Goal: Communication & Community: Participate in discussion

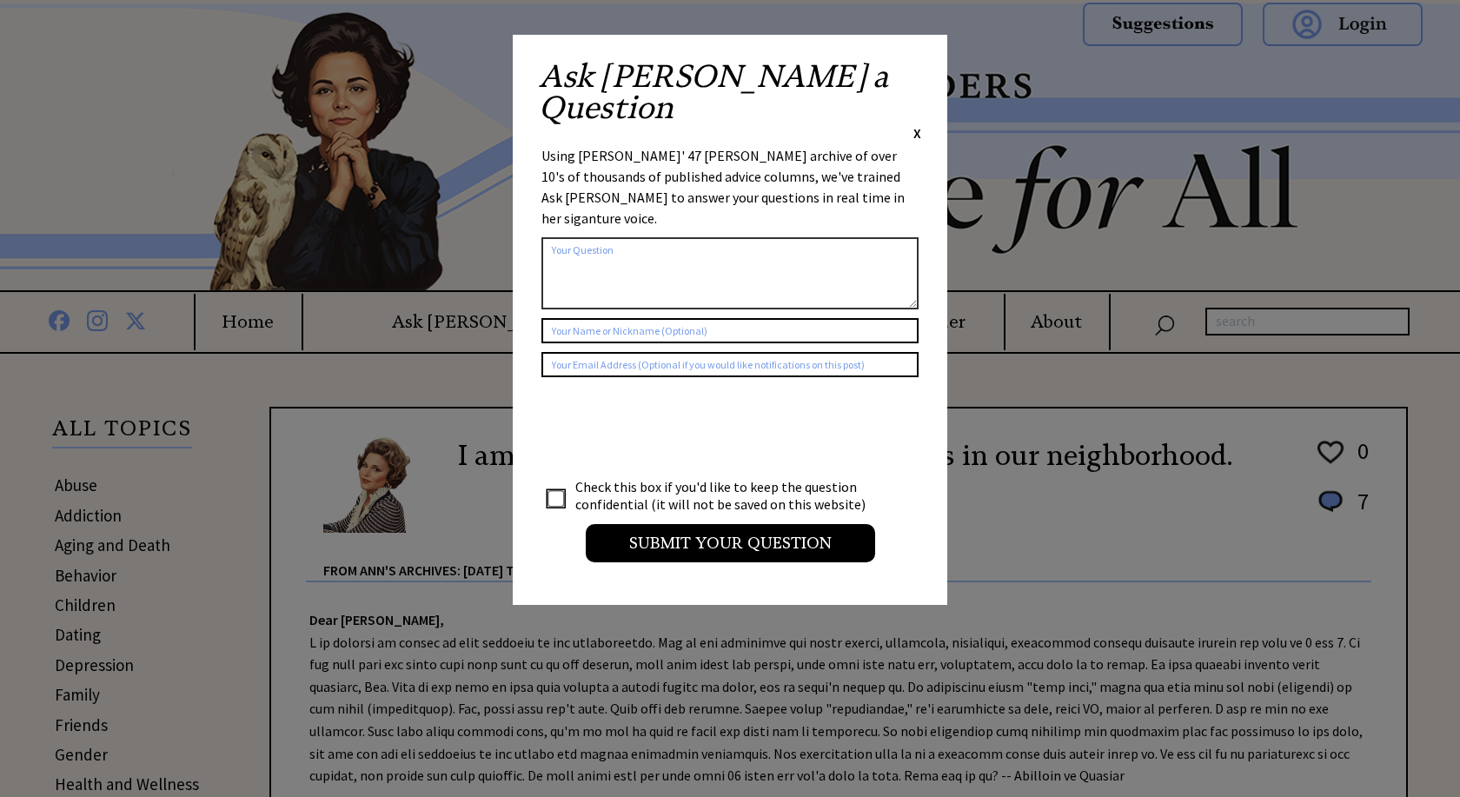
click at [920, 124] on span "X" at bounding box center [917, 132] width 8 height 17
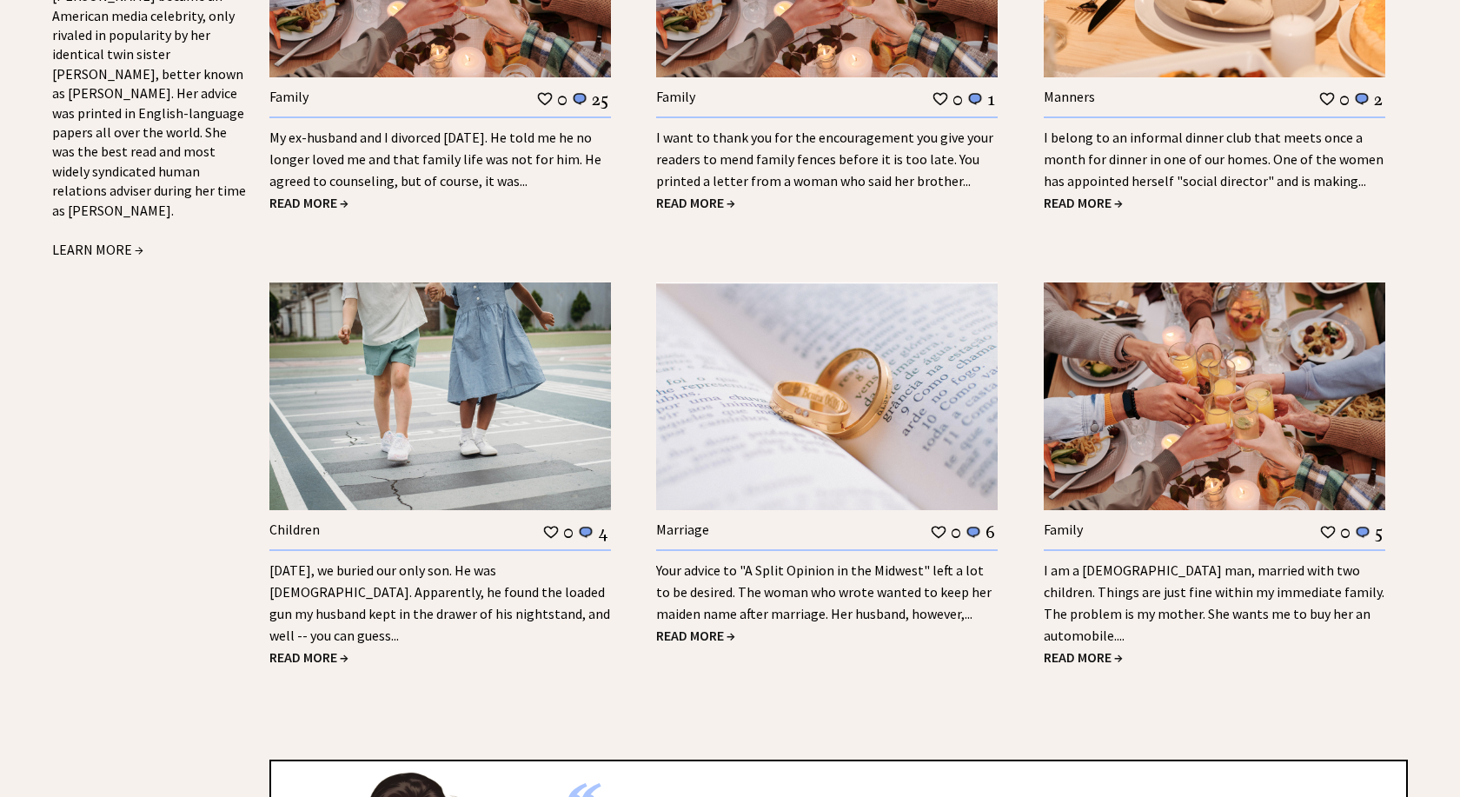
scroll to position [1950, 0]
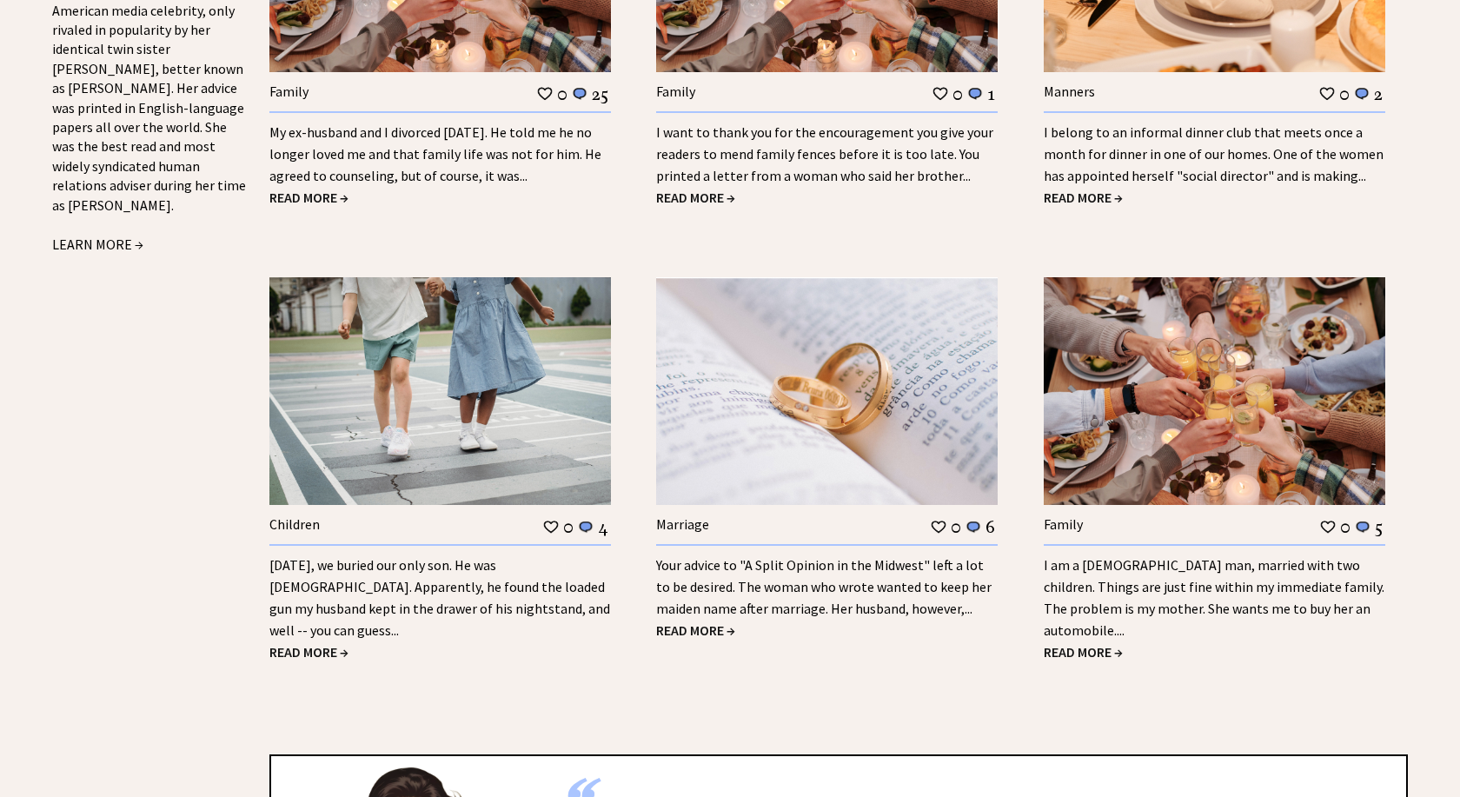
click at [1099, 201] on span "READ MORE →" at bounding box center [1083, 197] width 79 height 17
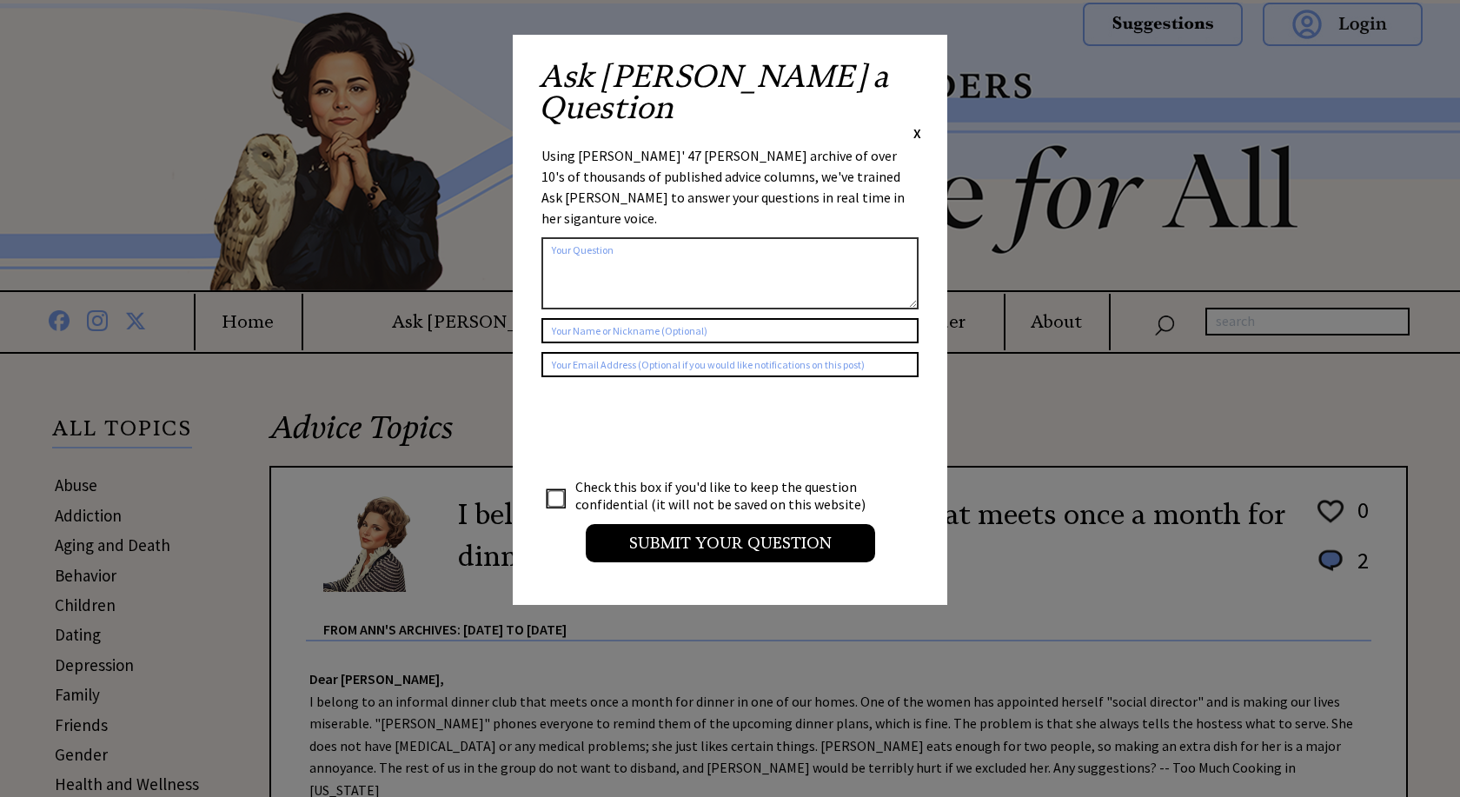
click at [913, 68] on div "Ask Ann a Question X" at bounding box center [730, 102] width 382 height 82
click at [912, 64] on div "Ask Ann a Question X" at bounding box center [730, 102] width 382 height 82
click at [917, 124] on span "X" at bounding box center [917, 132] width 8 height 17
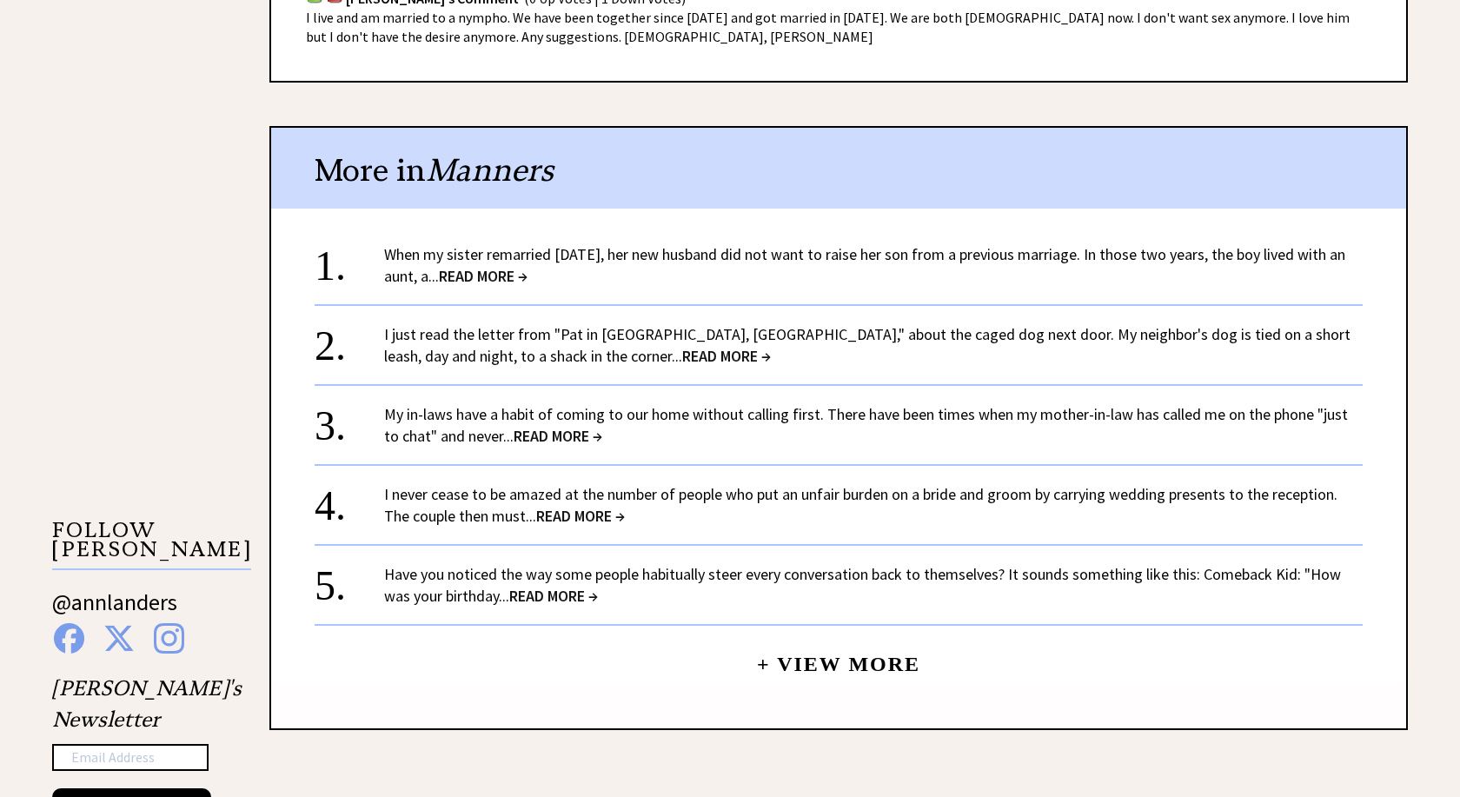
scroll to position [1418, 0]
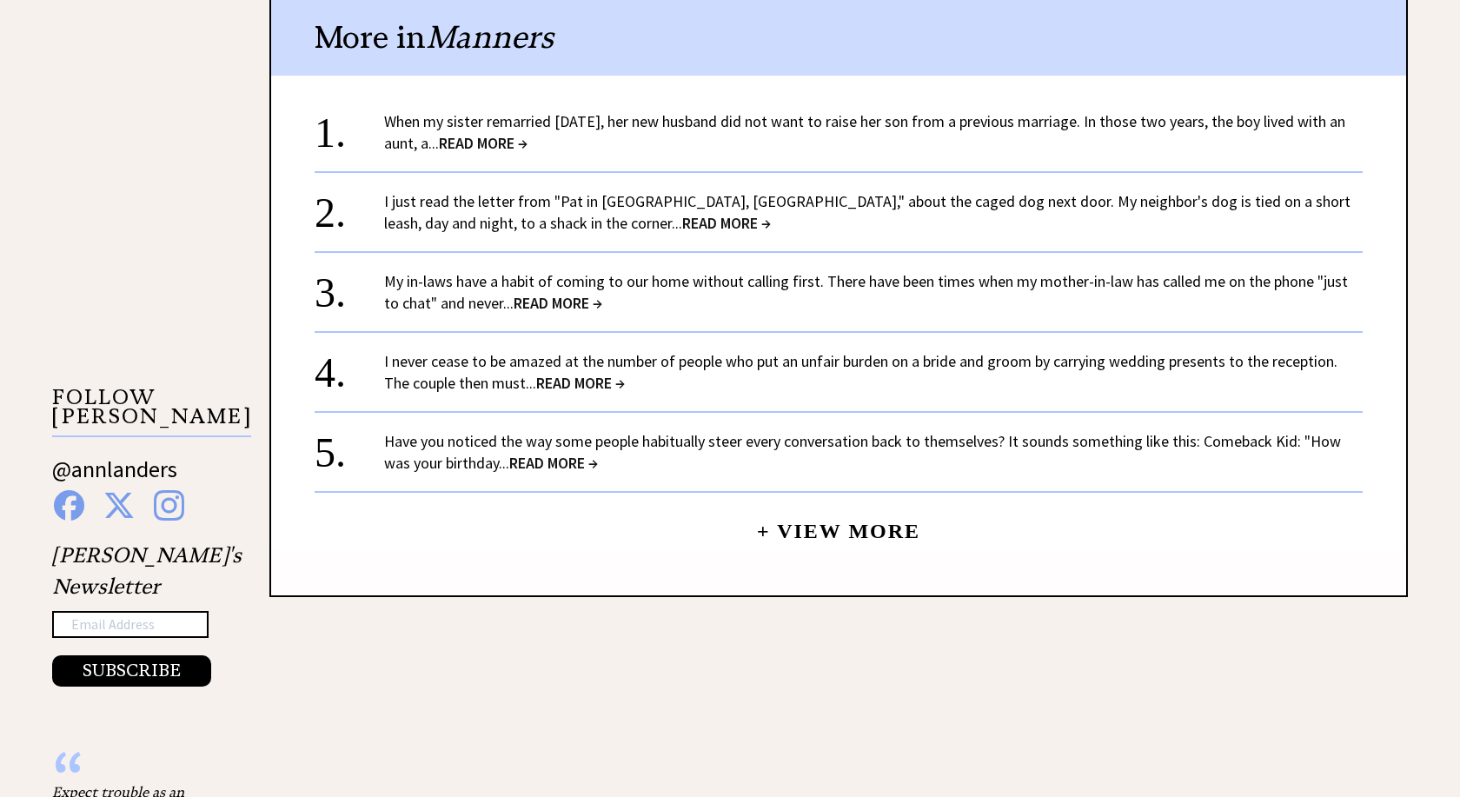
click at [786, 514] on link "+ View More" at bounding box center [838, 523] width 163 height 37
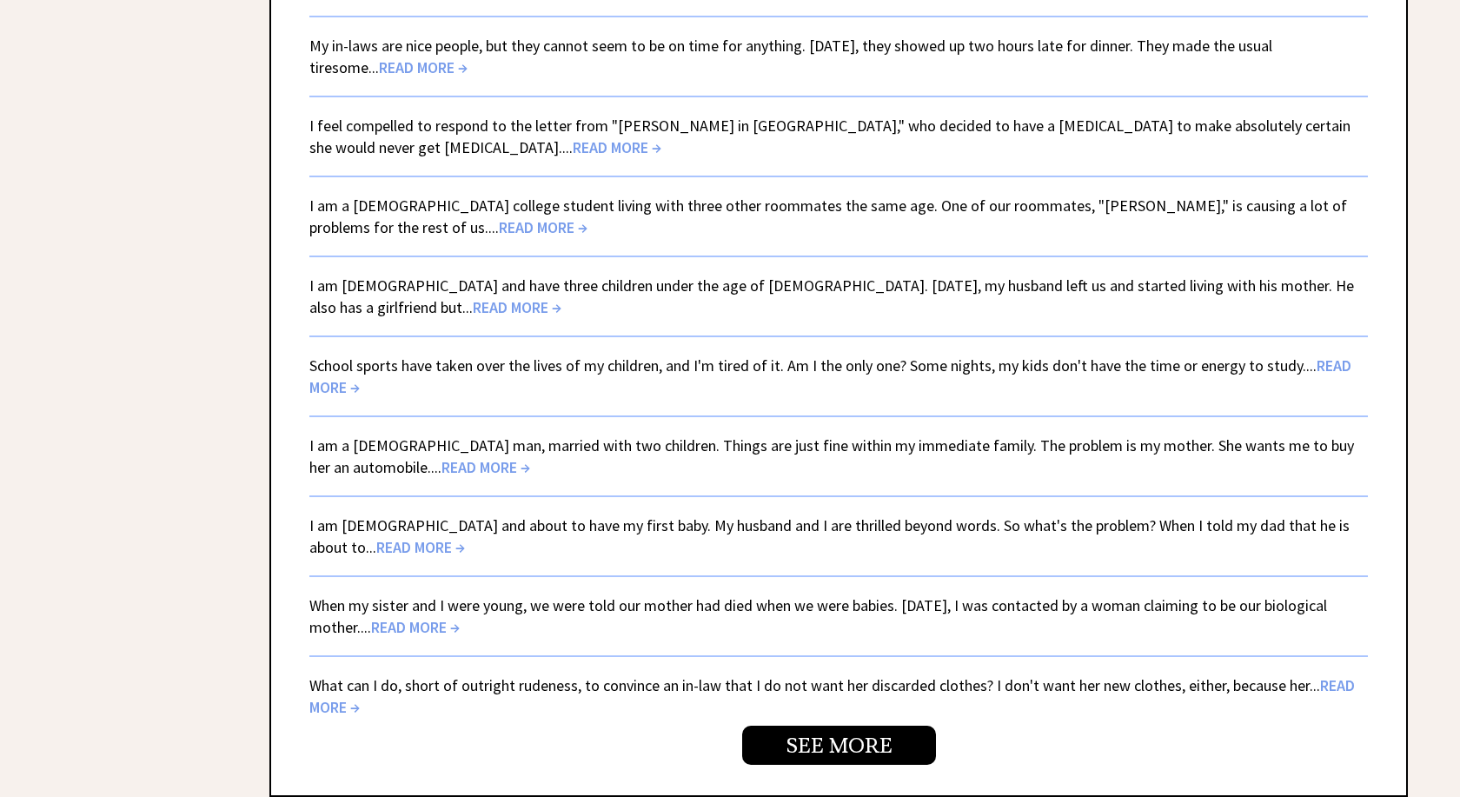
scroll to position [3812, 0]
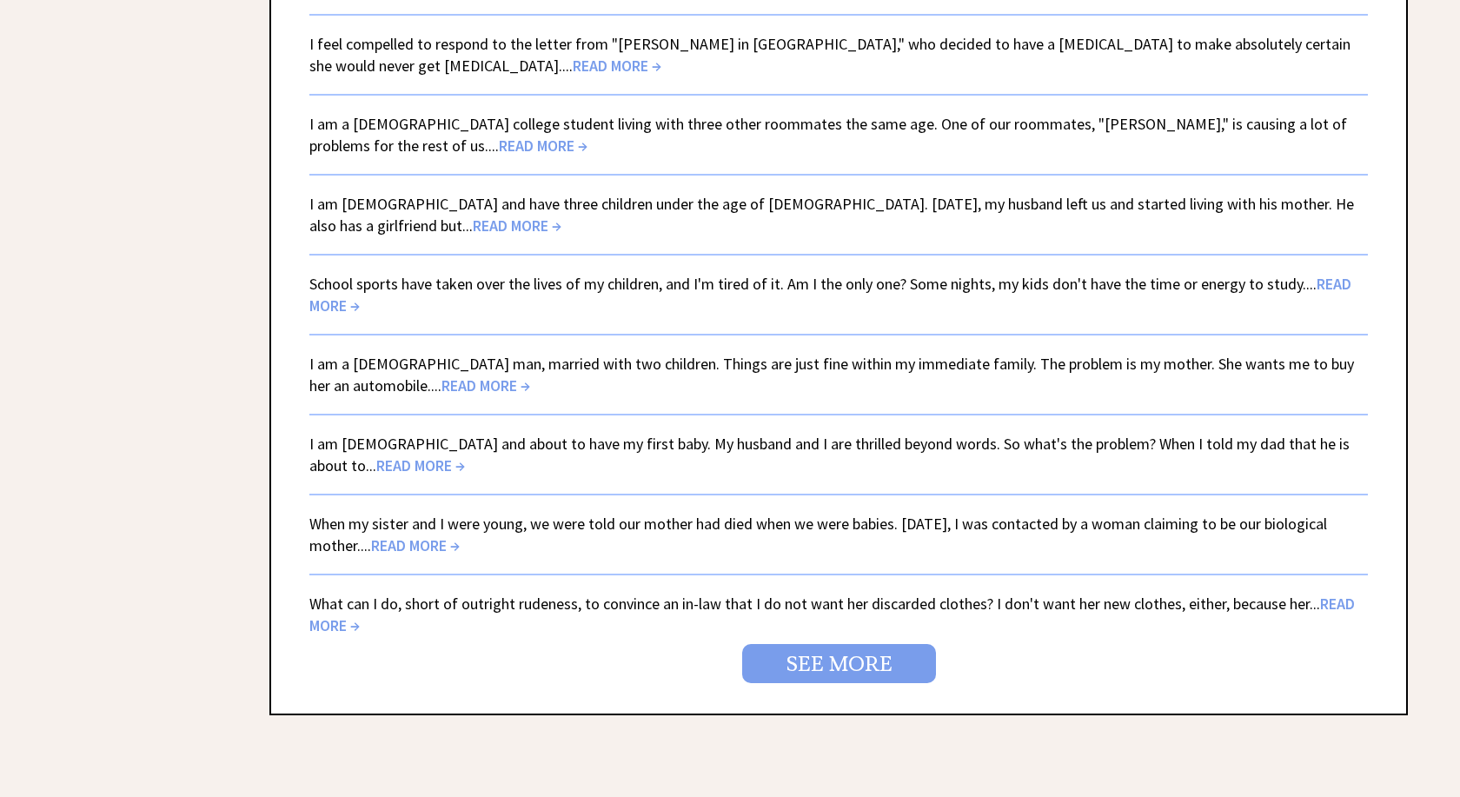
click at [861, 678] on link "SEE MORE" at bounding box center [839, 663] width 194 height 39
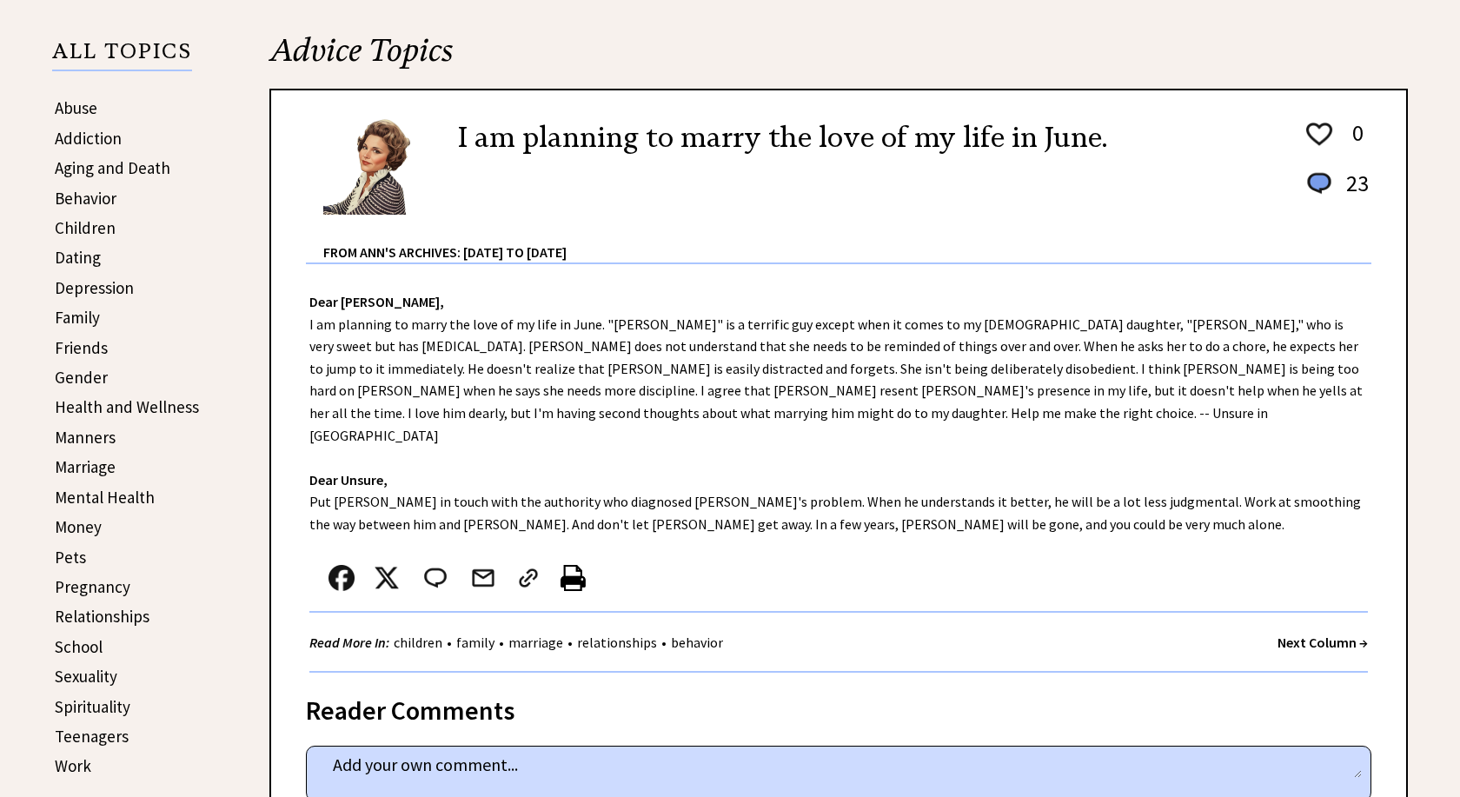
scroll to position [443, 0]
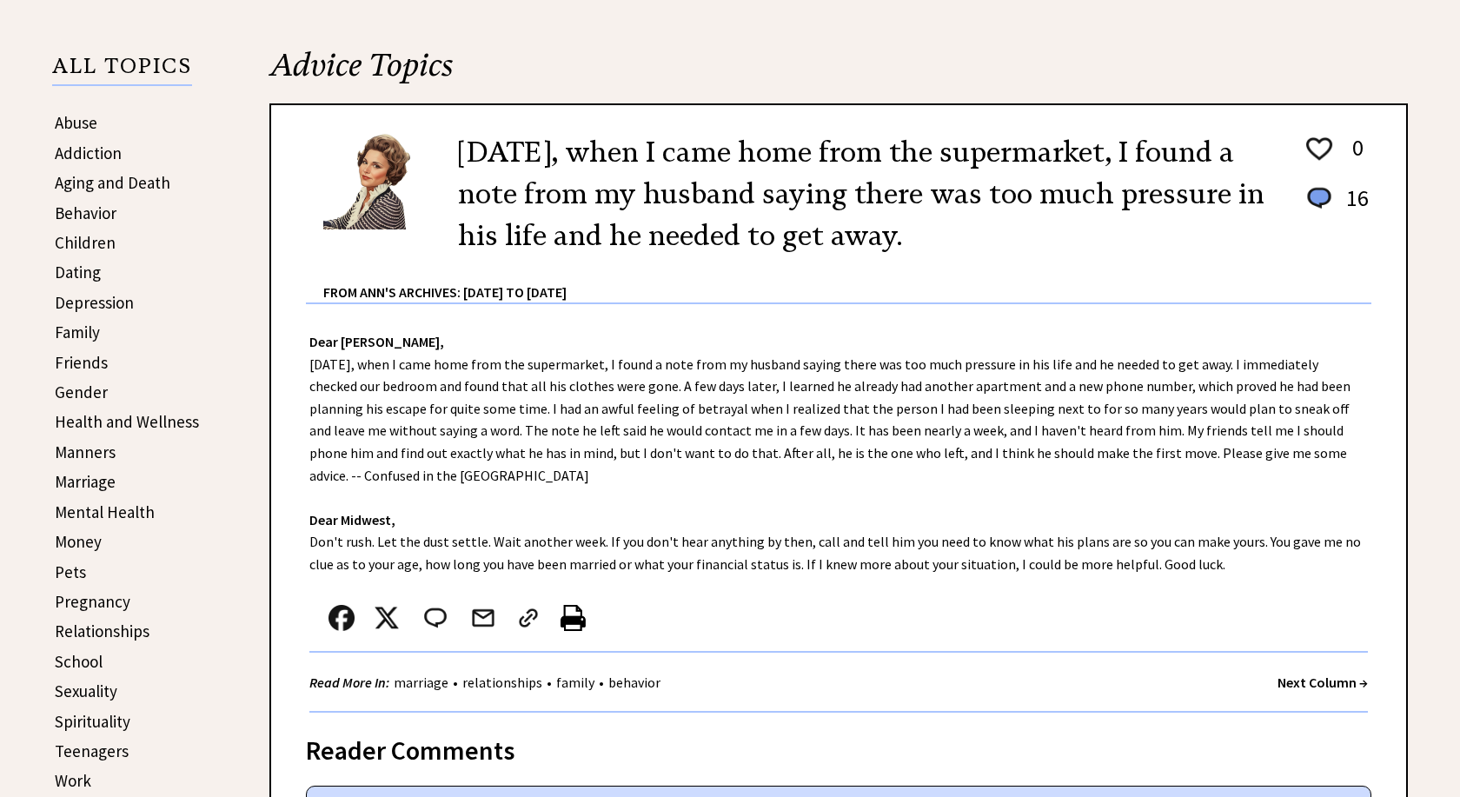
scroll to position [355, 0]
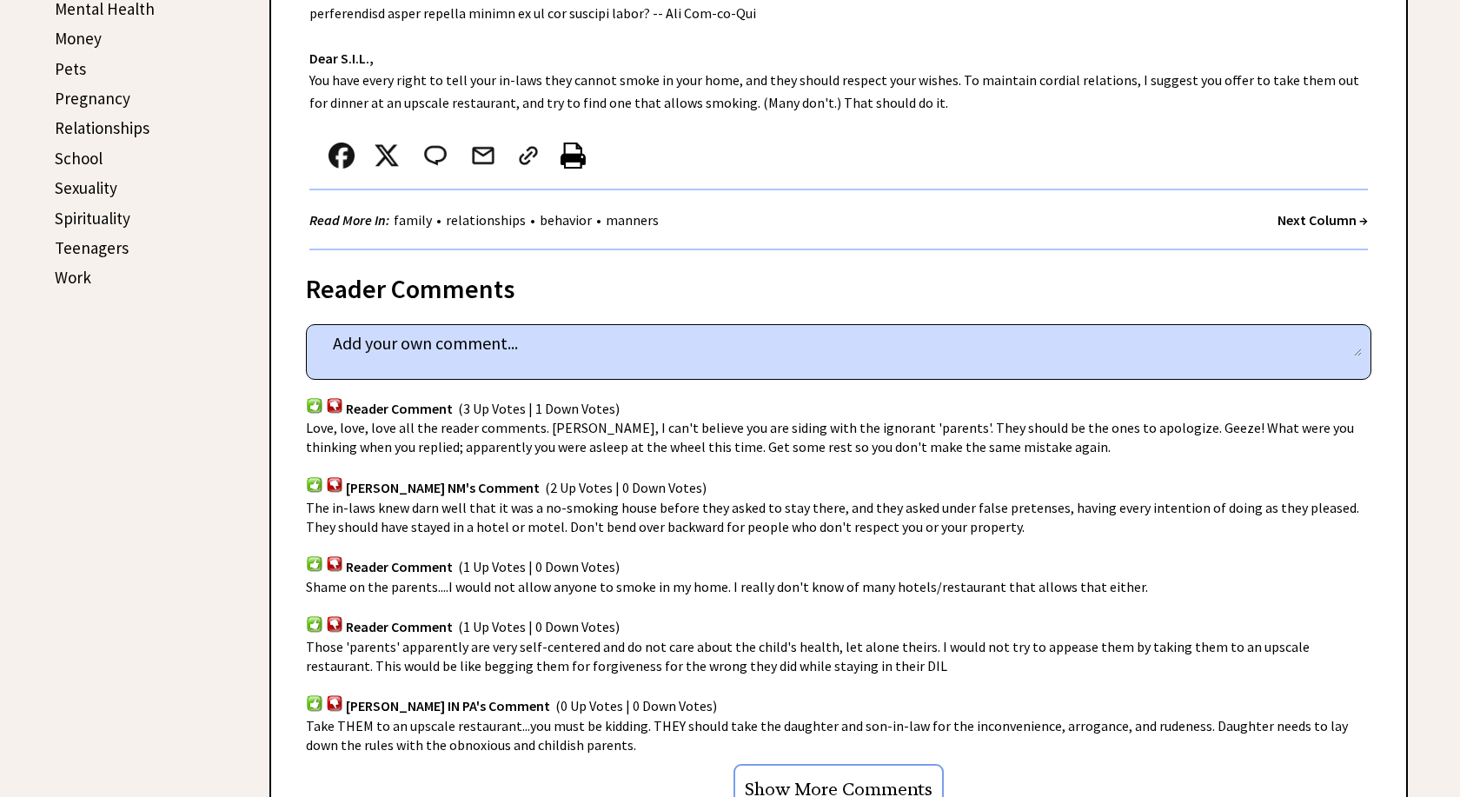
scroll to position [975, 0]
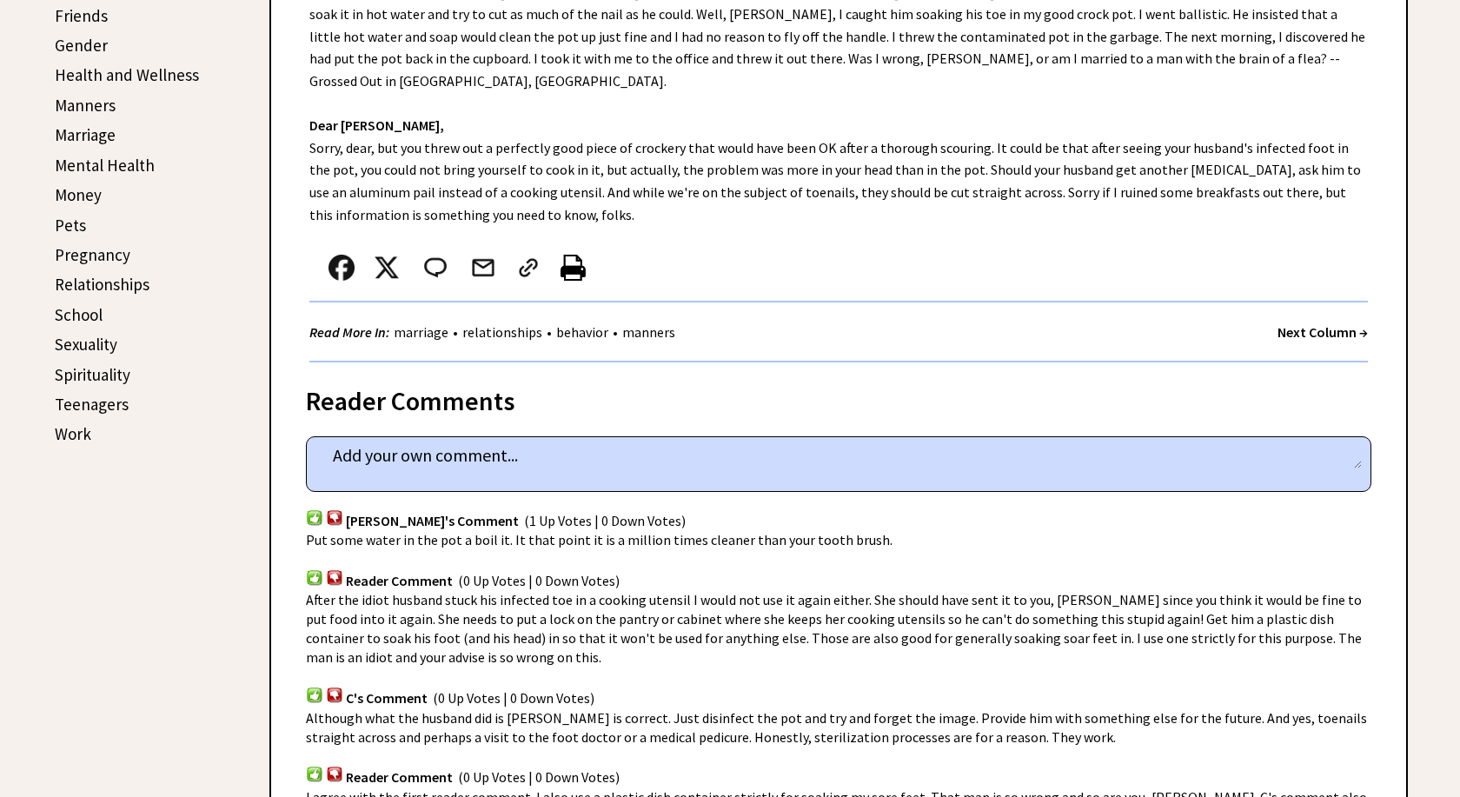
scroll to position [798, 0]
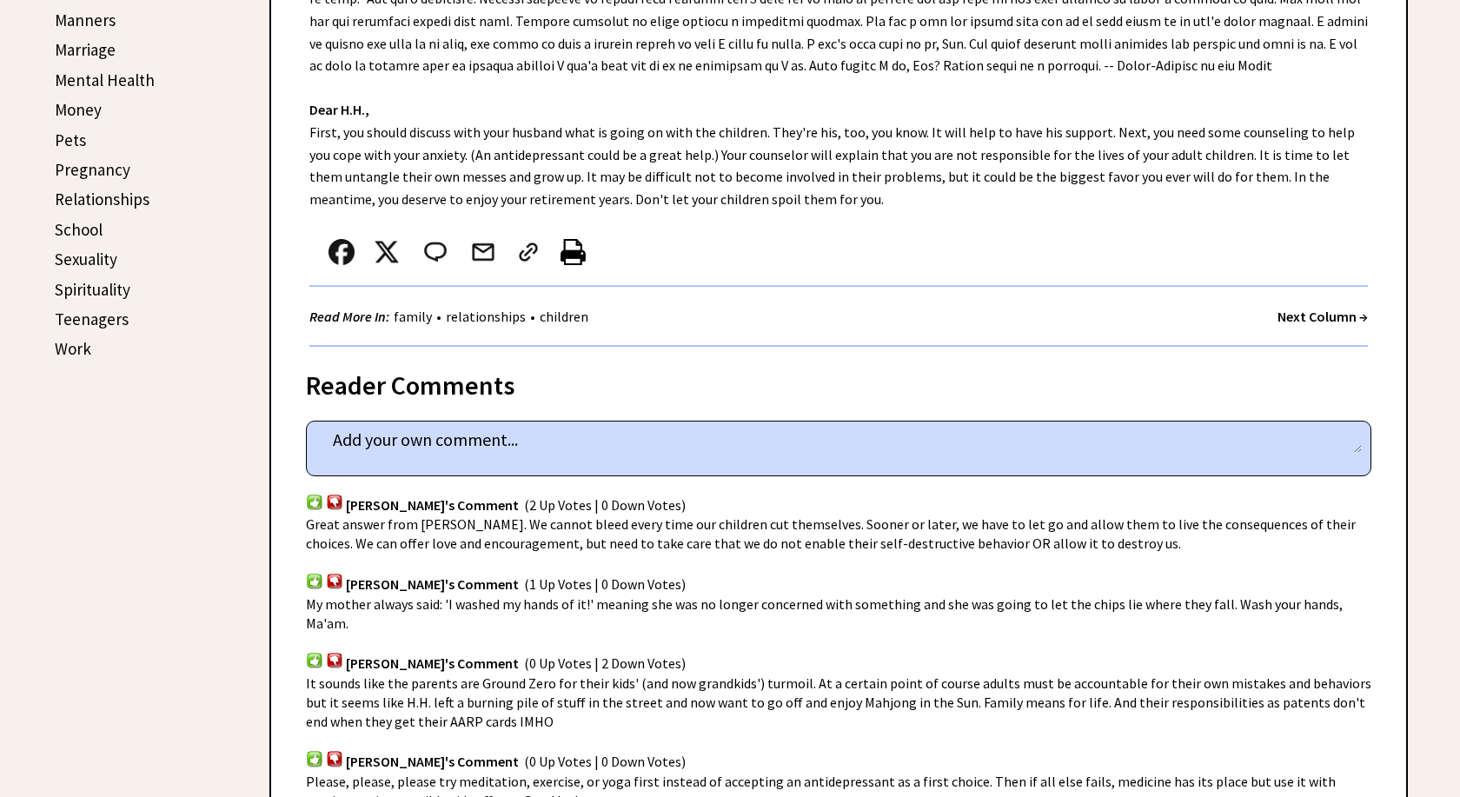
scroll to position [798, 0]
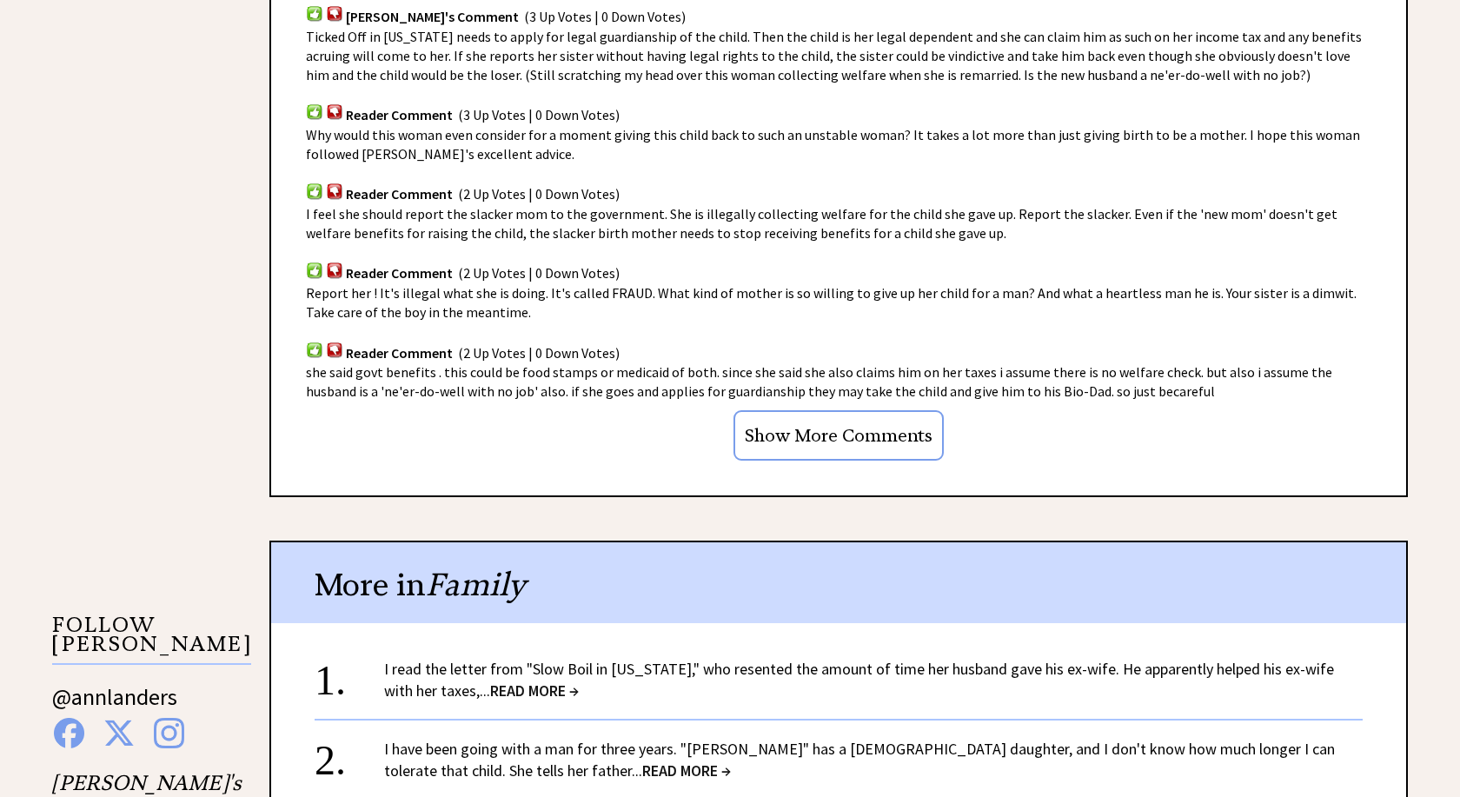
scroll to position [1241, 0]
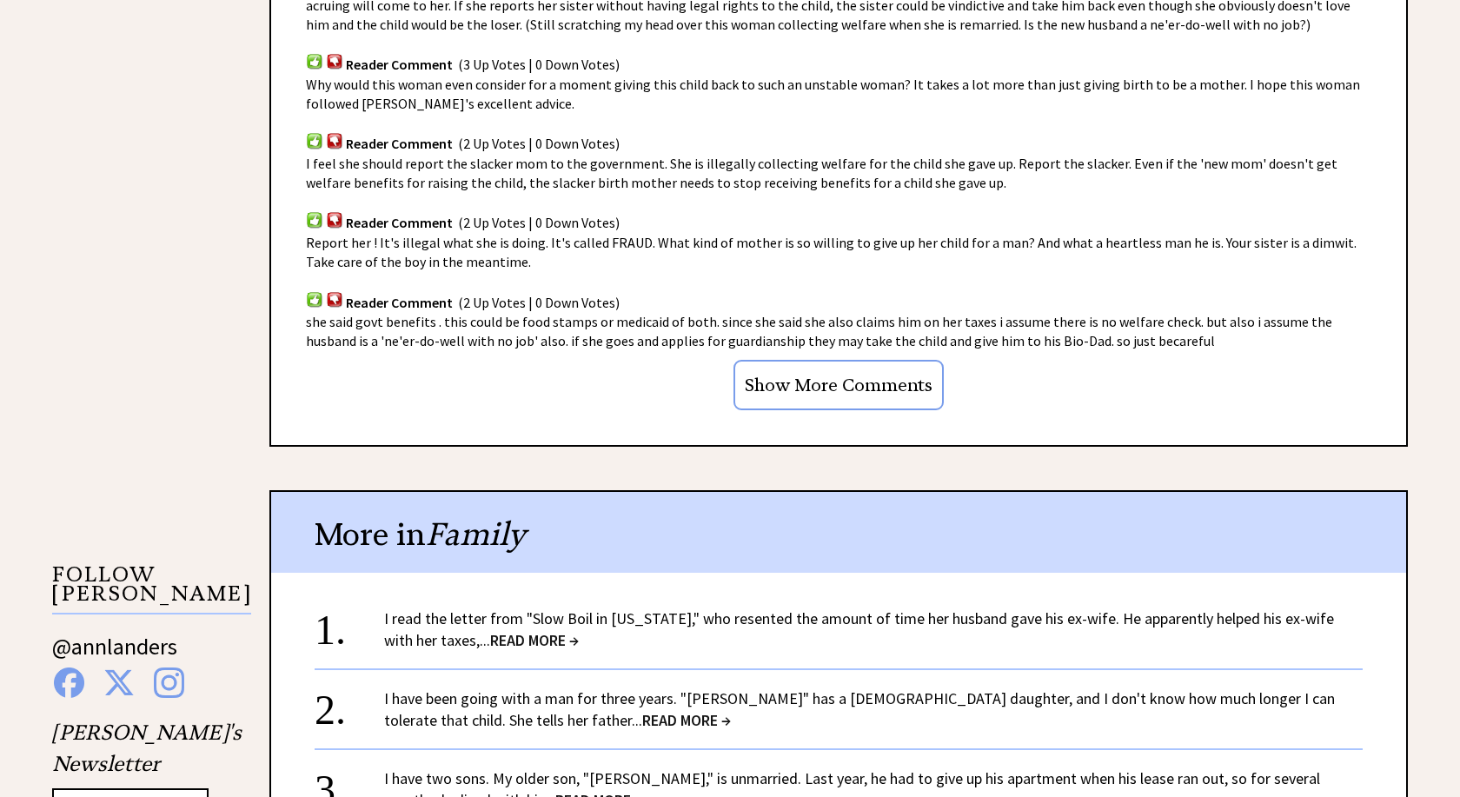
click at [642, 710] on span "READ MORE →" at bounding box center [686, 720] width 89 height 20
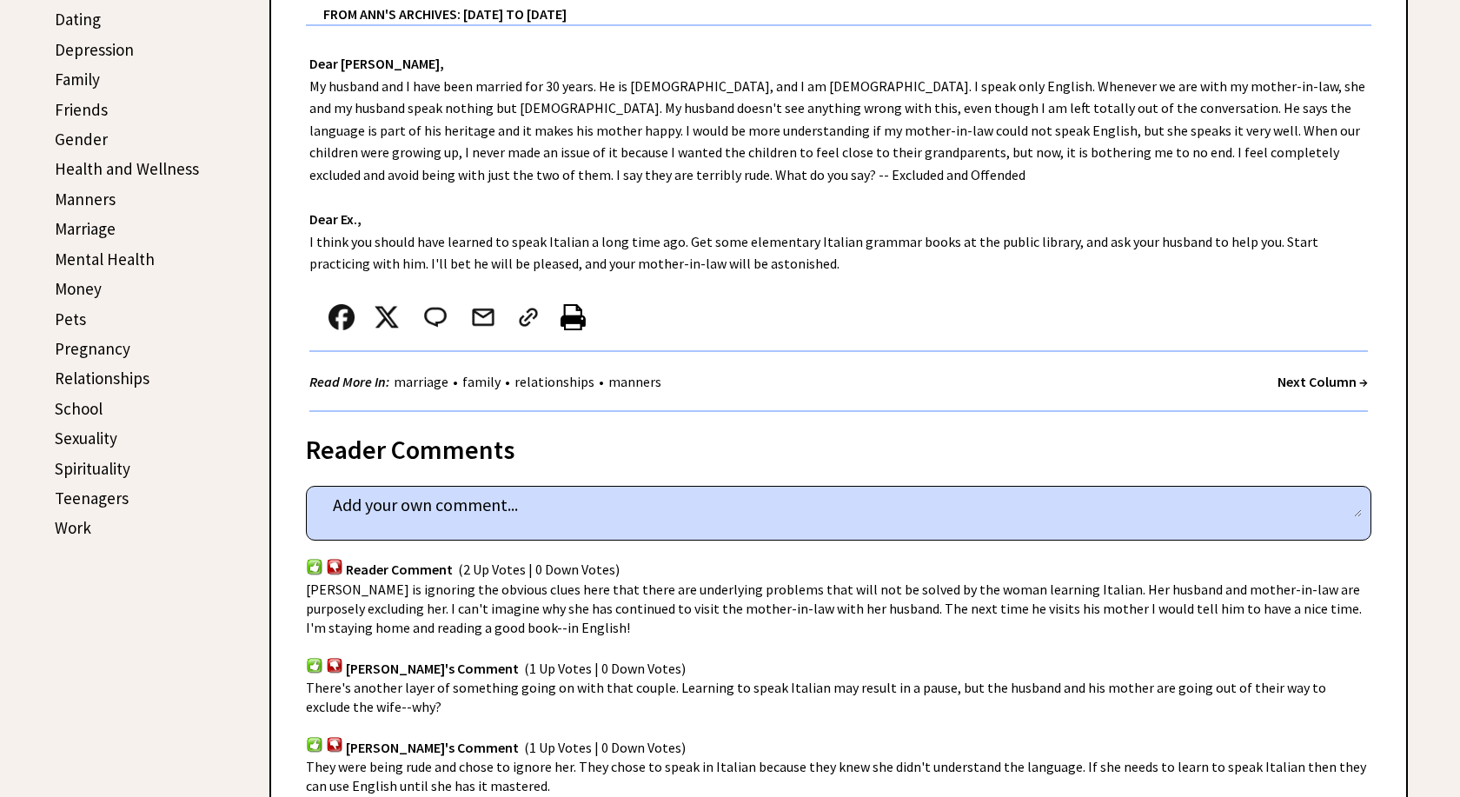
scroll to position [620, 0]
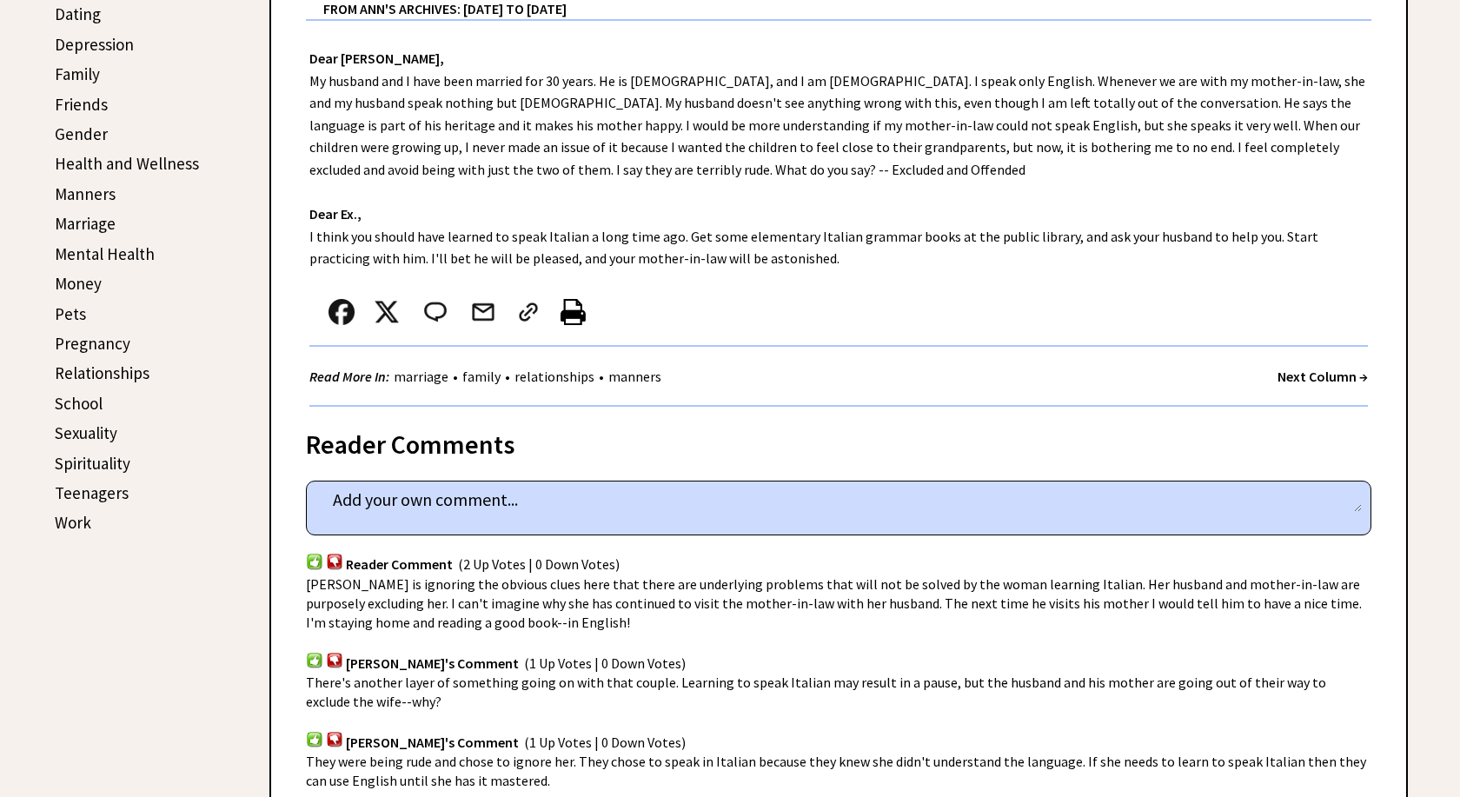
click at [408, 517] on form "column 2341 comment_tease Post Your Comment" at bounding box center [838, 504] width 1046 height 35
click at [416, 508] on textarea at bounding box center [838, 500] width 1046 height 26
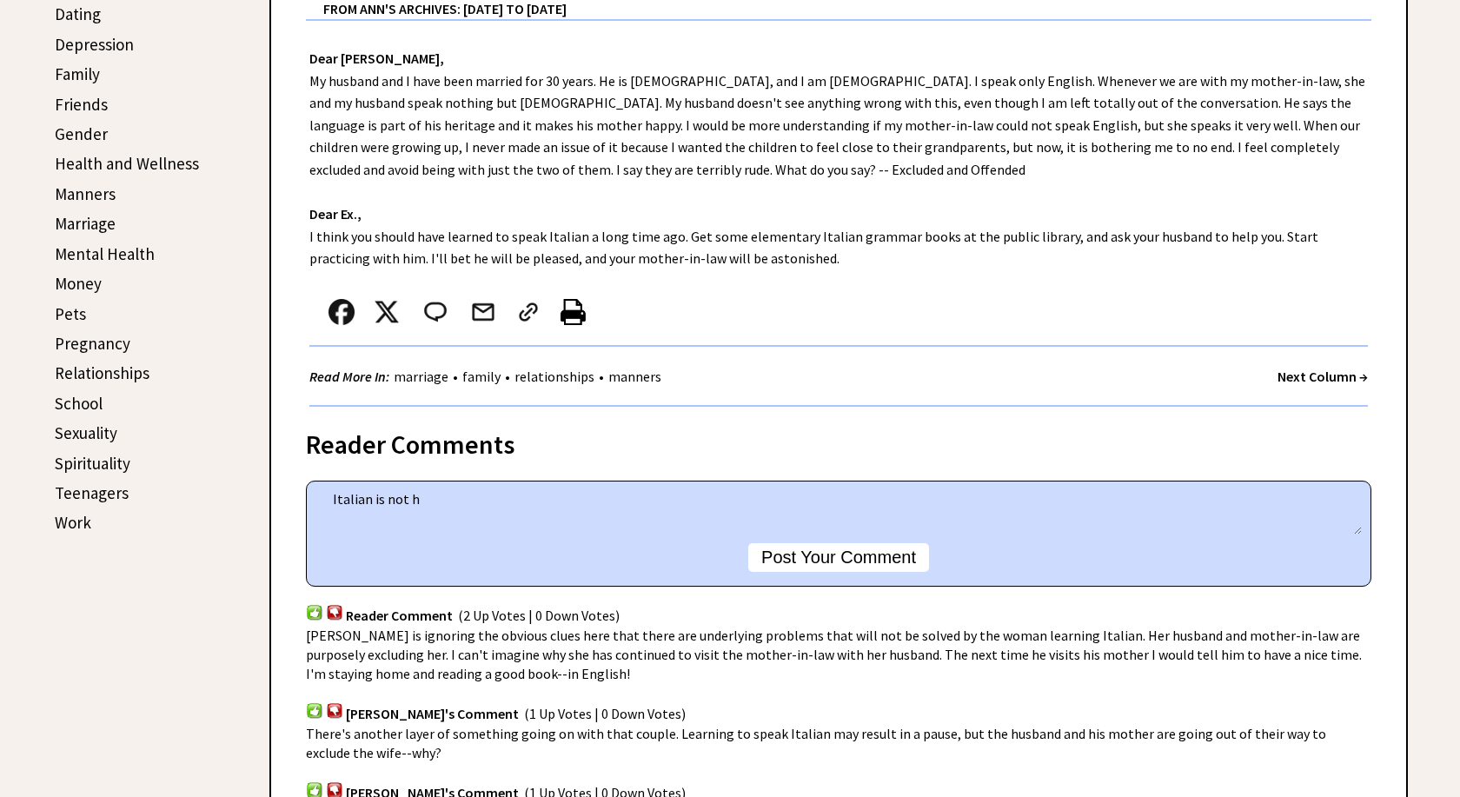
click at [326, 502] on textarea "Italian is not h" at bounding box center [838, 511] width 1046 height 48
click at [474, 505] on textarea "Basic Italian is not h" at bounding box center [838, 511] width 1046 height 48
click at [502, 501] on textarea "Basic Italian is not terribly diificult for a native English speaker." at bounding box center [838, 511] width 1046 height 48
click at [729, 505] on textarea "Basic Italian is not terribly difficult for a native English speaker." at bounding box center [838, 511] width 1046 height 48
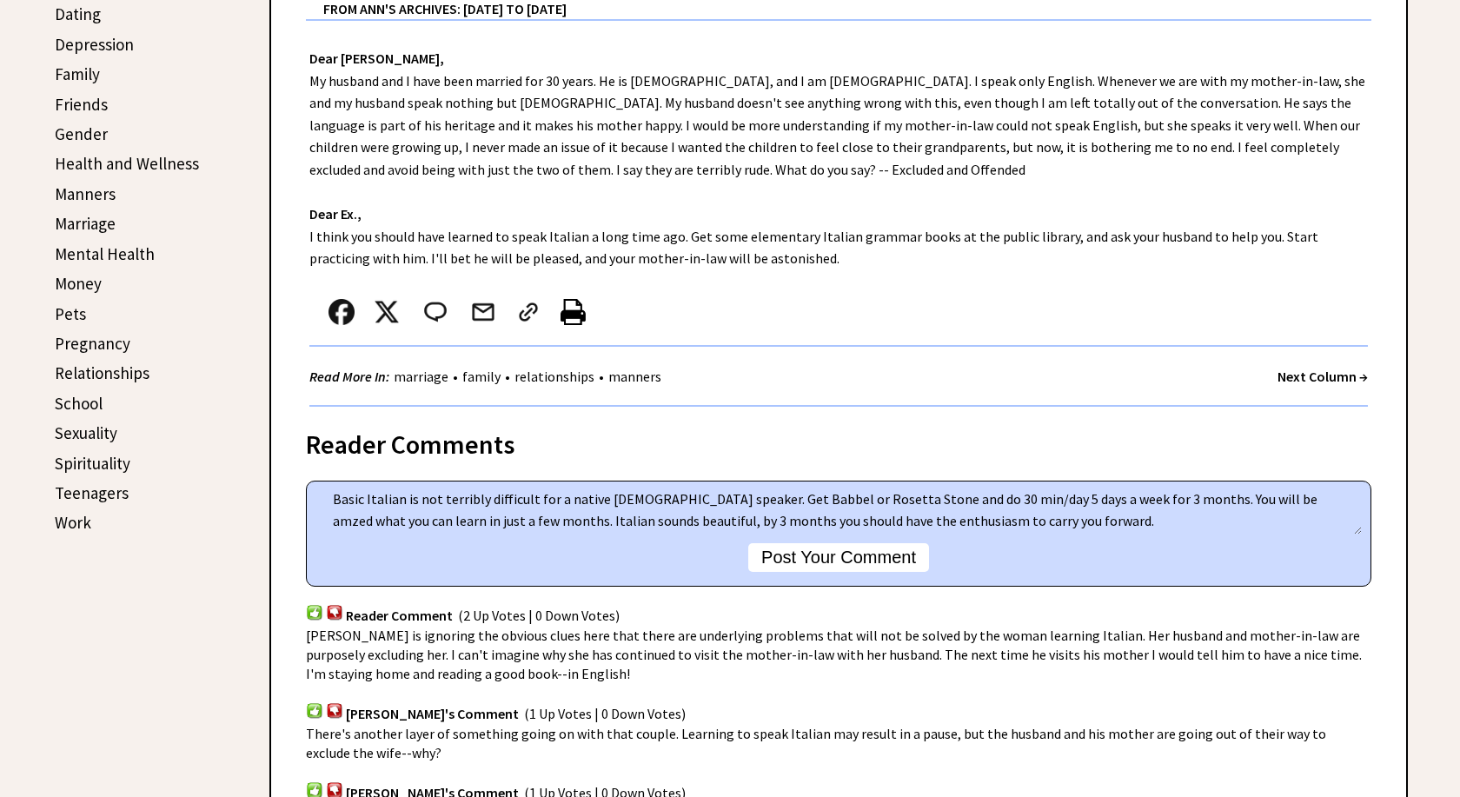
type textarea "Basic Italian is not terribly difficult for a native English speaker. Get Babbe…"
click at [885, 554] on button "Post Your Comment" at bounding box center [838, 557] width 181 height 29
type textarea "Basic Italian is not terribly difficult for a native English speaker. Get Babbe…"
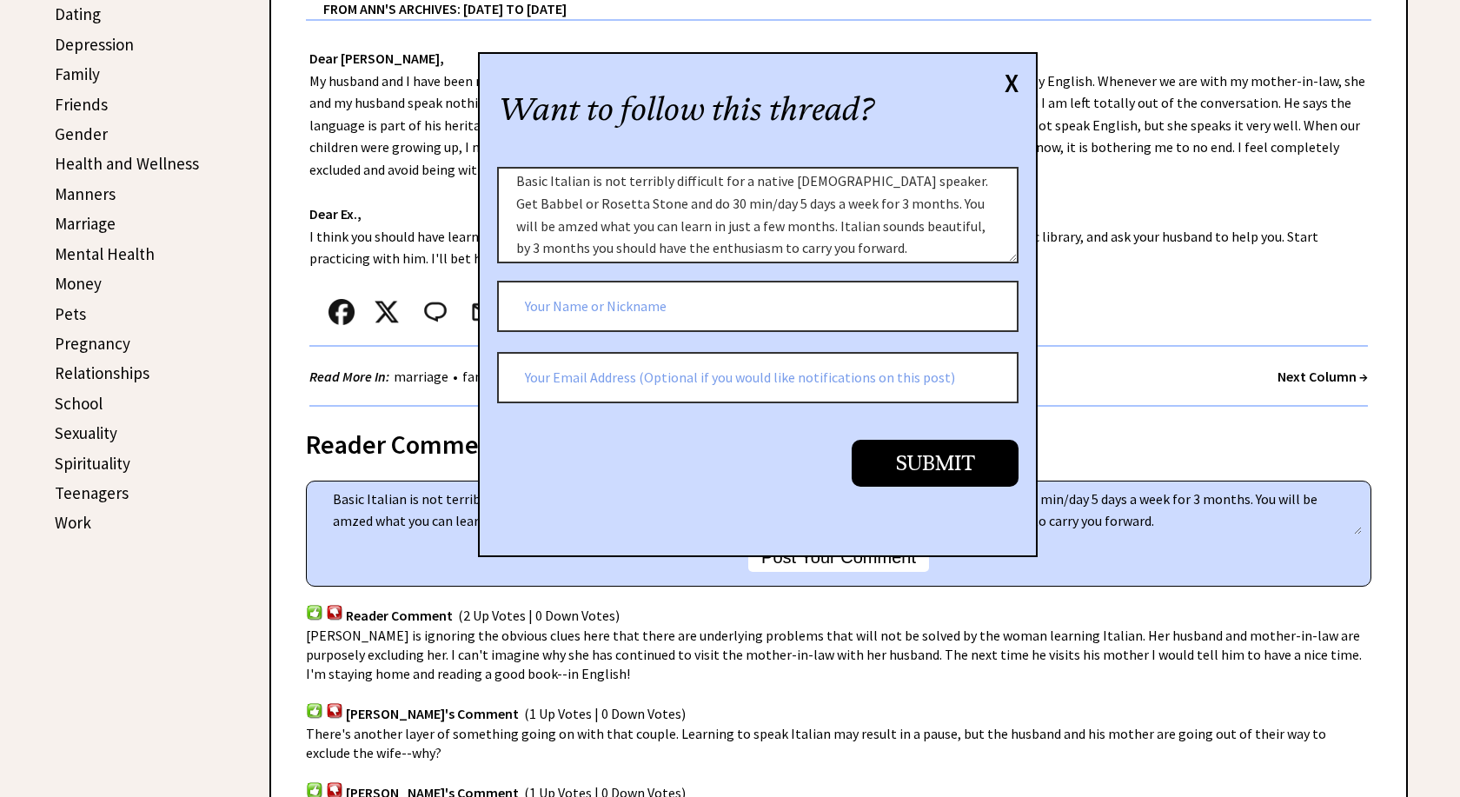
click at [576, 302] on input "text" at bounding box center [757, 307] width 521 height 52
type input "FinnMom"
click at [956, 484] on input "Submit" at bounding box center [935, 463] width 167 height 46
click at [949, 472] on input "Submit" at bounding box center [935, 463] width 167 height 46
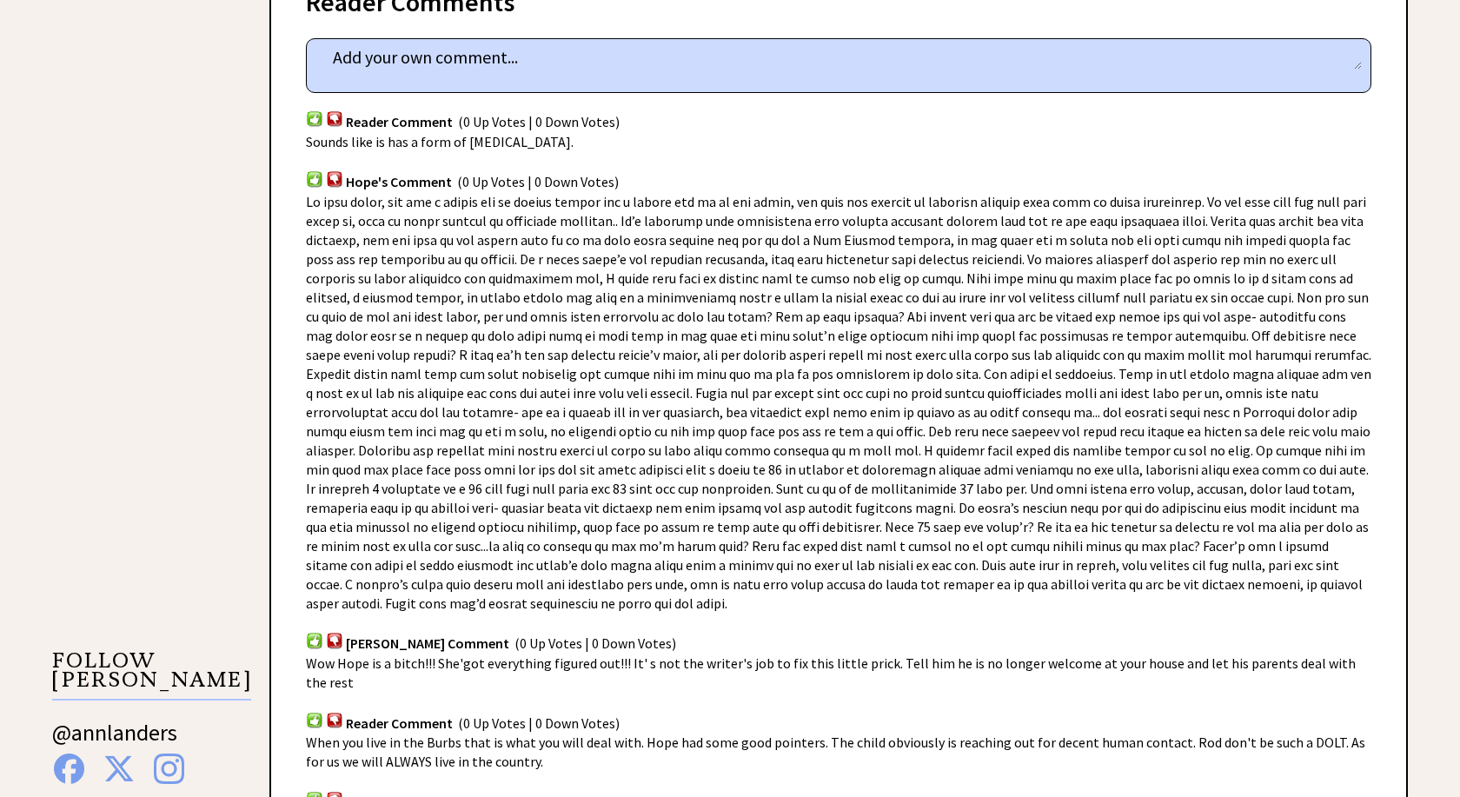
scroll to position [1152, 0]
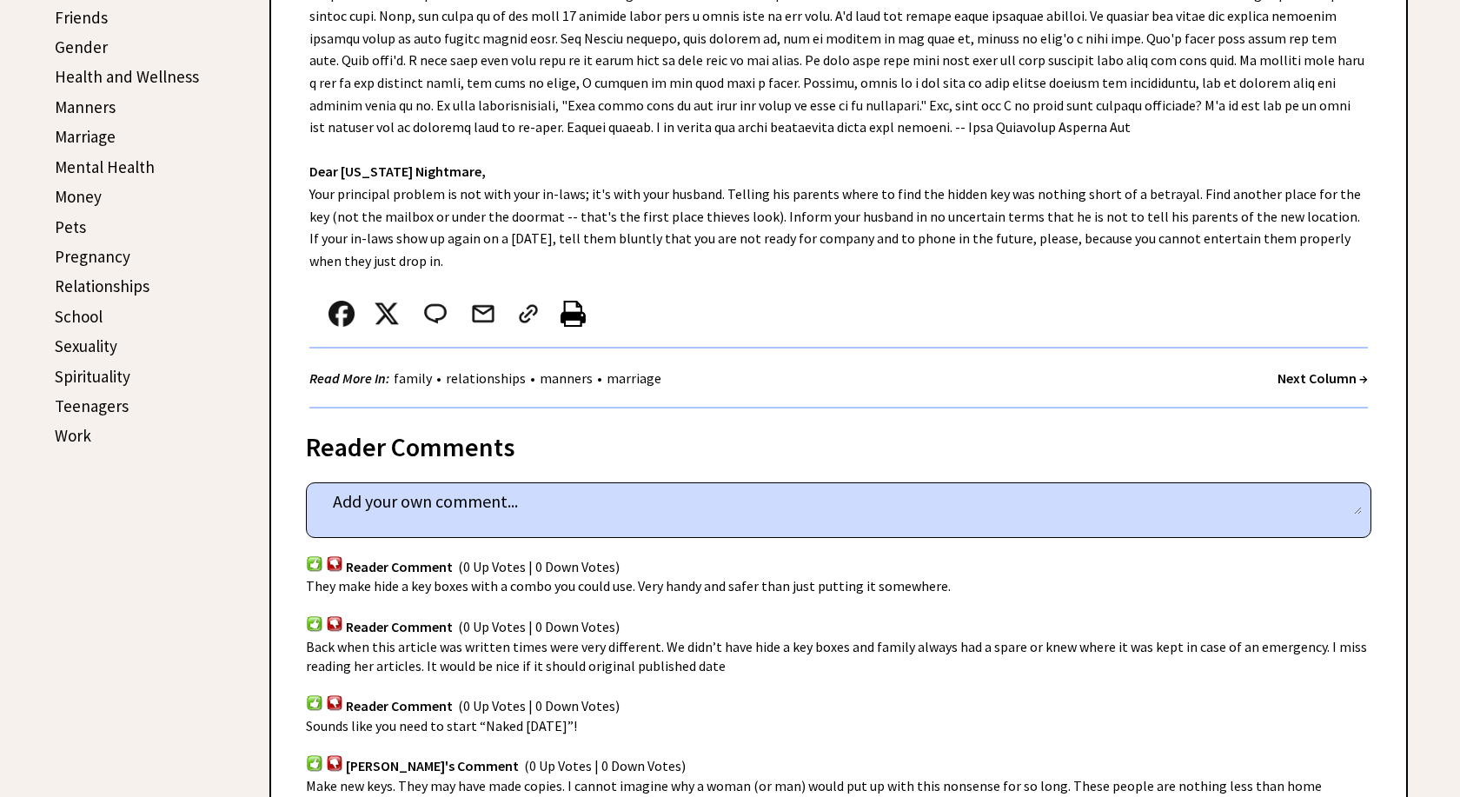
scroll to position [709, 0]
click at [356, 500] on textarea at bounding box center [838, 500] width 1046 height 26
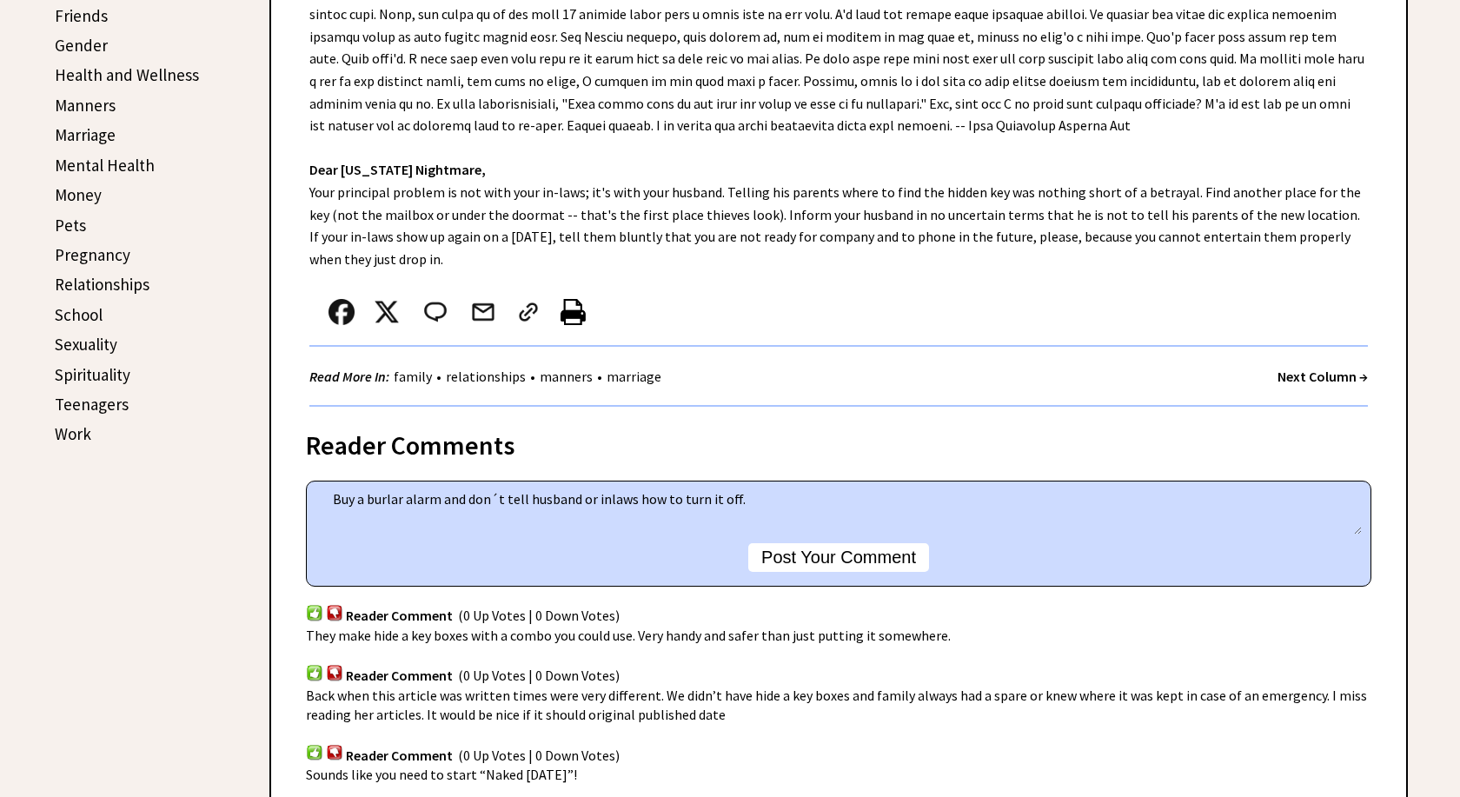
click at [388, 505] on textarea "Buy a burlar alarm and don´t tell husband or inlaws how to turn it off." at bounding box center [838, 511] width 1046 height 48
type textarea "Buy a burglar alarm and don´t tell husband or inlaws how to turn it off."
drag, startPoint x: 768, startPoint y: 497, endPoint x: 182, endPoint y: 485, distance: 586.7
click at [315, 487] on textarea "Buy a burglar alarm and don´t tell husband or inlaws how to turn it off." at bounding box center [838, 511] width 1046 height 48
click at [578, 501] on textarea "Get husband to agree that this stops now. Get electronic locks - you can change…" at bounding box center [838, 511] width 1046 height 48
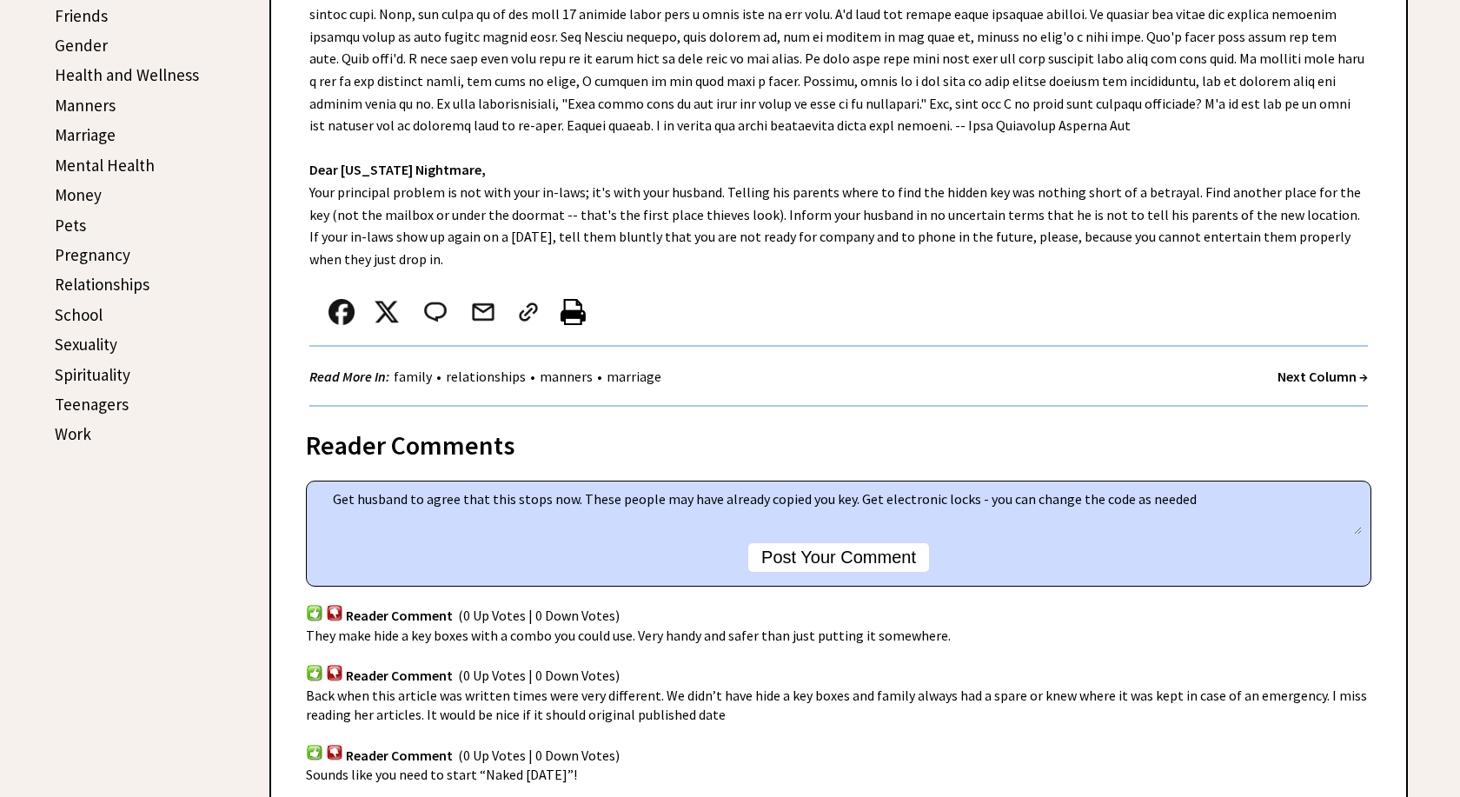
click at [1223, 501] on textarea "Get husband to agree that this stops now. These people may have already copied …" at bounding box center [838, 511] width 1046 height 48
click at [389, 519] on textarea "Get husband to agree that this stops now. These people may have already copied …" at bounding box center [838, 511] width 1046 height 48
click at [443, 517] on textarea "Get husband to agree that this stops now. These people may have already copied …" at bounding box center [838, 511] width 1046 height 48
type textarea "Get husband to agree that this stops now. These people may have already copied …"
click at [844, 561] on button "Post Your Comment" at bounding box center [838, 557] width 181 height 29
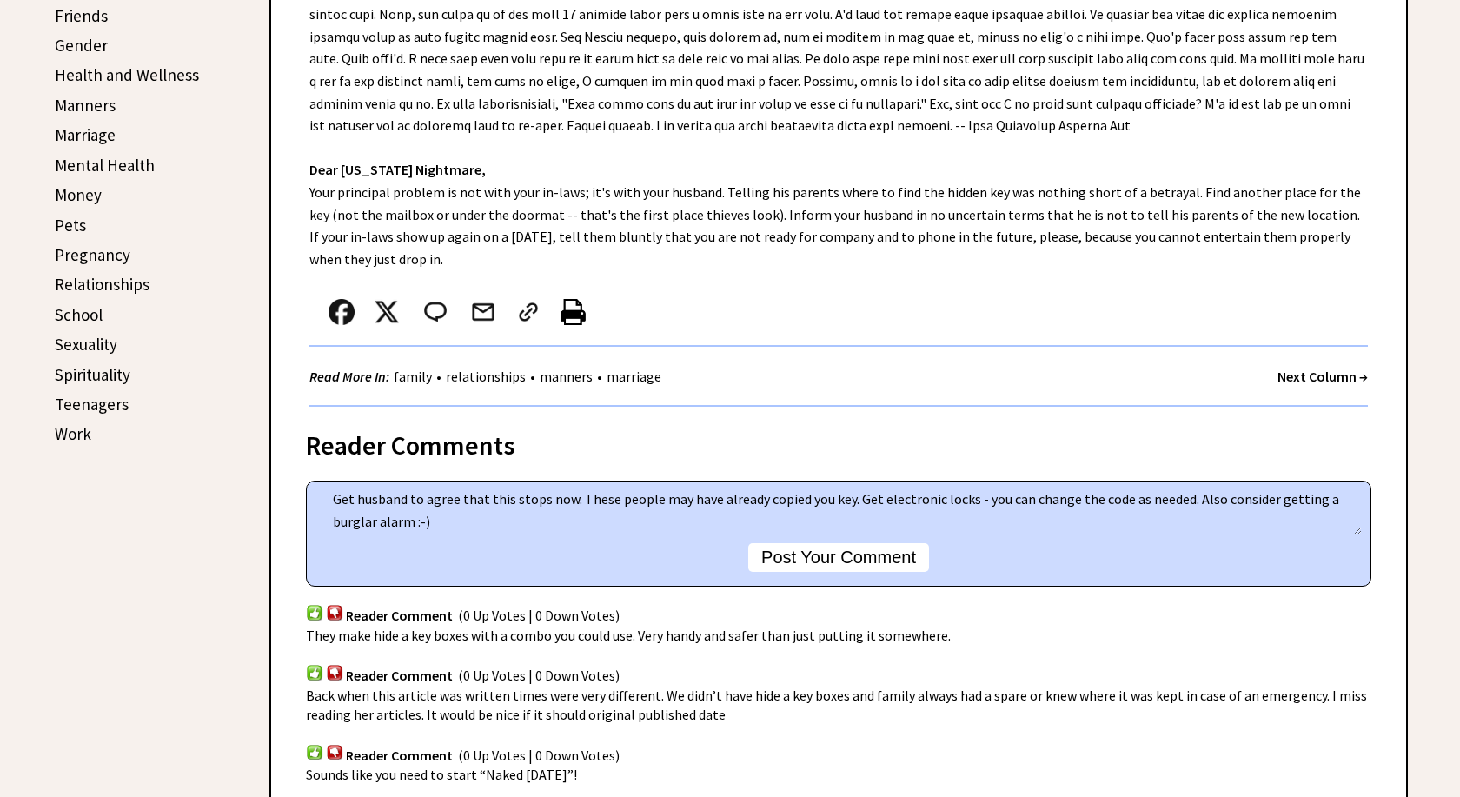
type textarea "Get husband to agree that this stops now. These people may have already copied …"
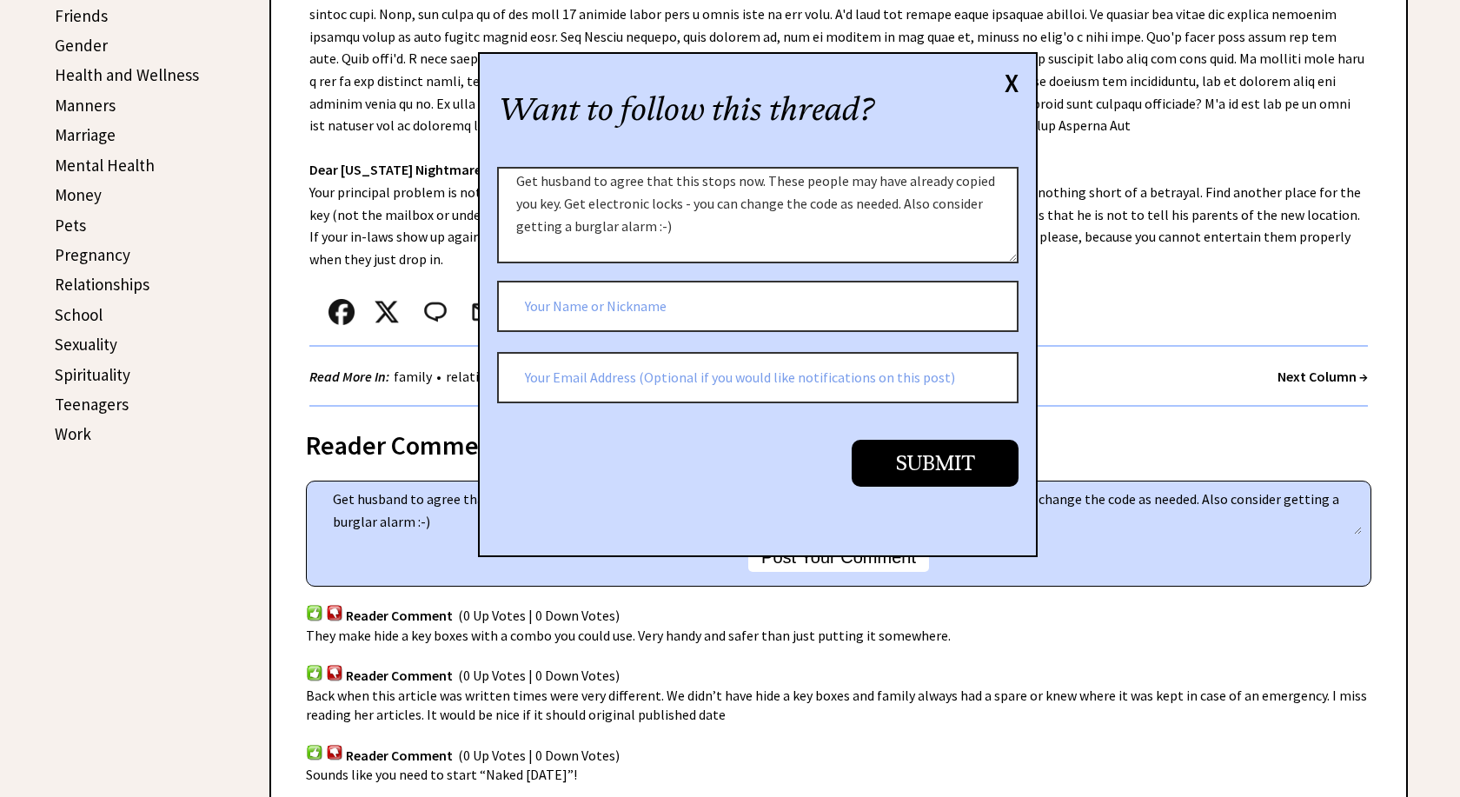
click at [600, 307] on input "text" at bounding box center [757, 307] width 521 height 52
type input "FinnMom"
click at [946, 466] on input "Submit" at bounding box center [935, 463] width 167 height 46
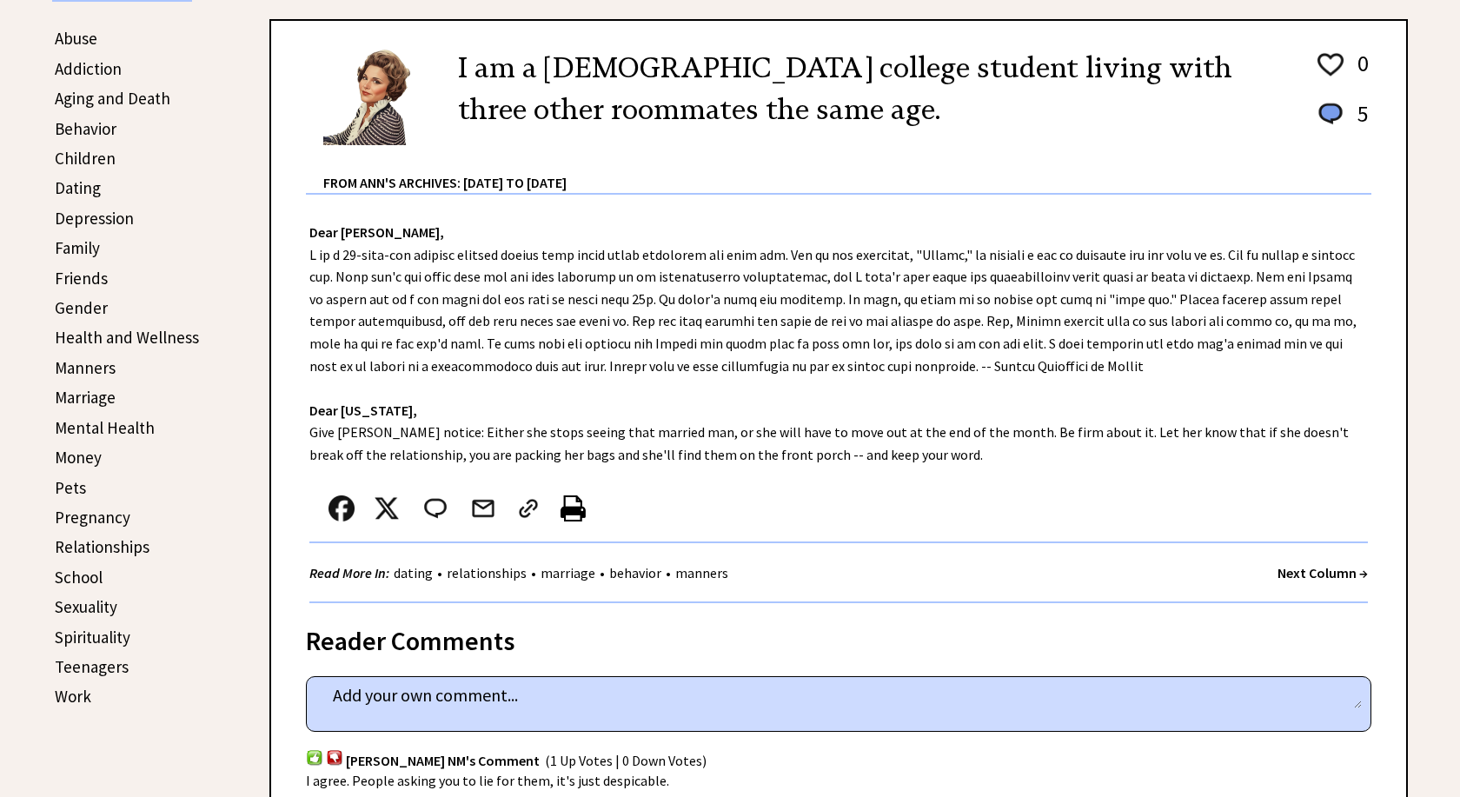
scroll to position [443, 0]
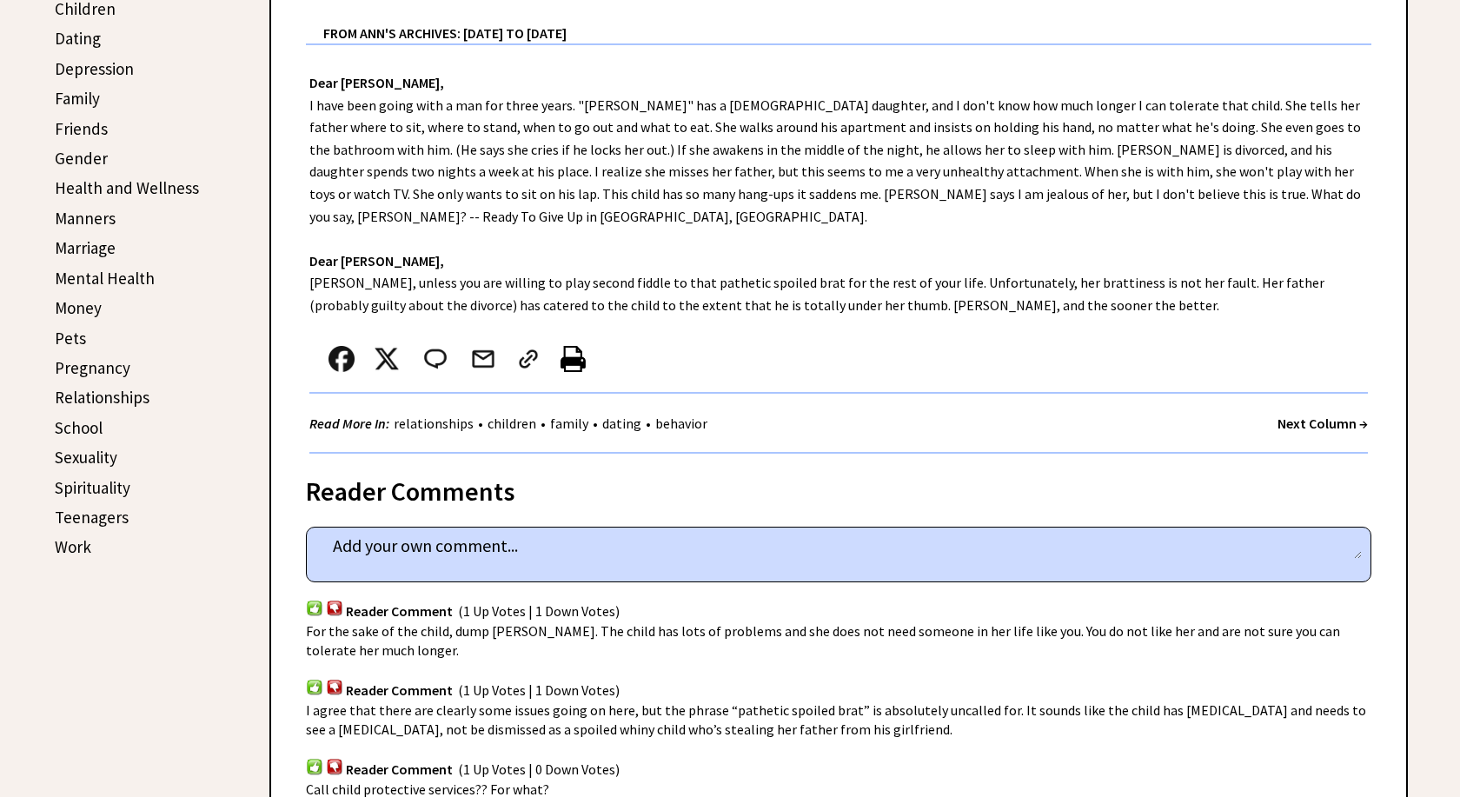
scroll to position [709, 0]
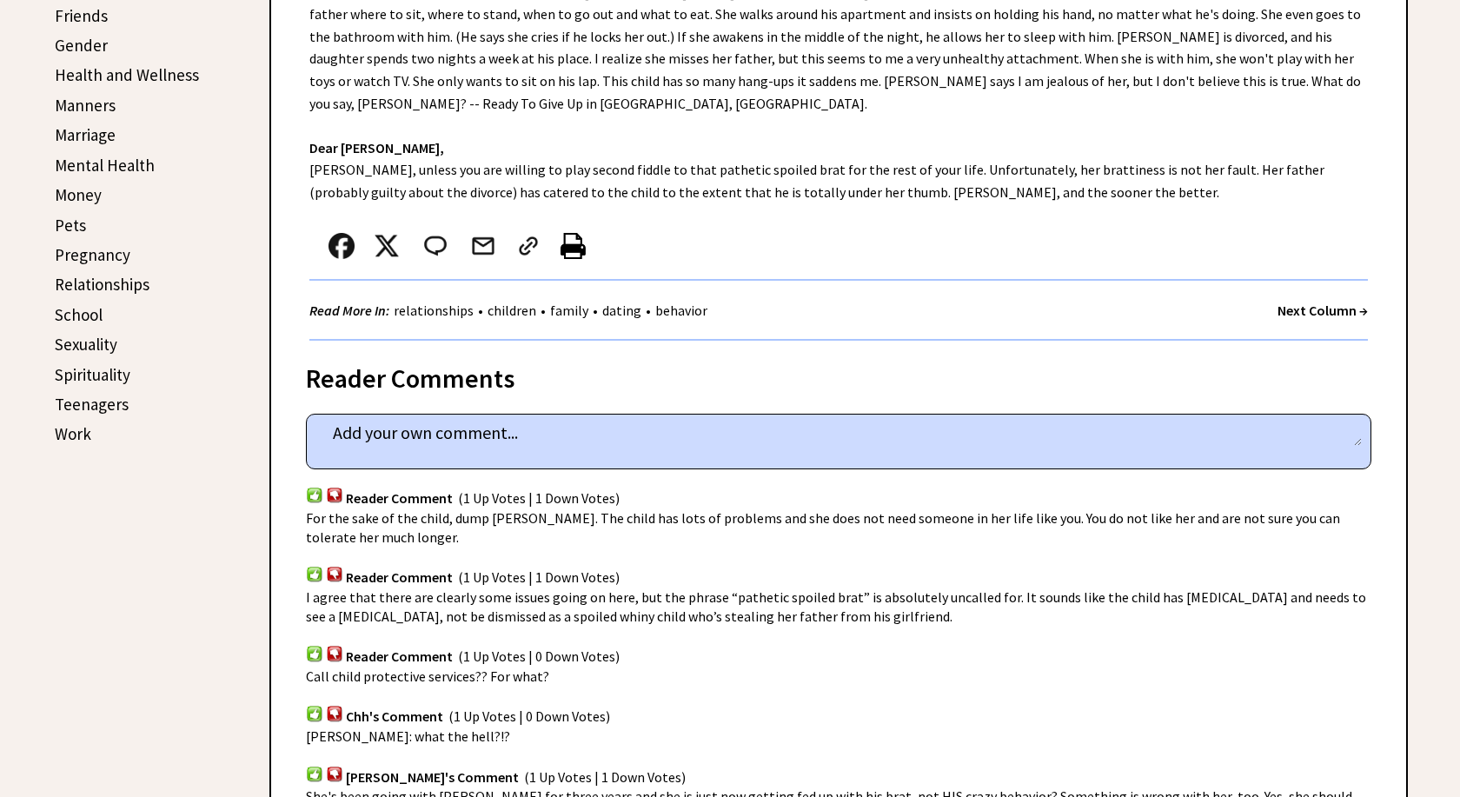
click at [315, 487] on img at bounding box center [314, 495] width 17 height 17
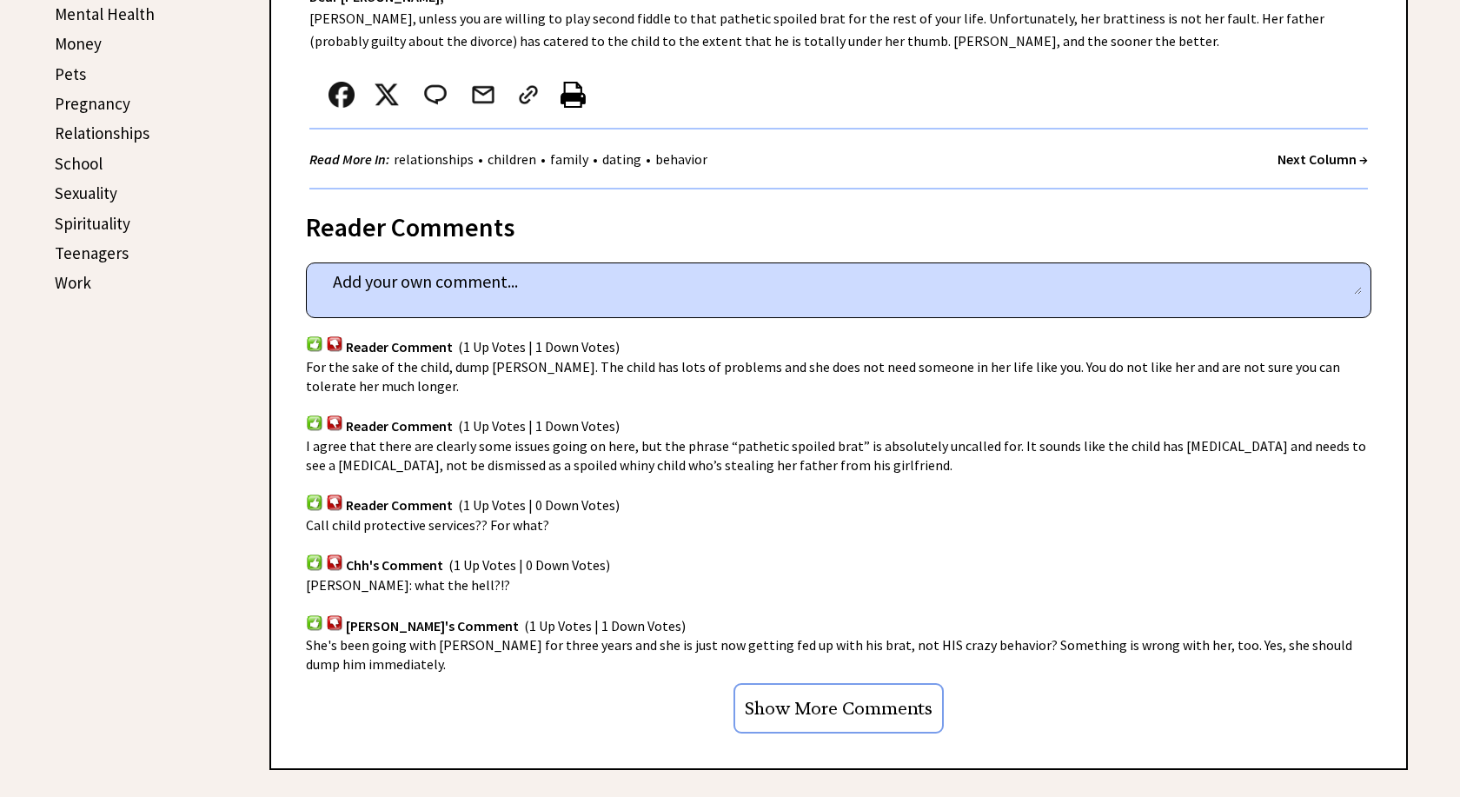
scroll to position [886, 0]
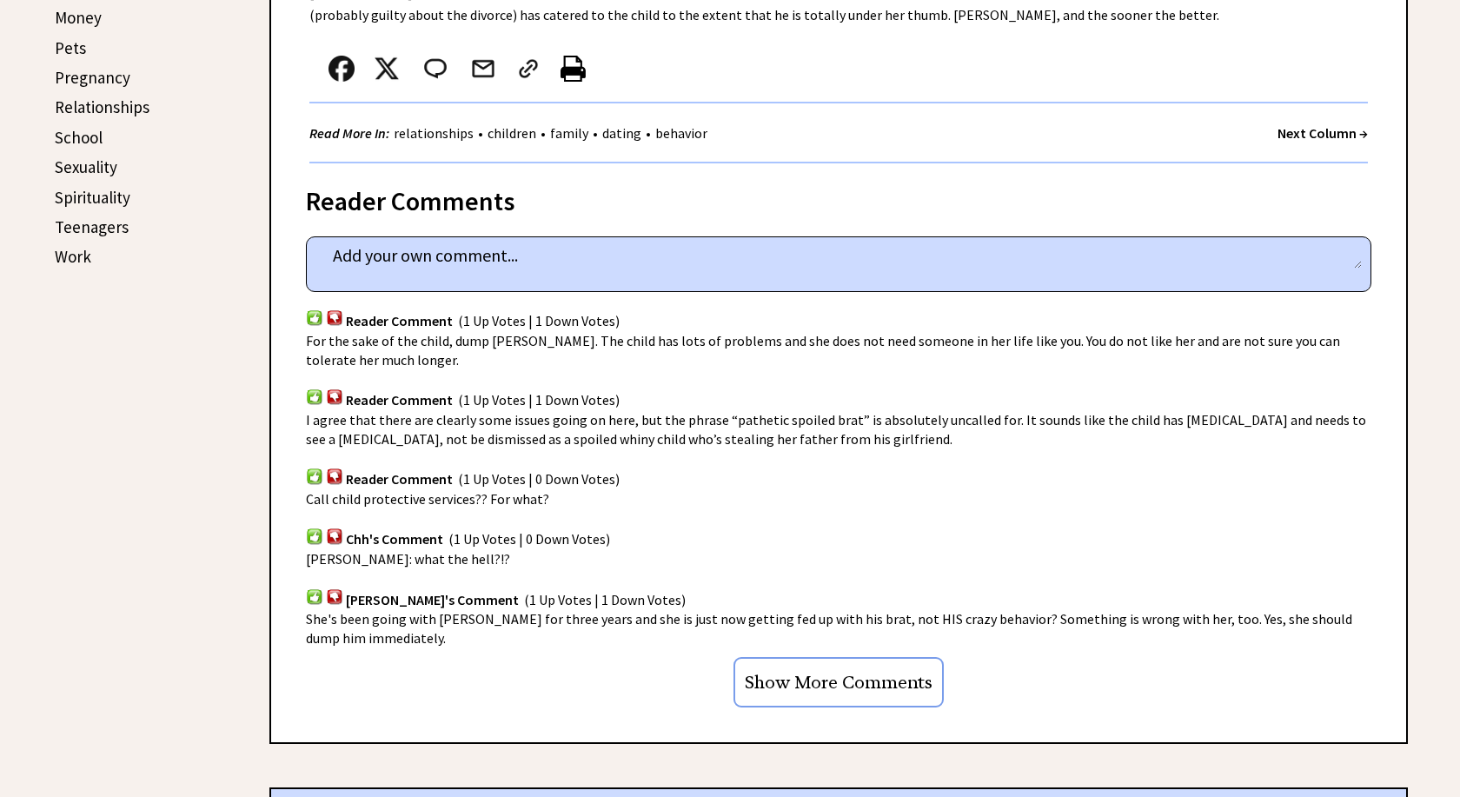
click at [312, 388] on img at bounding box center [314, 396] width 17 height 17
click at [315, 588] on img at bounding box center [314, 596] width 17 height 17
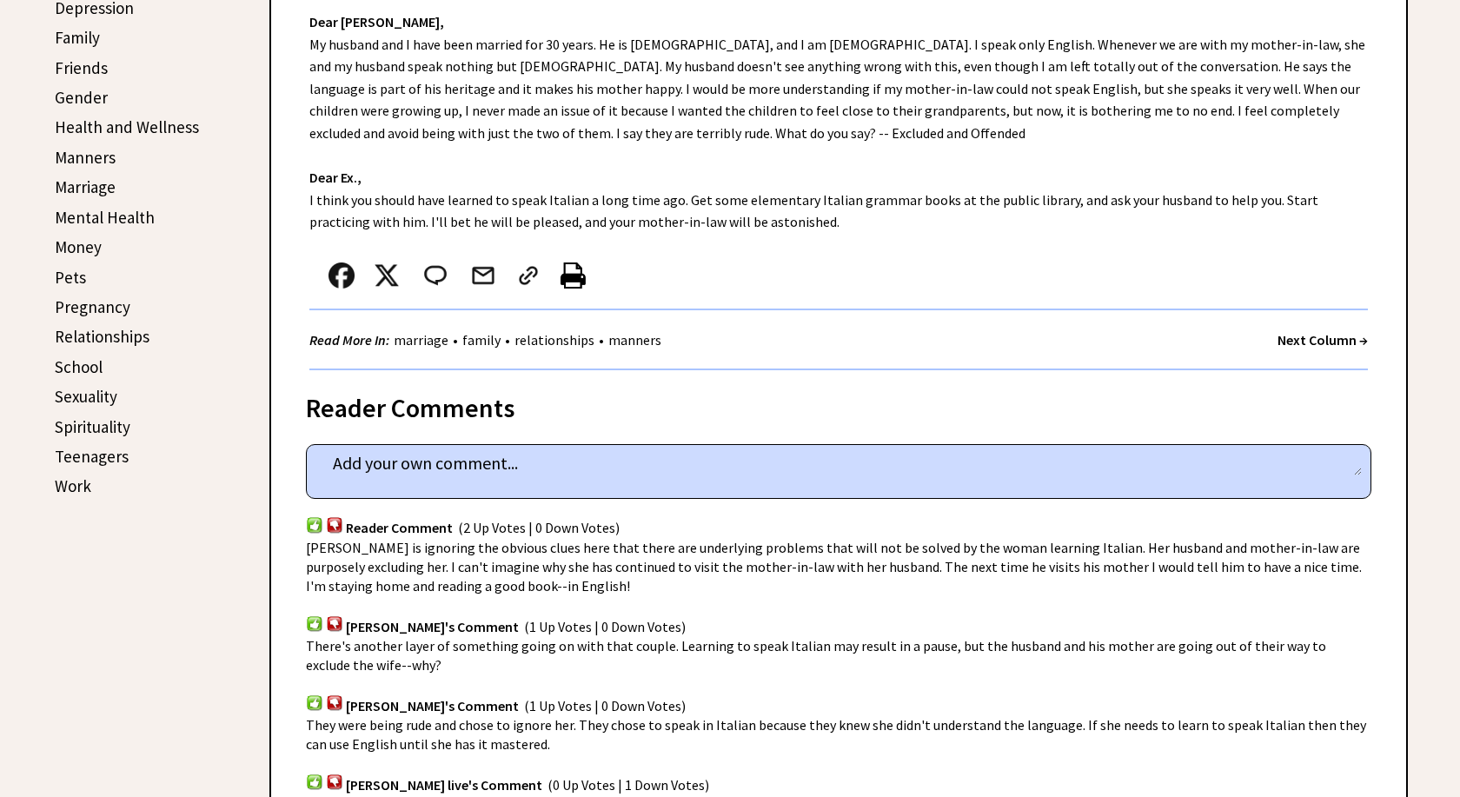
scroll to position [620, 0]
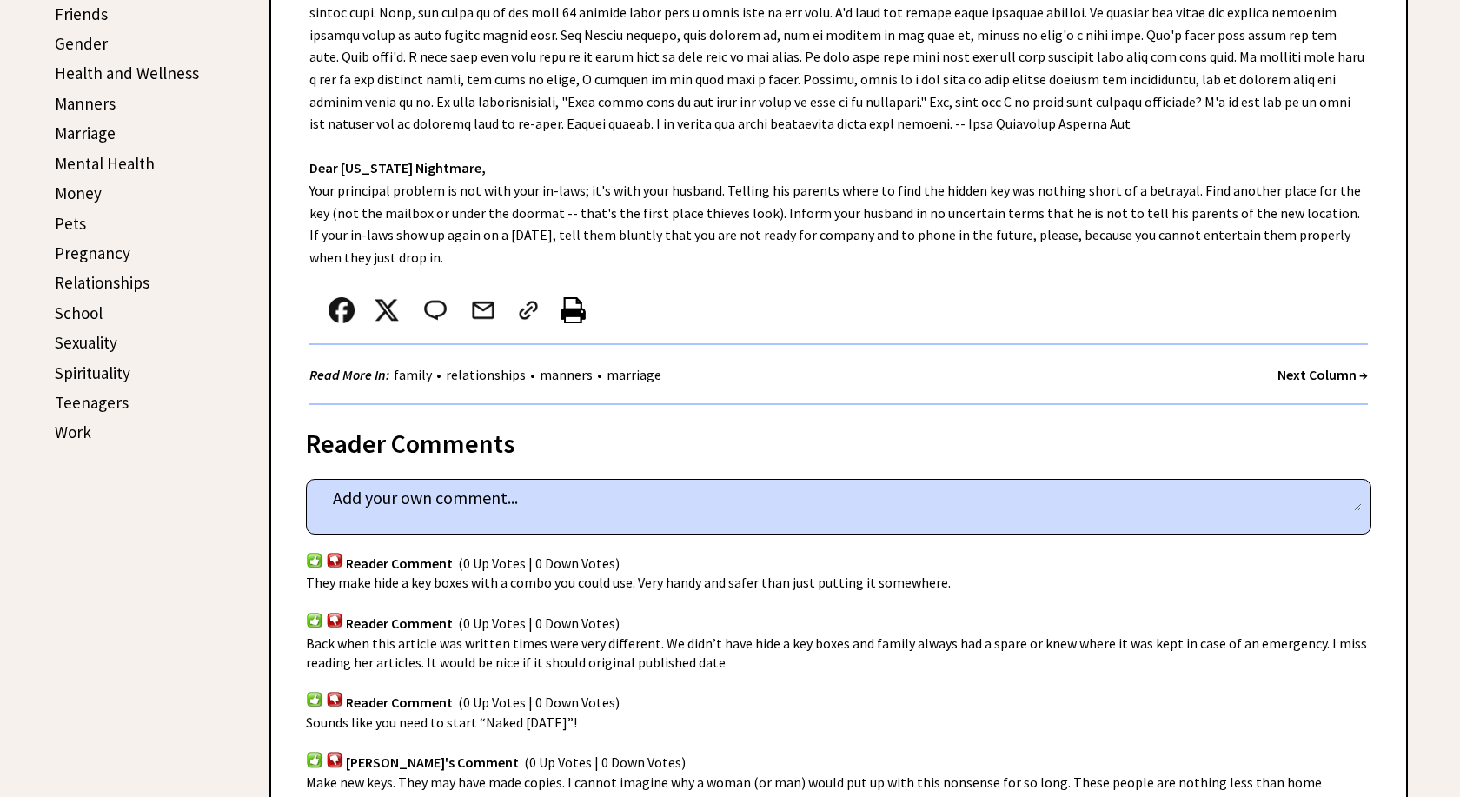
scroll to position [709, 0]
click at [309, 702] on img at bounding box center [314, 701] width 17 height 17
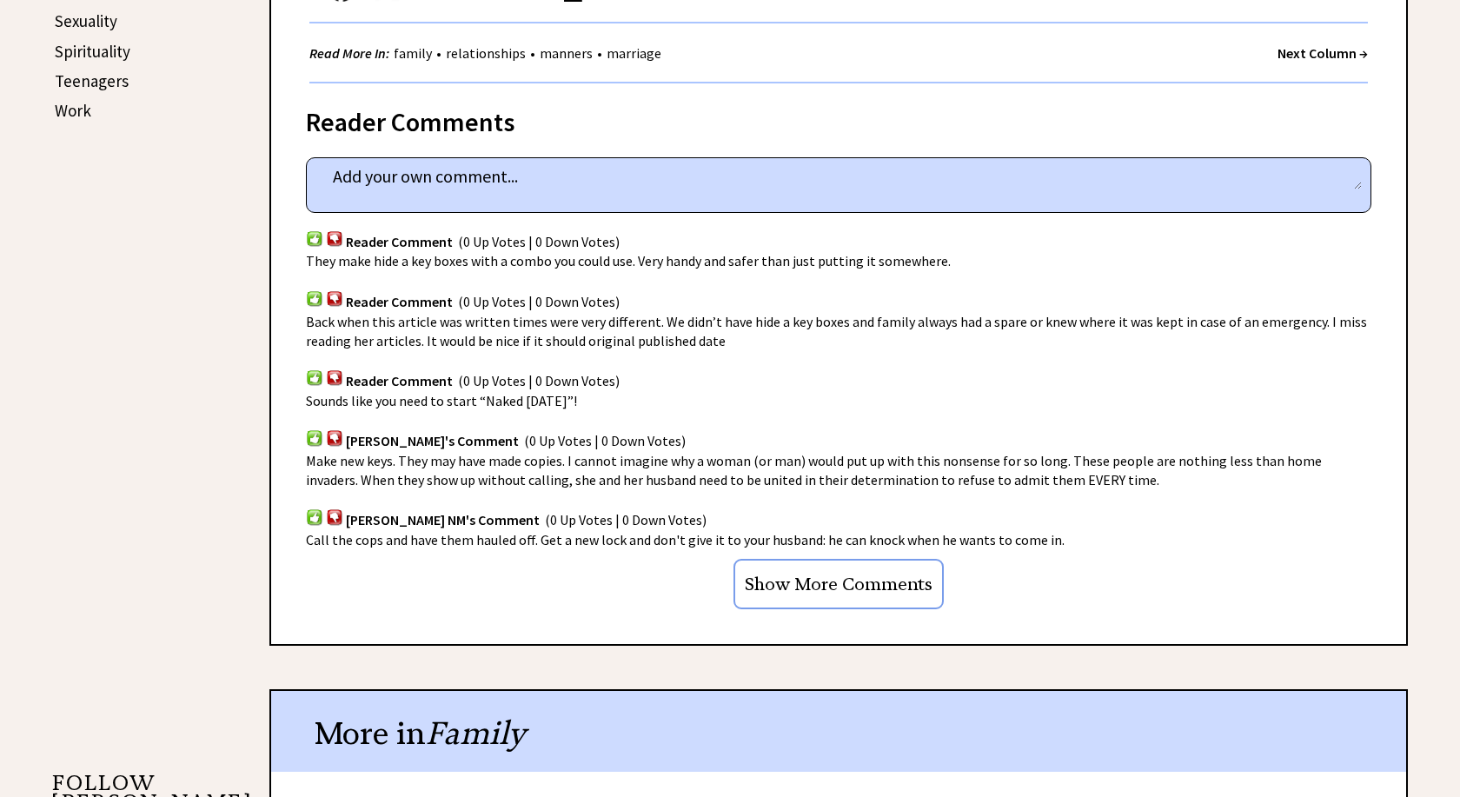
scroll to position [1064, 0]
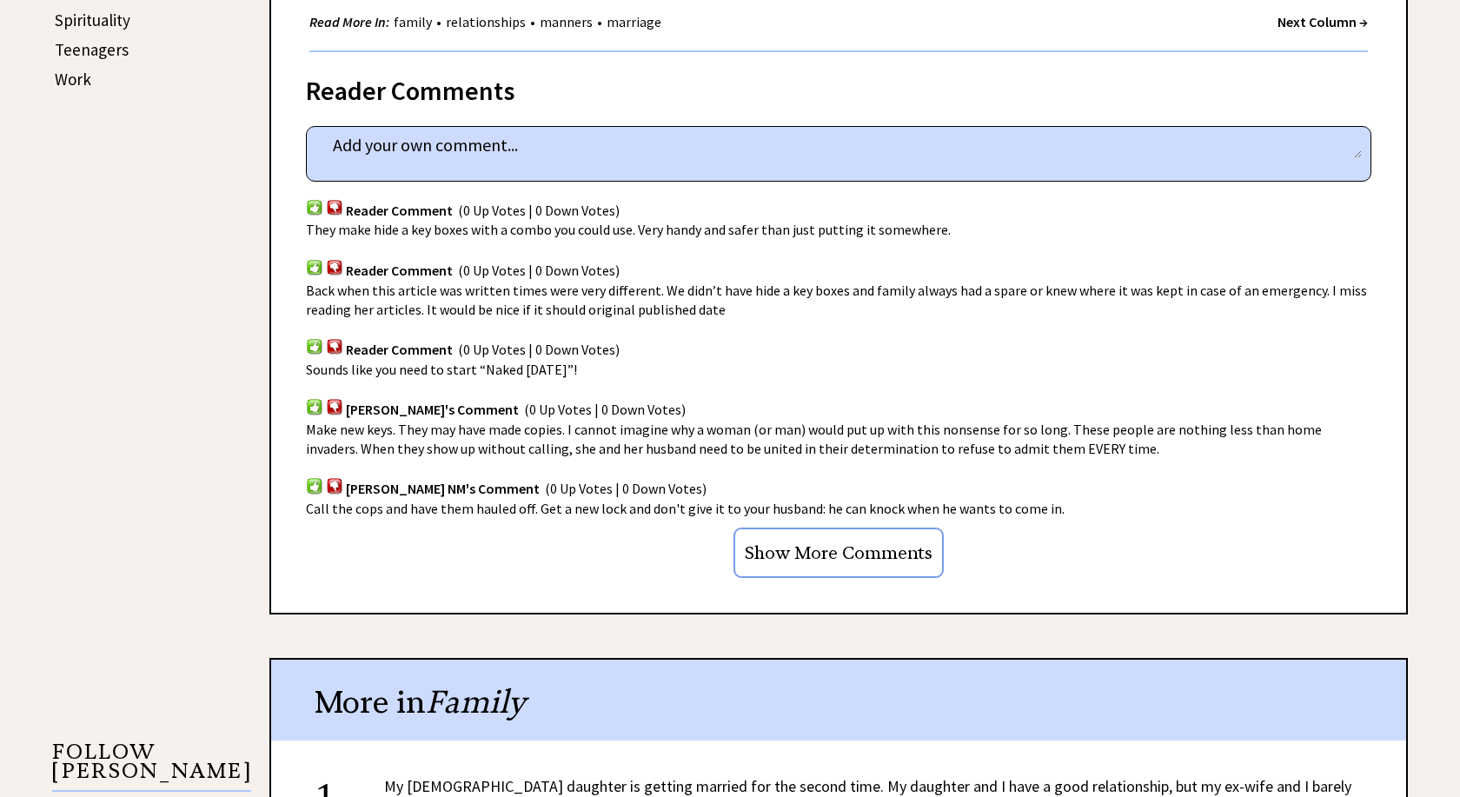
click at [317, 412] on img at bounding box center [314, 406] width 17 height 17
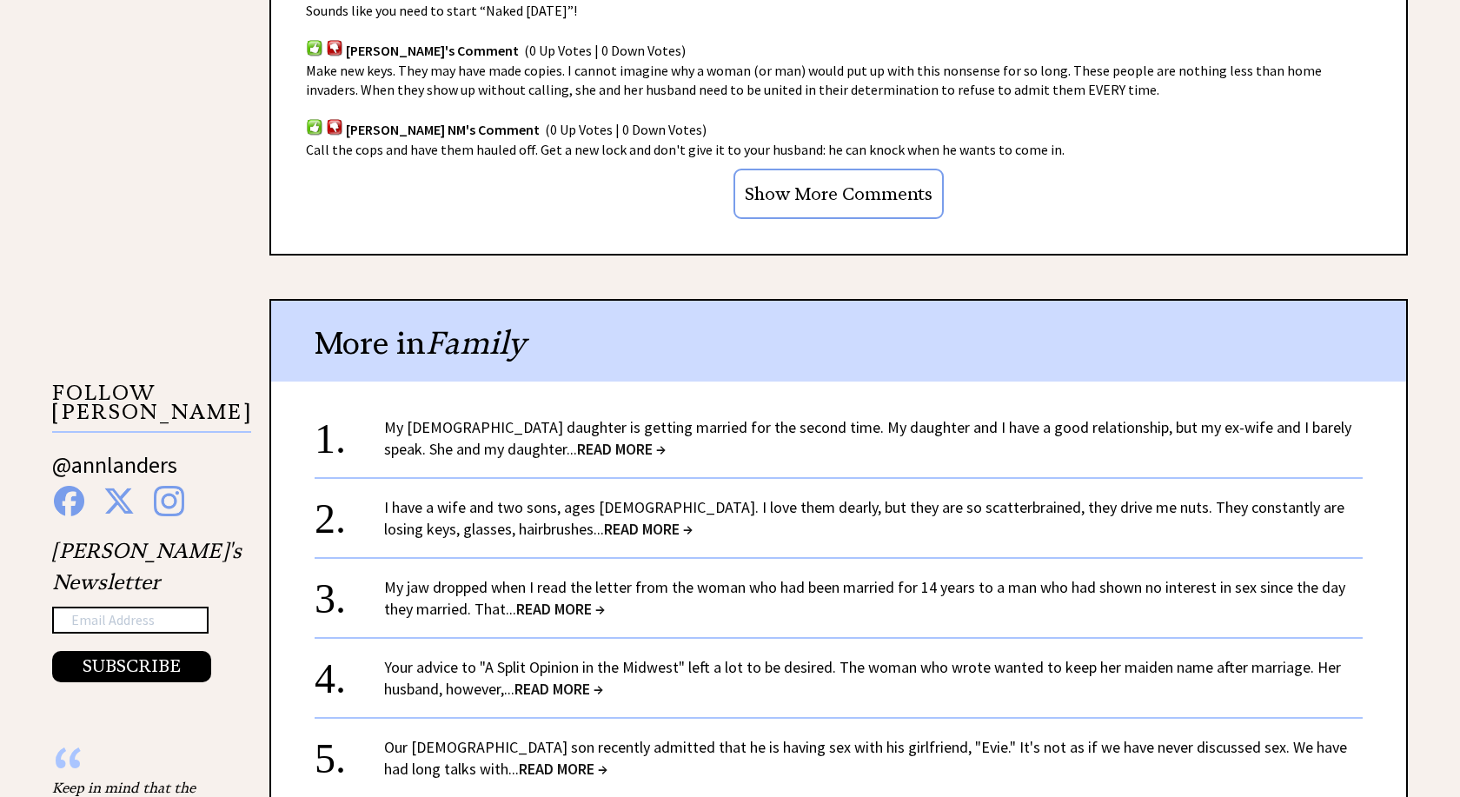
scroll to position [1418, 0]
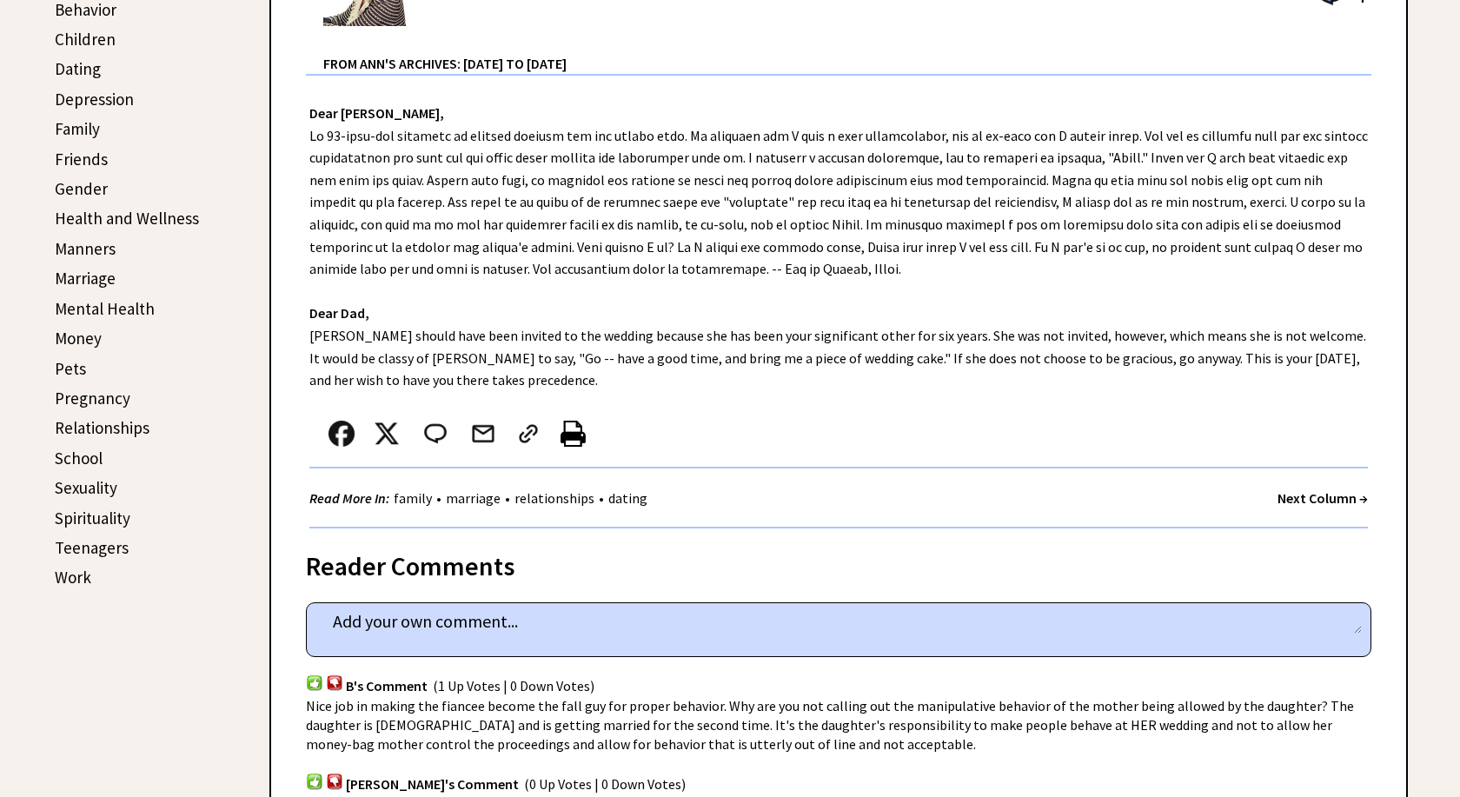
scroll to position [620, 0]
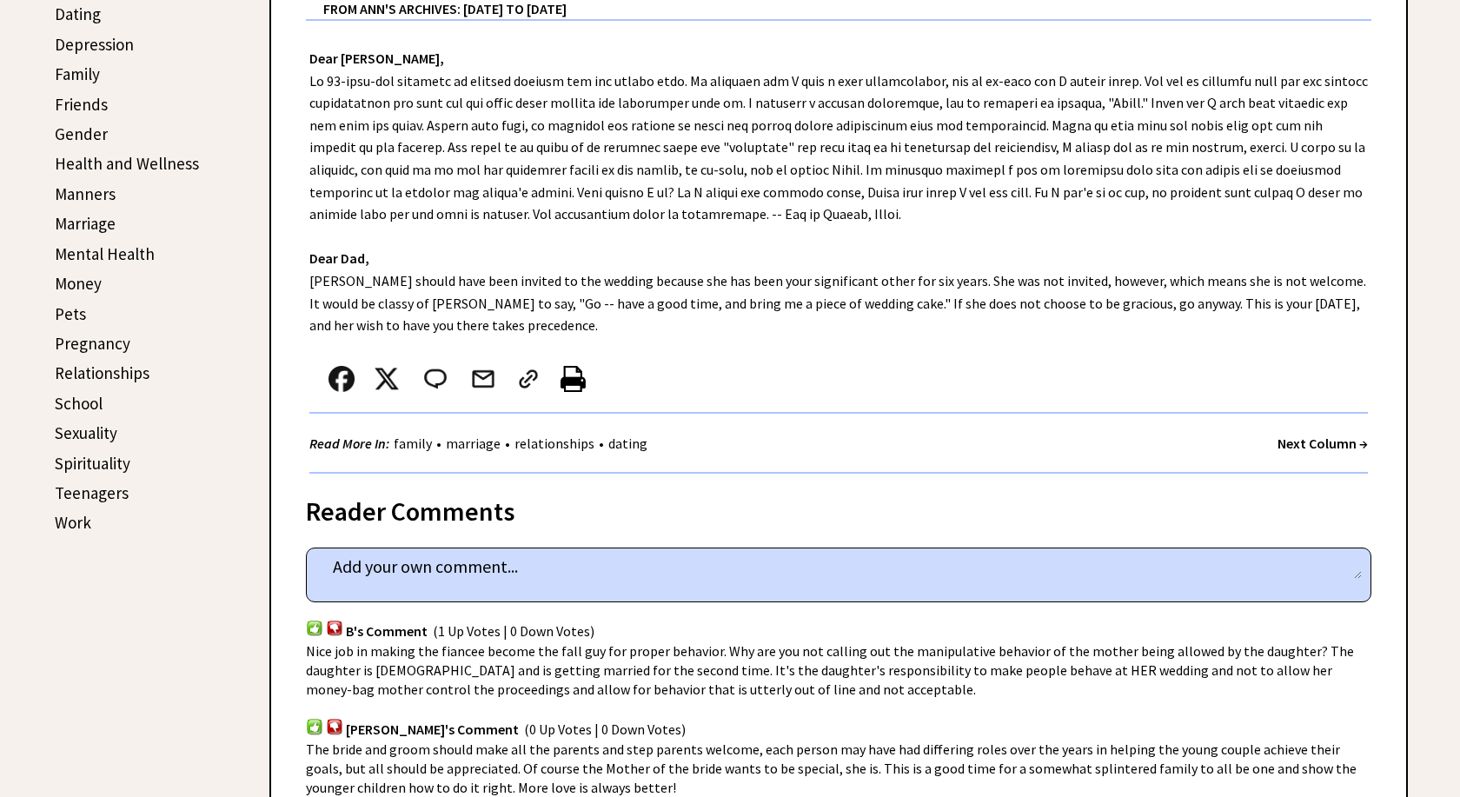
click at [363, 574] on textarea at bounding box center [838, 567] width 1046 height 26
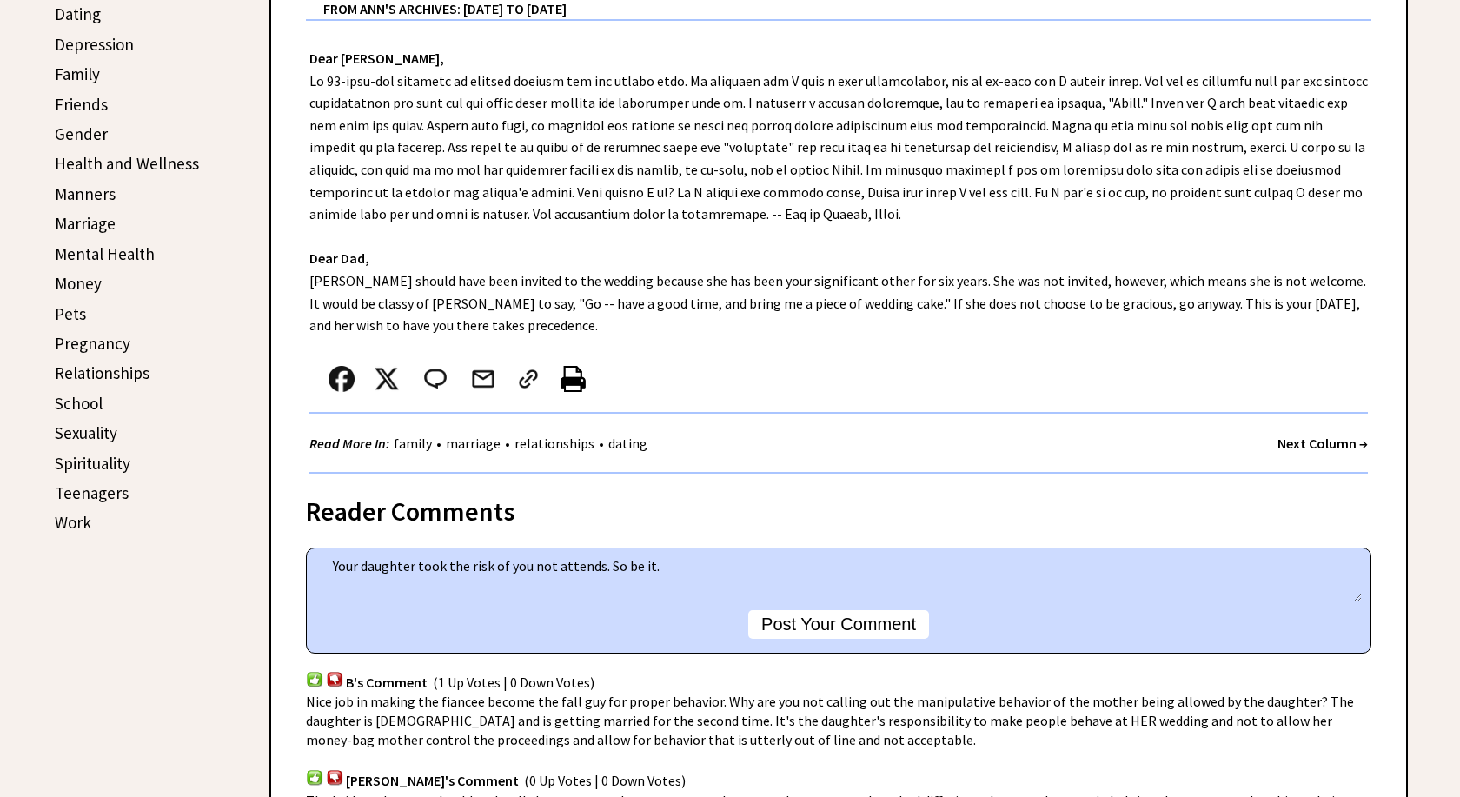
type textarea "Your daughter took the risk of you not attends. So be it."
click at [872, 631] on button "Post Your Comment" at bounding box center [838, 624] width 181 height 29
type textarea "Your daughter took the risk of you not attends. So be it."
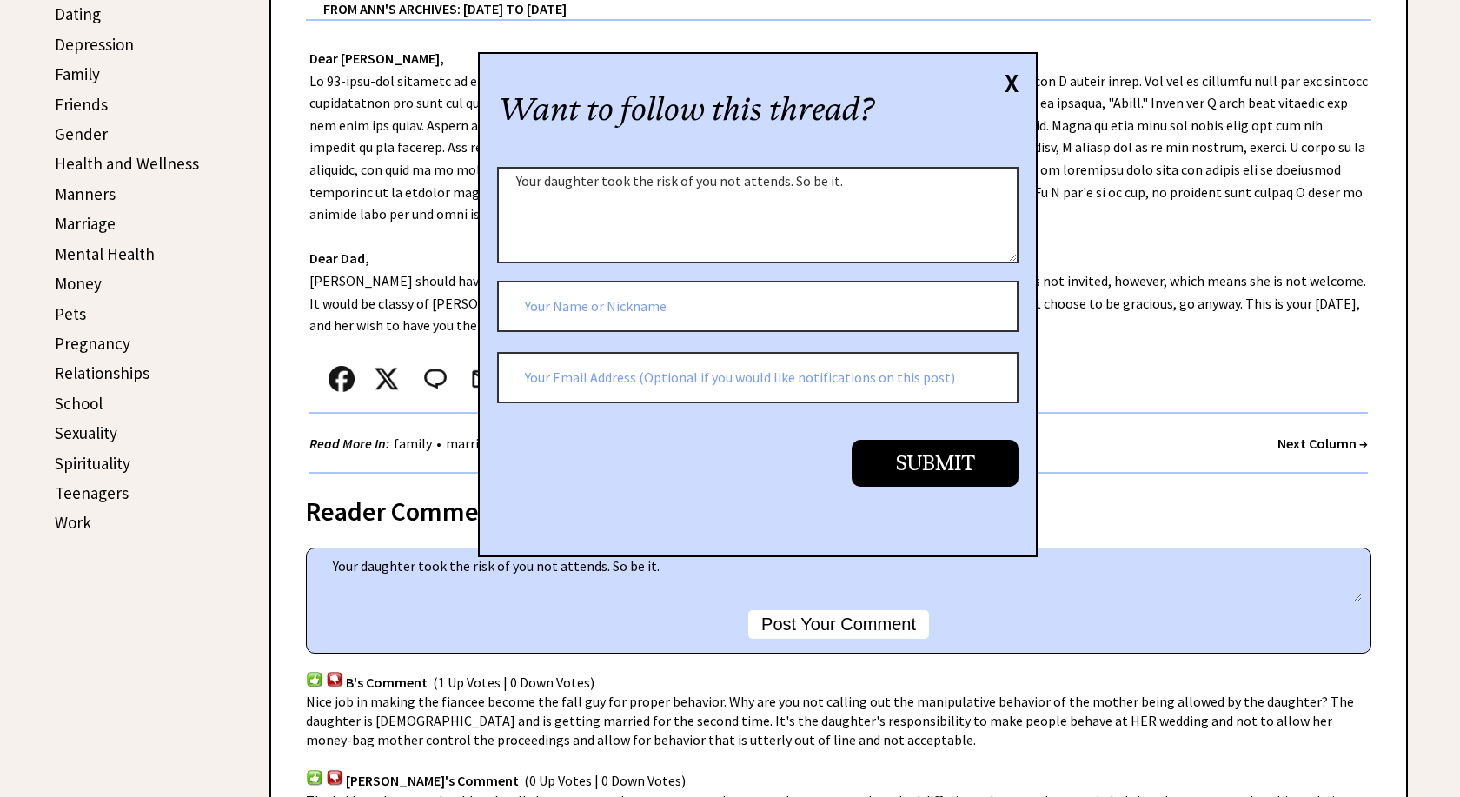
click at [532, 307] on input "text" at bounding box center [757, 307] width 521 height 52
type input "FinnMom"
click at [848, 182] on textarea "Your daughter took the risk of you not attends. So be it." at bounding box center [757, 215] width 521 height 96
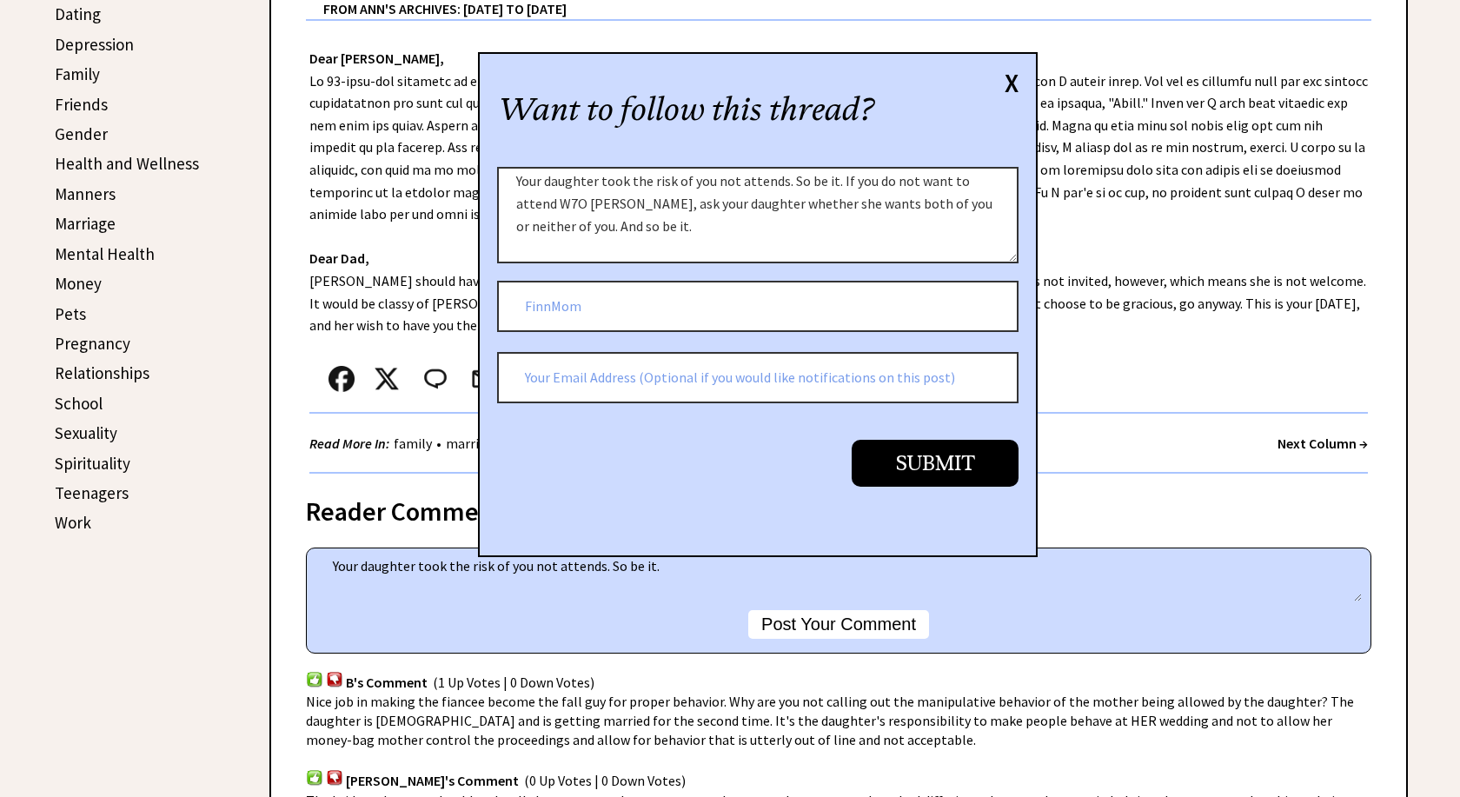
click at [775, 181] on textarea "Your daughter took the risk of you not attends. So be it. If you do not want to…" at bounding box center [757, 215] width 521 height 96
drag, startPoint x: 516, startPoint y: 182, endPoint x: 837, endPoint y: 176, distance: 320.7
click at [837, 176] on textarea "Your daughter took the risk of you not attends. So be it. If you do not want to…" at bounding box center [757, 215] width 521 height 96
click at [708, 181] on textarea "If you do not want to attend W7O Greta, ask your daughter whether she wants bot…" at bounding box center [757, 215] width 521 height 96
type textarea "If you do not want to attend without Greta, ask your daughter whether she wants…"
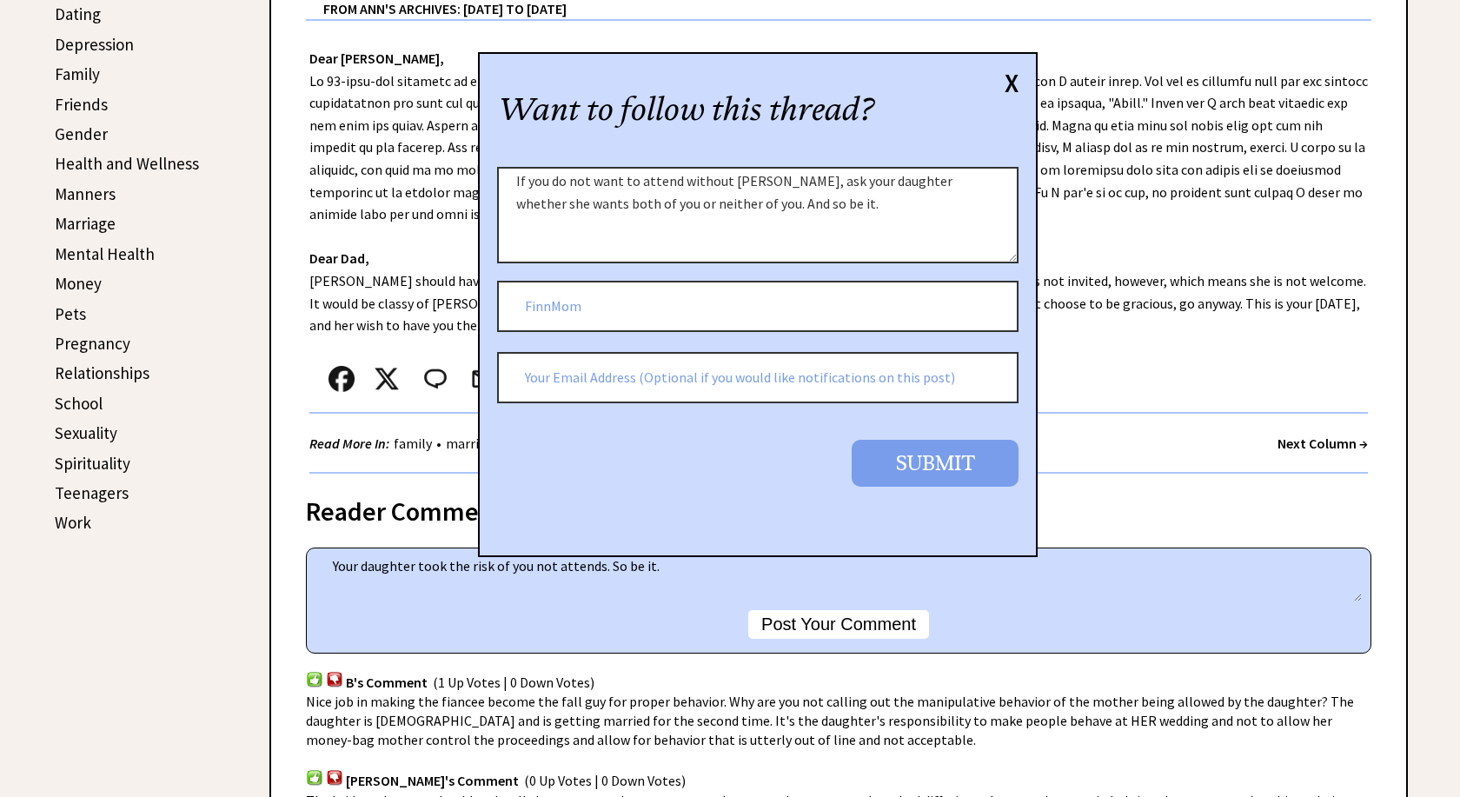
click at [932, 458] on input "Submit" at bounding box center [935, 463] width 167 height 46
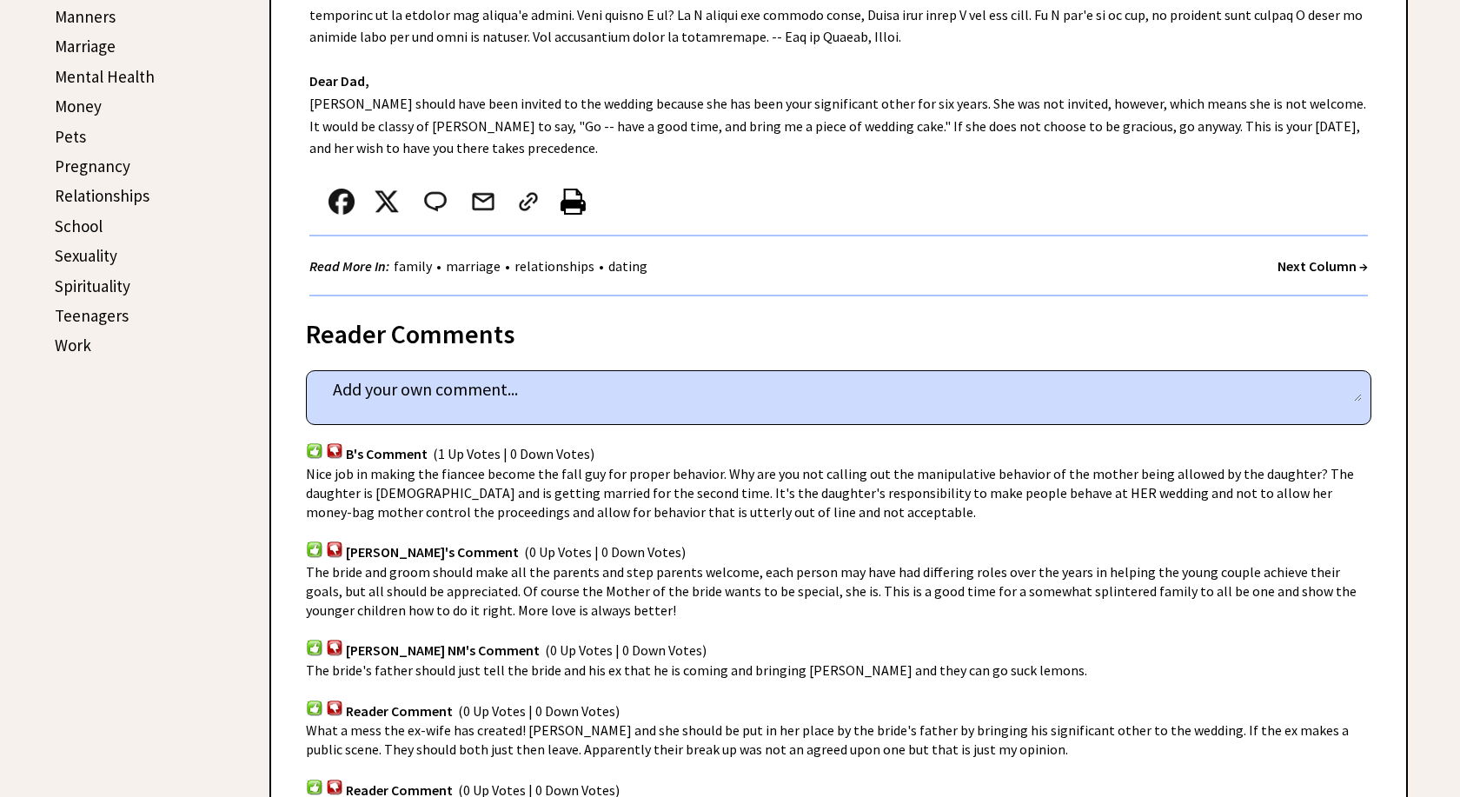
scroll to position [532, 0]
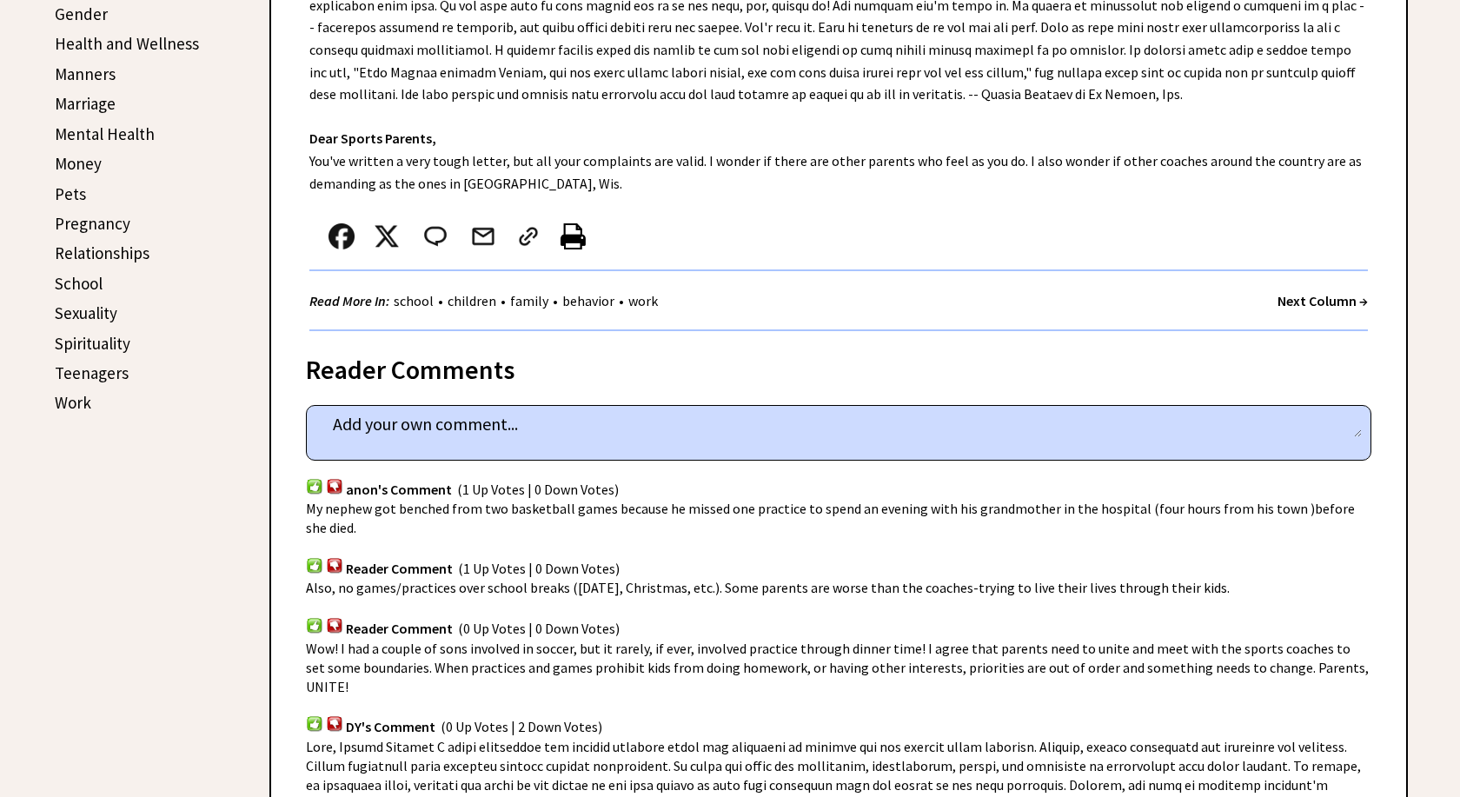
scroll to position [798, 0]
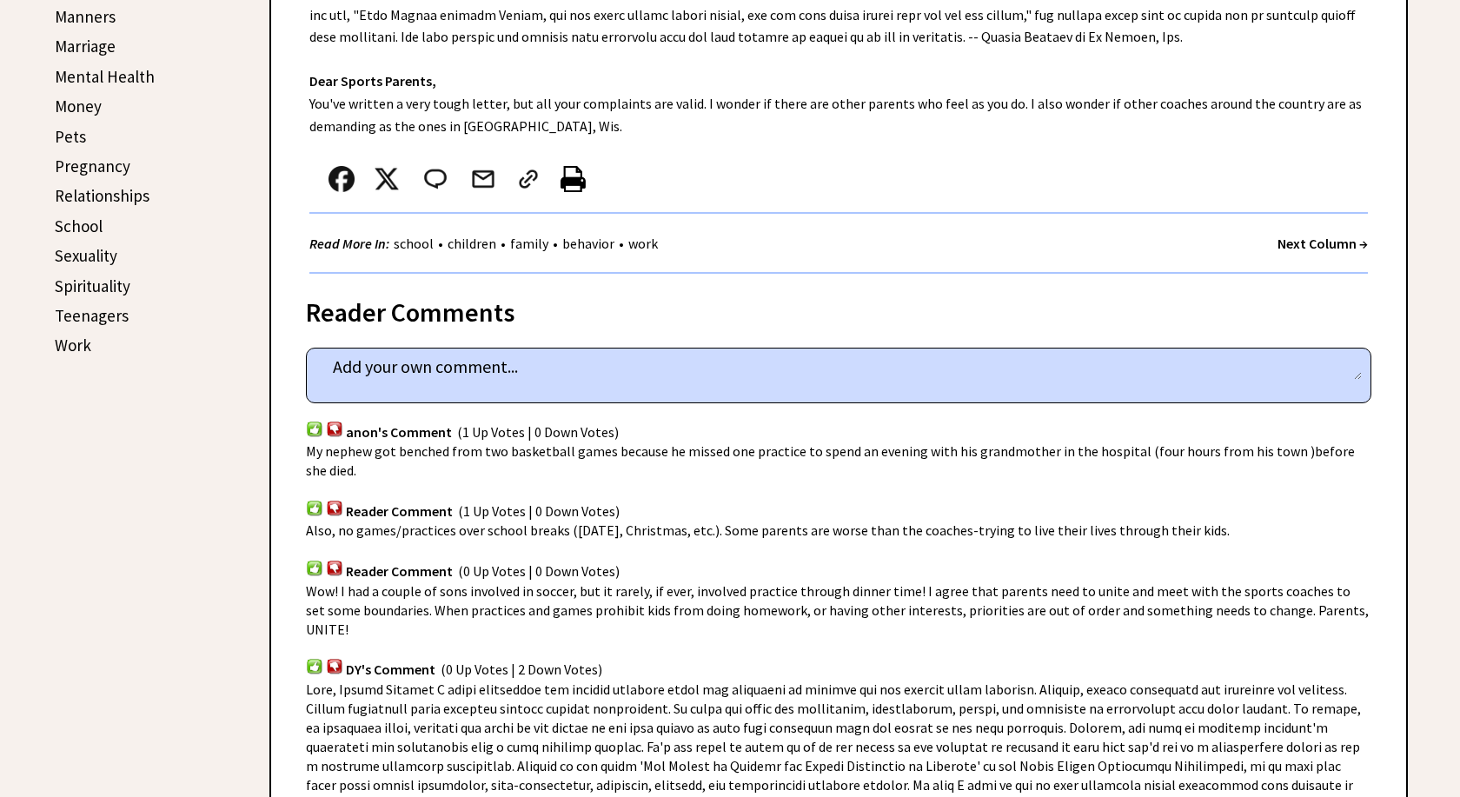
click at [309, 430] on img at bounding box center [314, 429] width 17 height 17
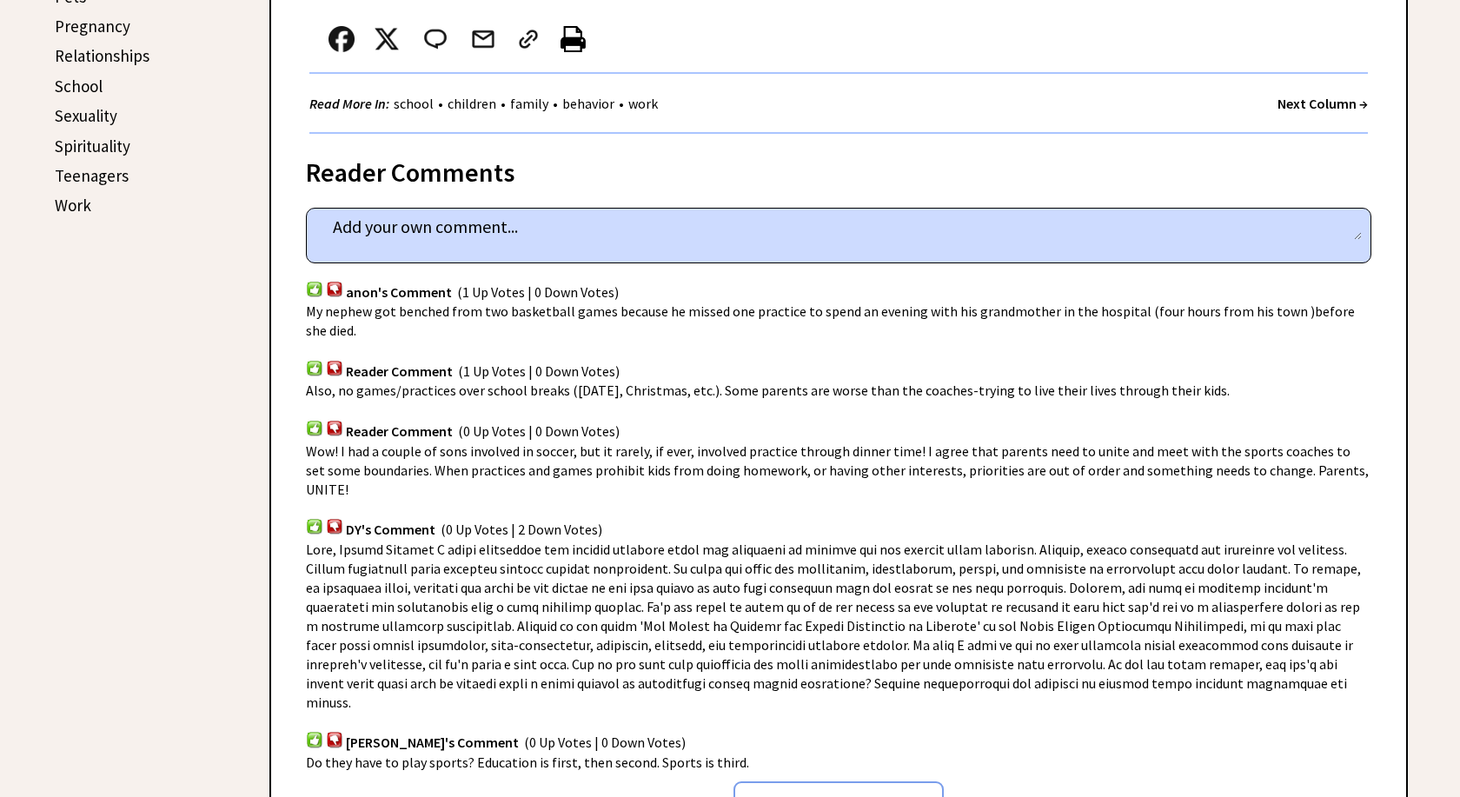
scroll to position [975, 0]
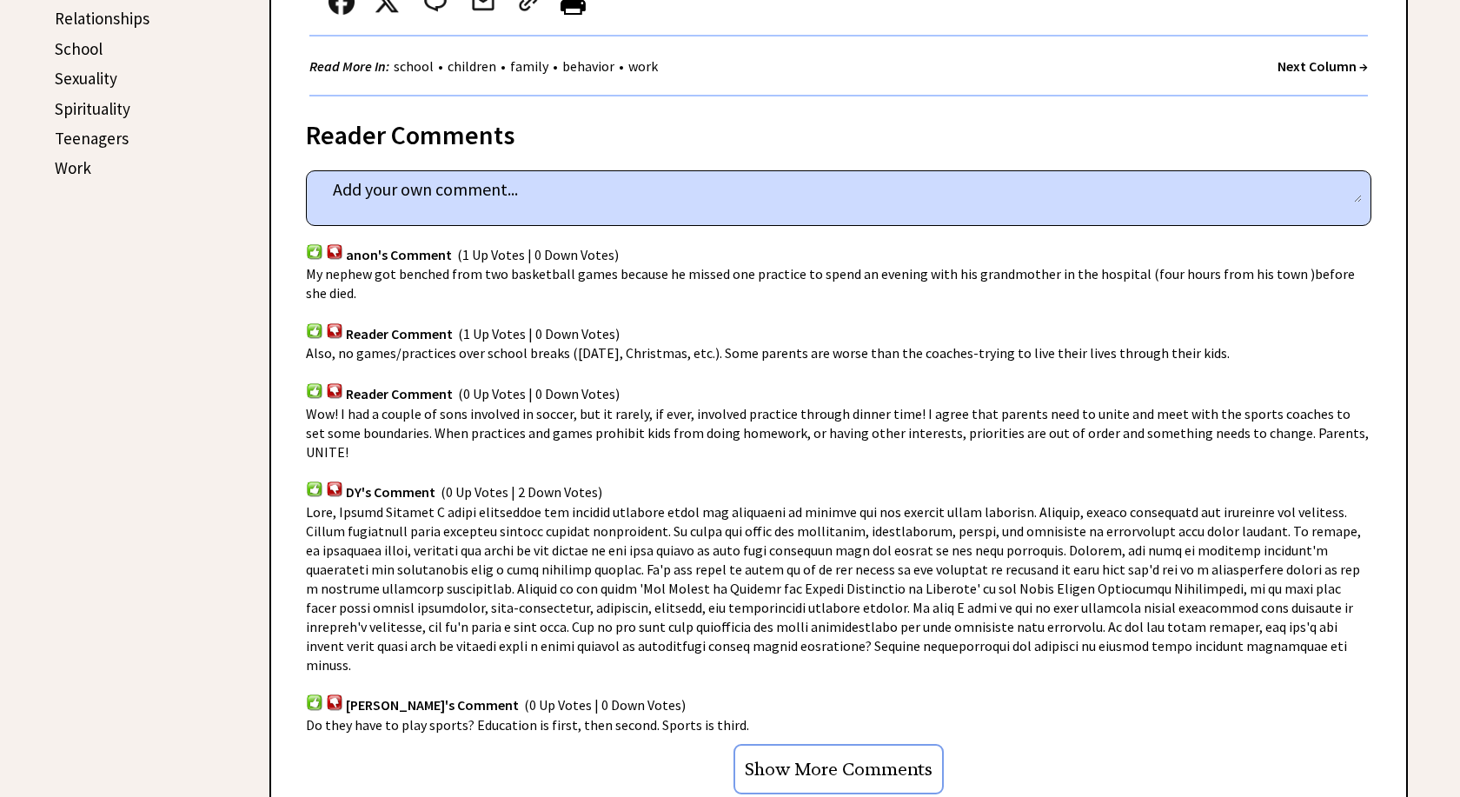
click at [347, 199] on textarea at bounding box center [838, 189] width 1046 height 26
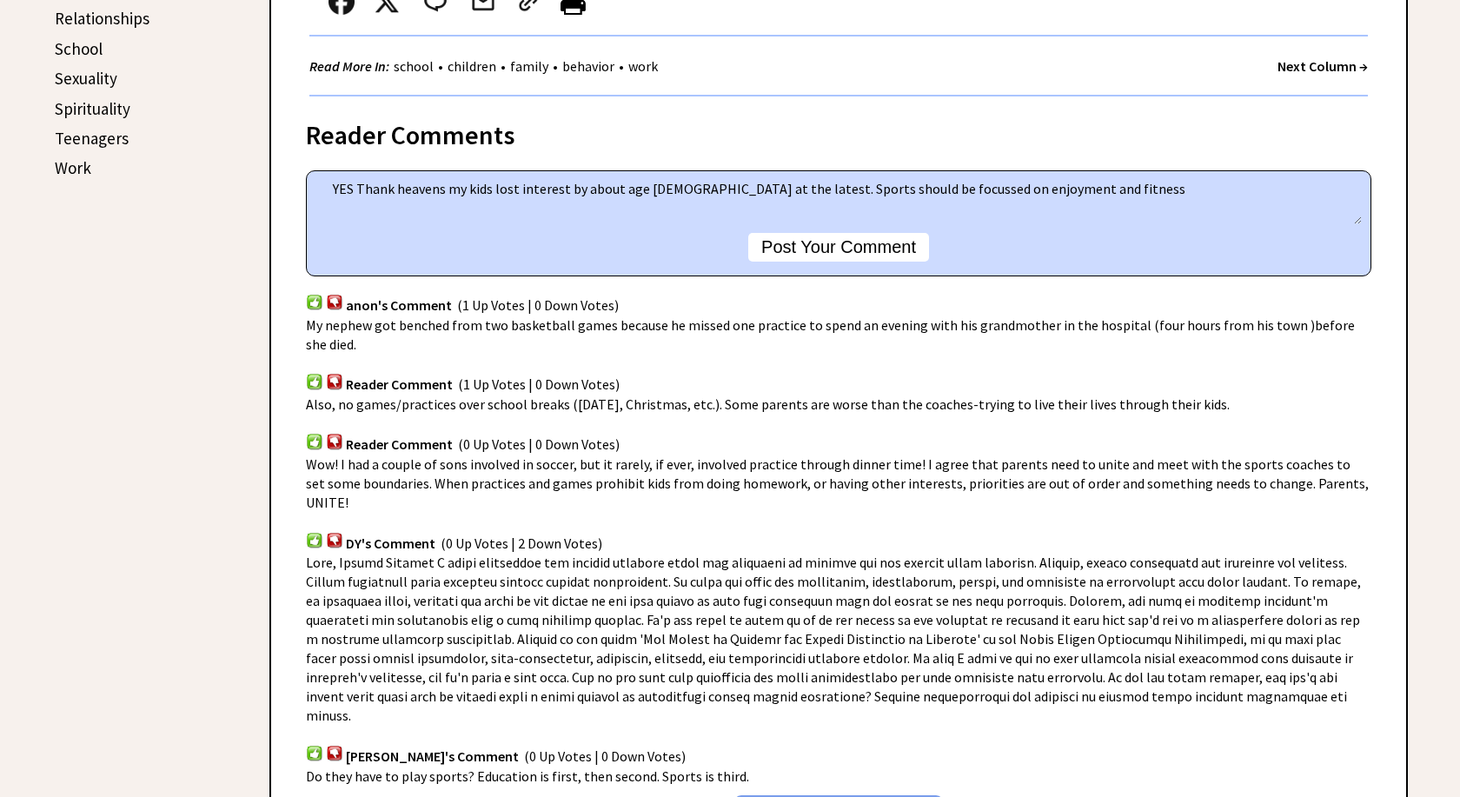
click at [857, 197] on textarea "YES Thank heavens my kids lost interest by about age 14 at the latest. Sports s…" at bounding box center [838, 200] width 1046 height 48
click at [1043, 192] on textarea "YES Thank heavens my kids lost interest by about age 14 at the latest. Sports s…" at bounding box center [838, 200] width 1046 height 48
click at [778, 194] on textarea "YES Thank heavens my kids lost interest by about age 14 at the latest. Sports s…" at bounding box center [838, 200] width 1046 height 48
drag, startPoint x: 938, startPoint y: 189, endPoint x: 954, endPoint y: 194, distance: 17.3
click at [954, 194] on textarea "YES Thank heavens my kids lost interest by about age 14 at the latest. Sports f…" at bounding box center [838, 200] width 1046 height 48
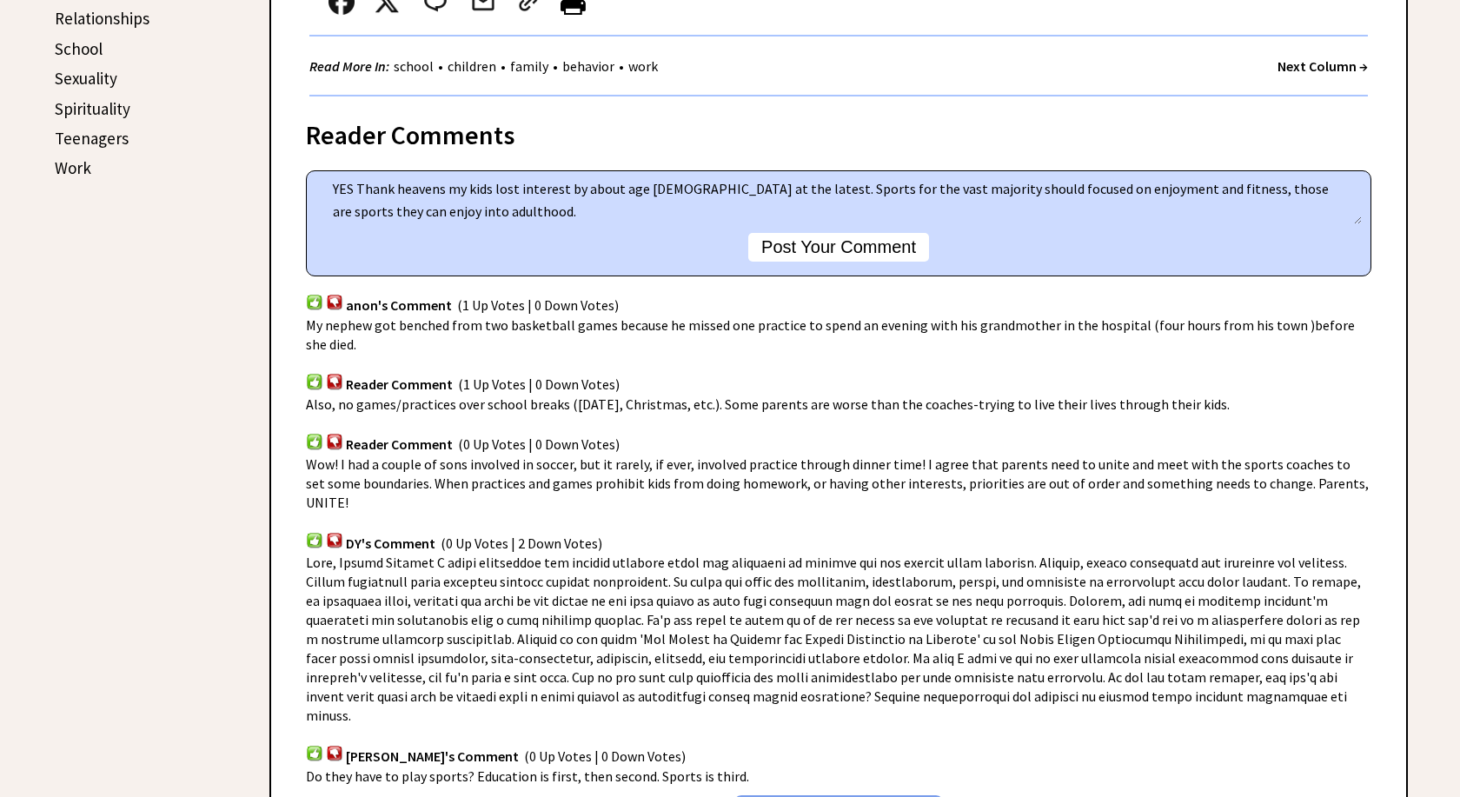
click at [980, 190] on textarea "YES Thank heavens my kids lost interest by about age 14 at the latest. Sports f…" at bounding box center [838, 200] width 1046 height 48
type textarea "YES Thank heavens my kids lost interest by about age 14 at the latest. Sports f…"
click at [809, 249] on button "Post Your Comment" at bounding box center [838, 247] width 181 height 29
type textarea "YES Thank heavens my kids lost interest by about age 14 at the latest. Sports f…"
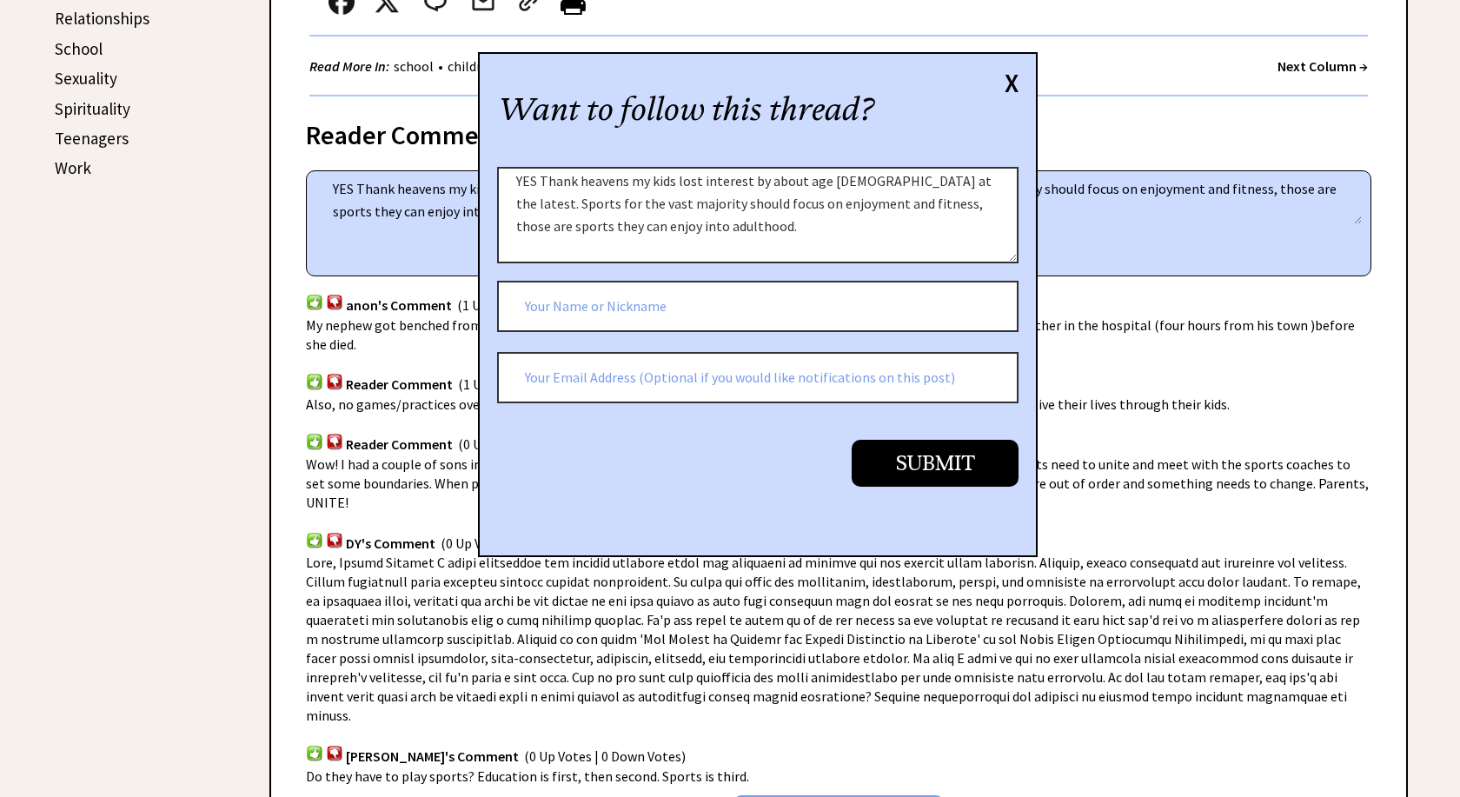
click at [568, 311] on input "text" at bounding box center [757, 307] width 521 height 52
type input "FinnMom"
click at [949, 465] on input "Submit" at bounding box center [935, 463] width 167 height 46
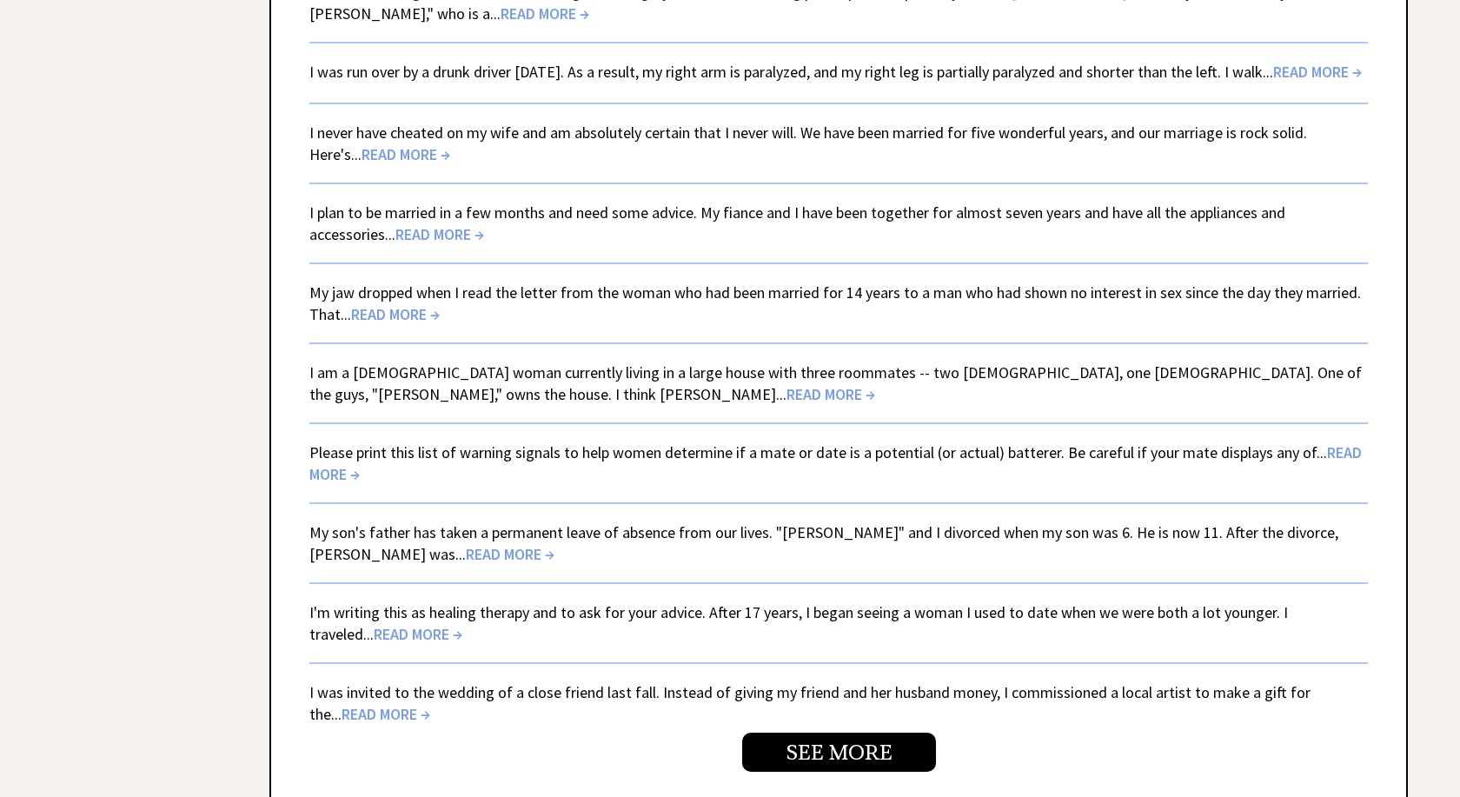
scroll to position [3723, 0]
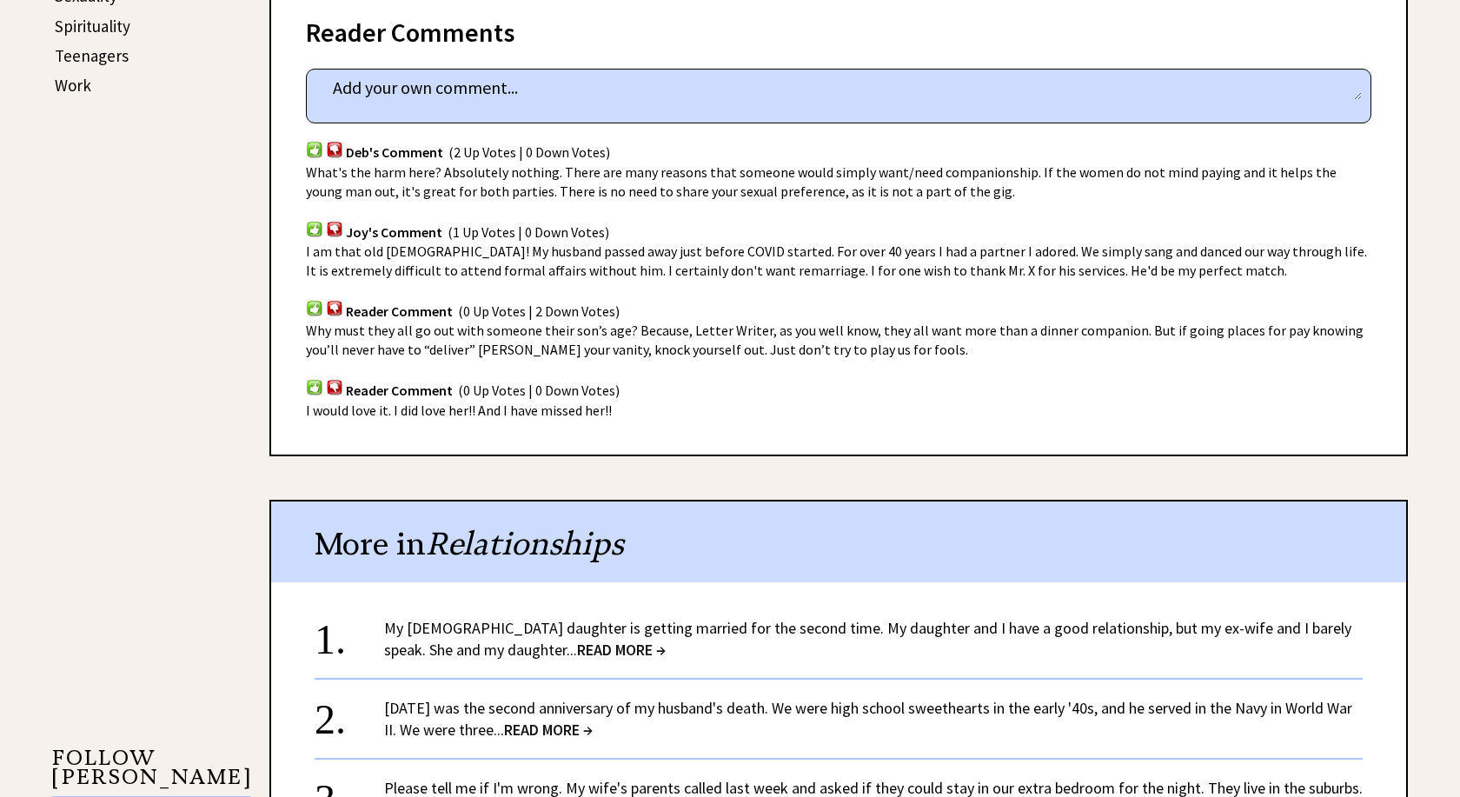
scroll to position [1064, 0]
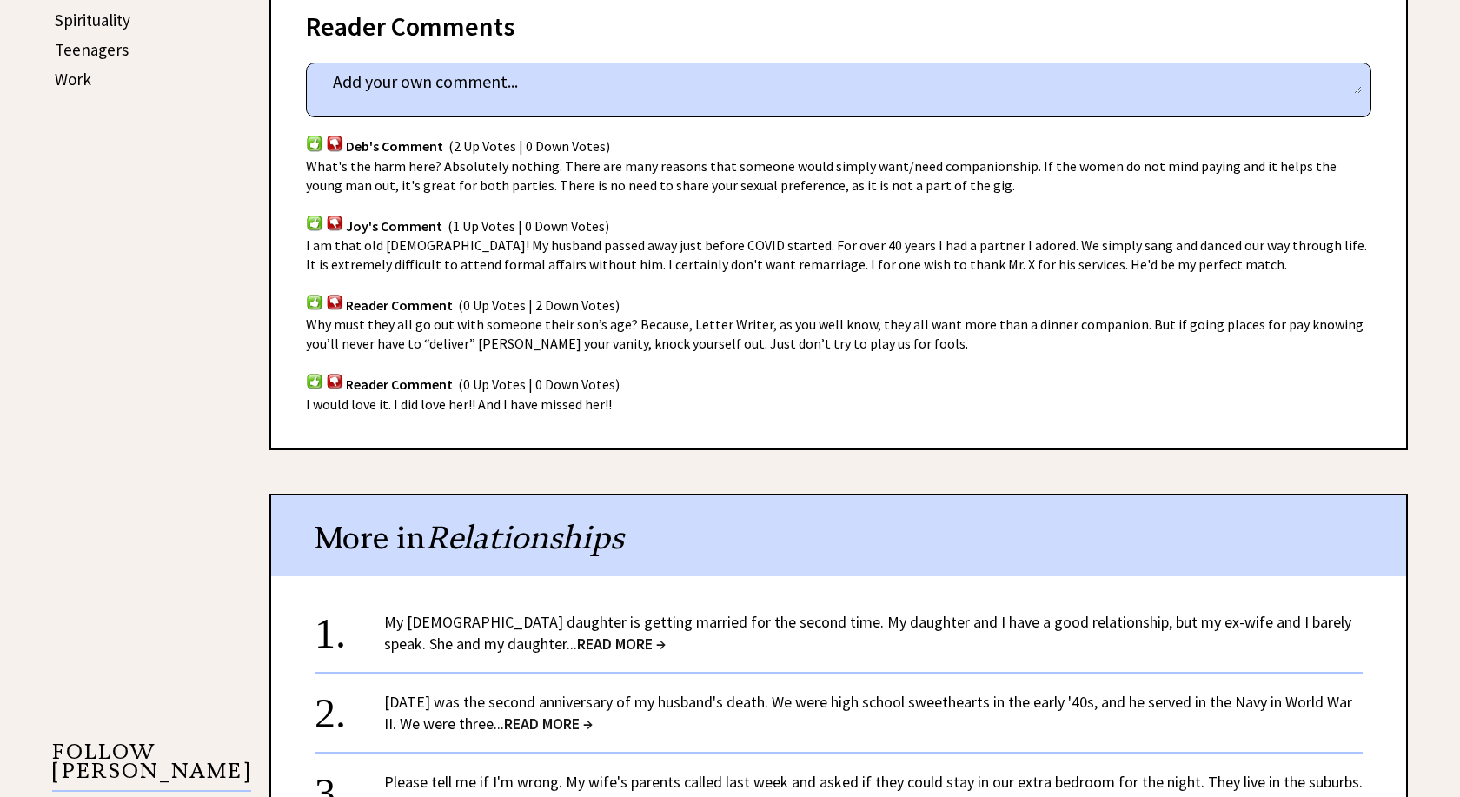
click at [332, 294] on img at bounding box center [334, 302] width 17 height 17
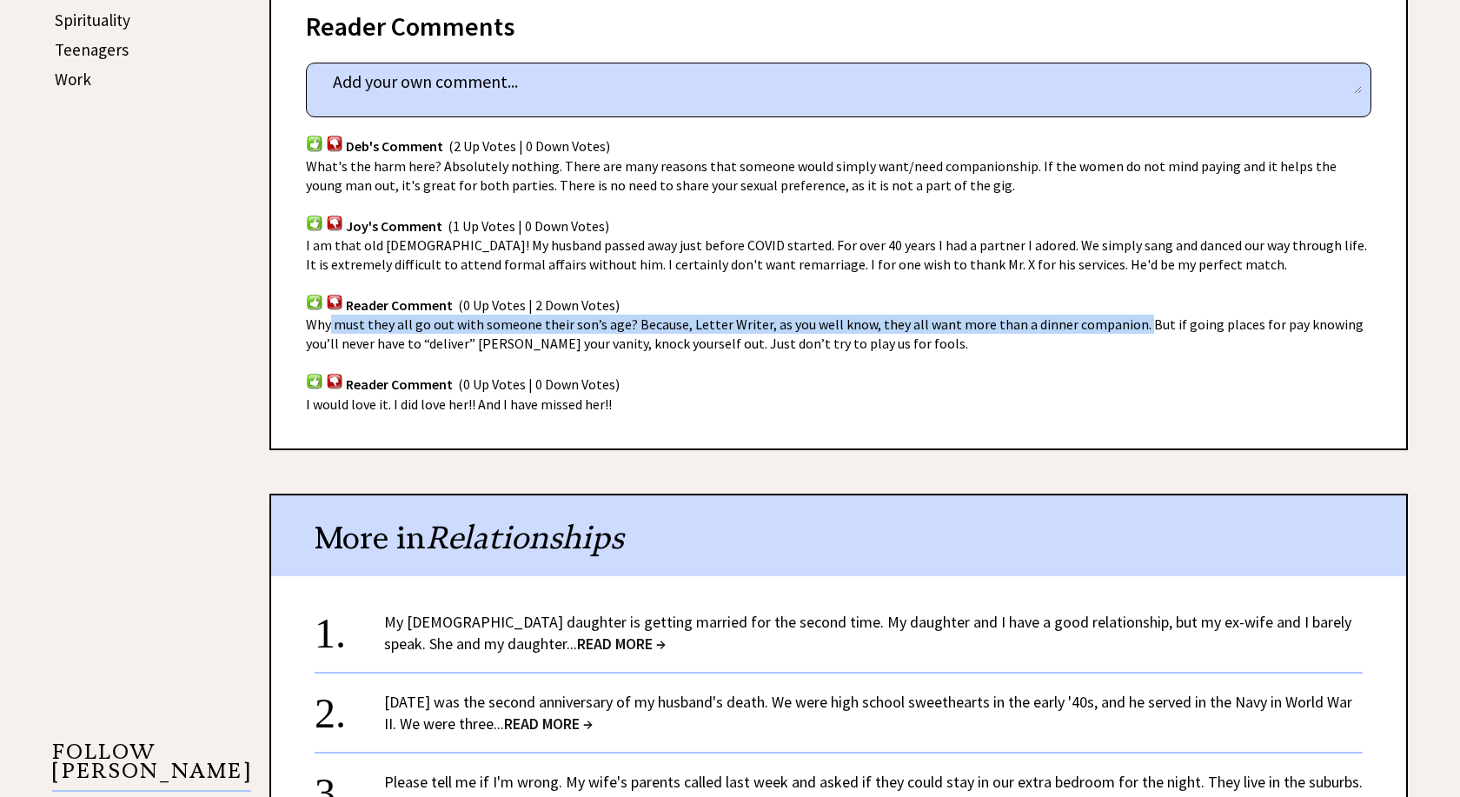
drag, startPoint x: 334, startPoint y: 282, endPoint x: 1129, endPoint y: 286, distance: 795.2
click at [1129, 315] on span "Why must they all go out with someone their son’s age? Because, Letter Writer, …" at bounding box center [835, 333] width 1058 height 36
drag, startPoint x: 307, startPoint y: 274, endPoint x: 1129, endPoint y: 276, distance: 822.1
click at [1129, 315] on span "Why must they all go out with someone their son’s age? Because, Letter Writer, …" at bounding box center [835, 333] width 1058 height 36
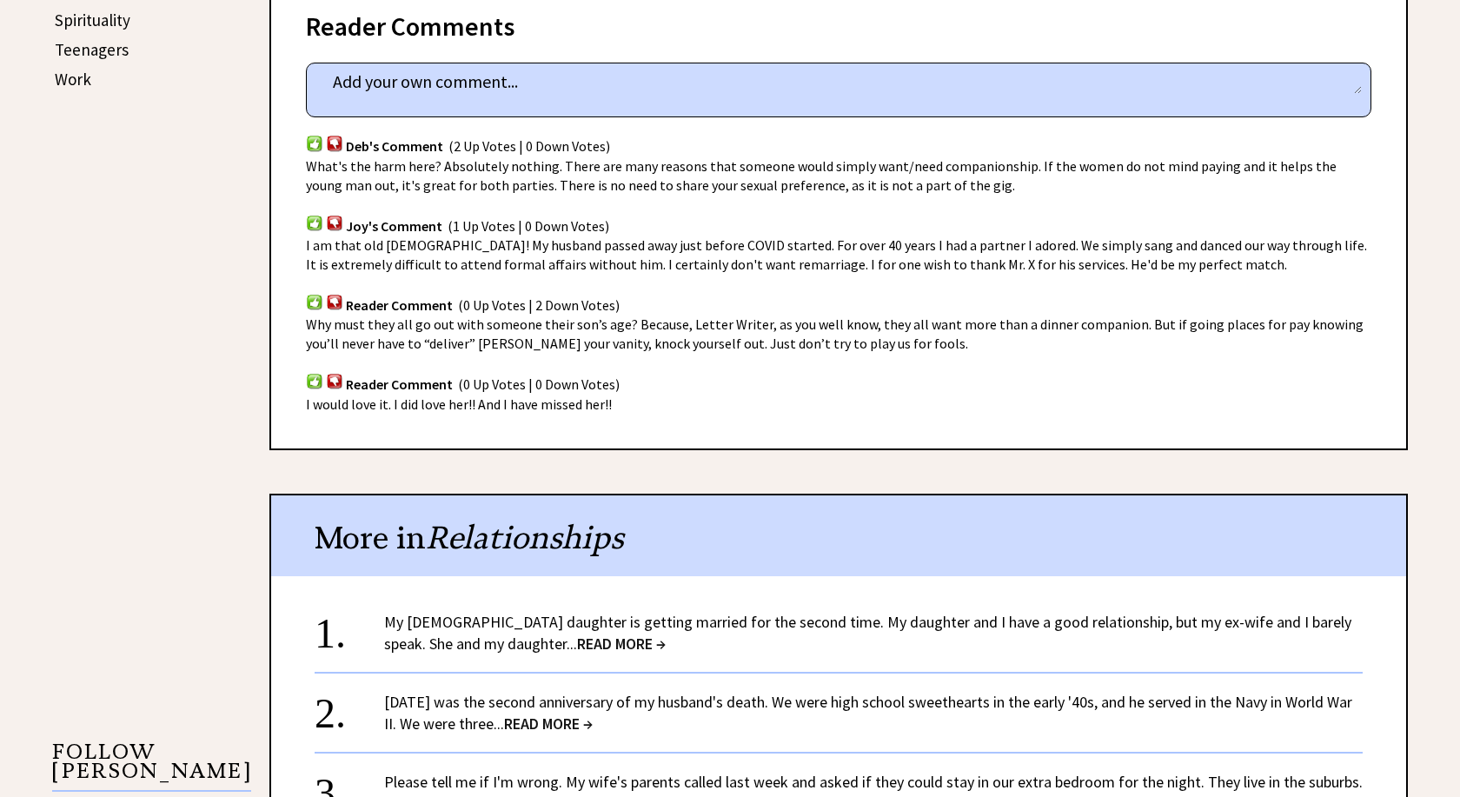
click at [731, 395] on div "I would love it. I did love her!! And I have missed her!!" at bounding box center [838, 404] width 1065 height 19
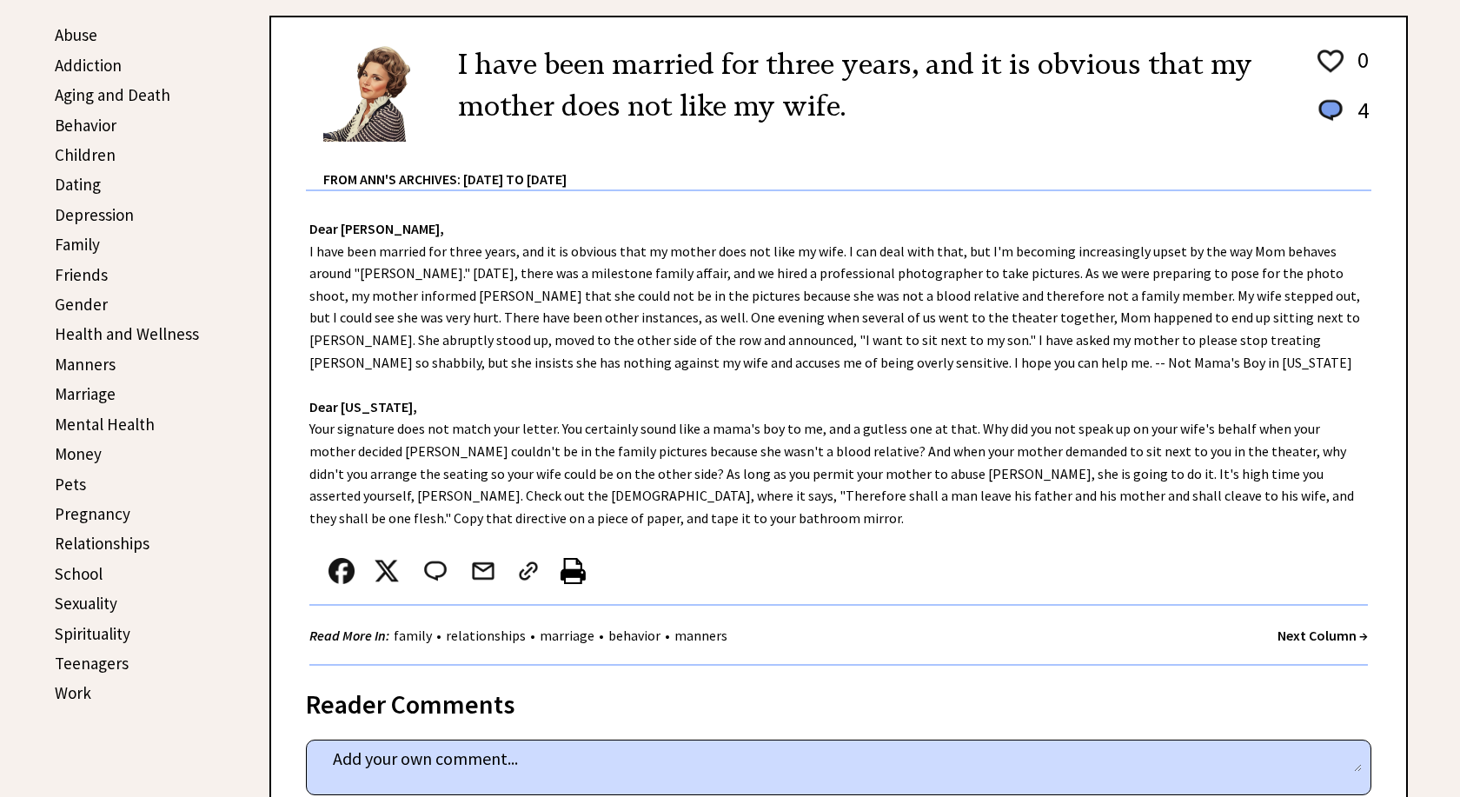
scroll to position [532, 0]
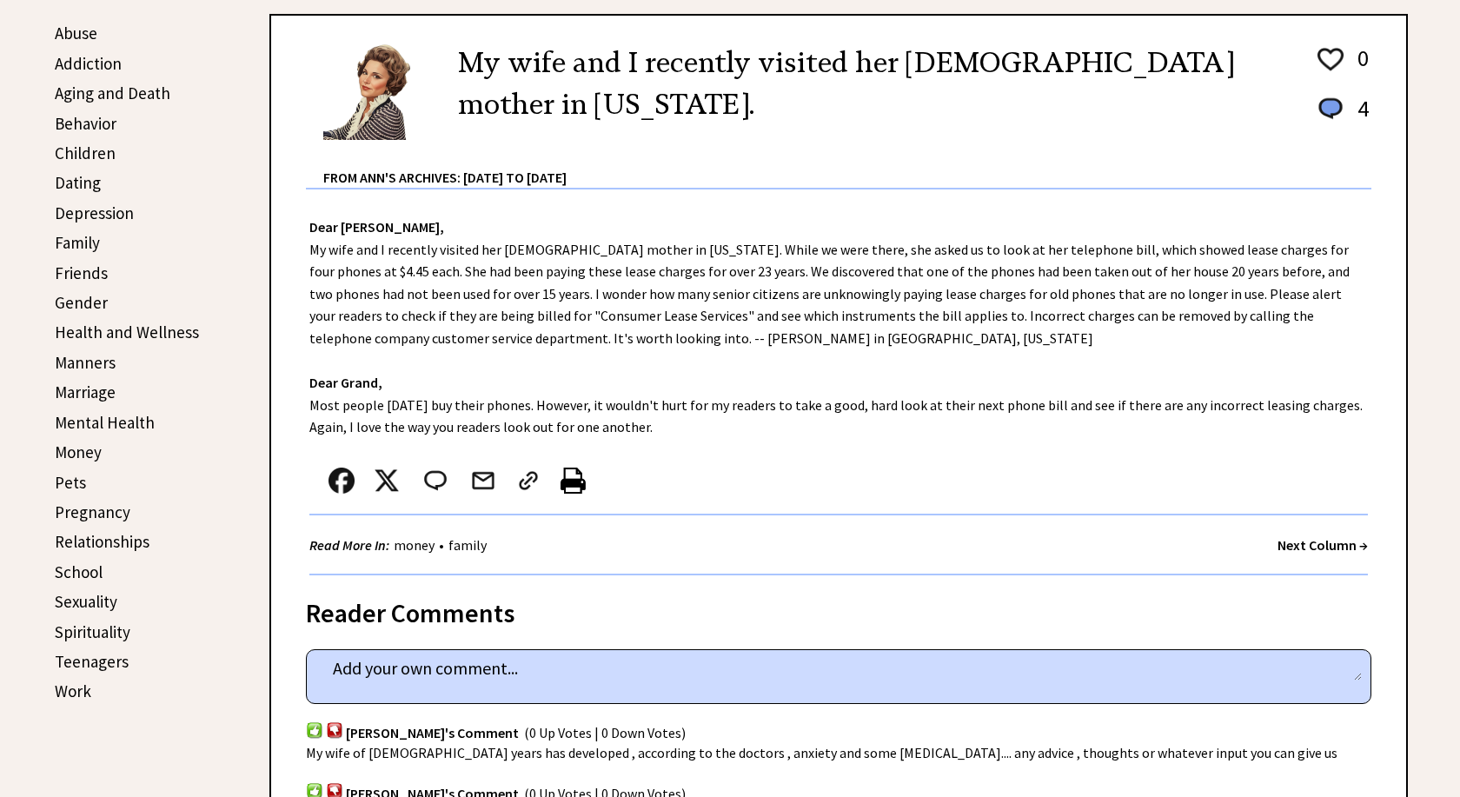
scroll to position [443, 0]
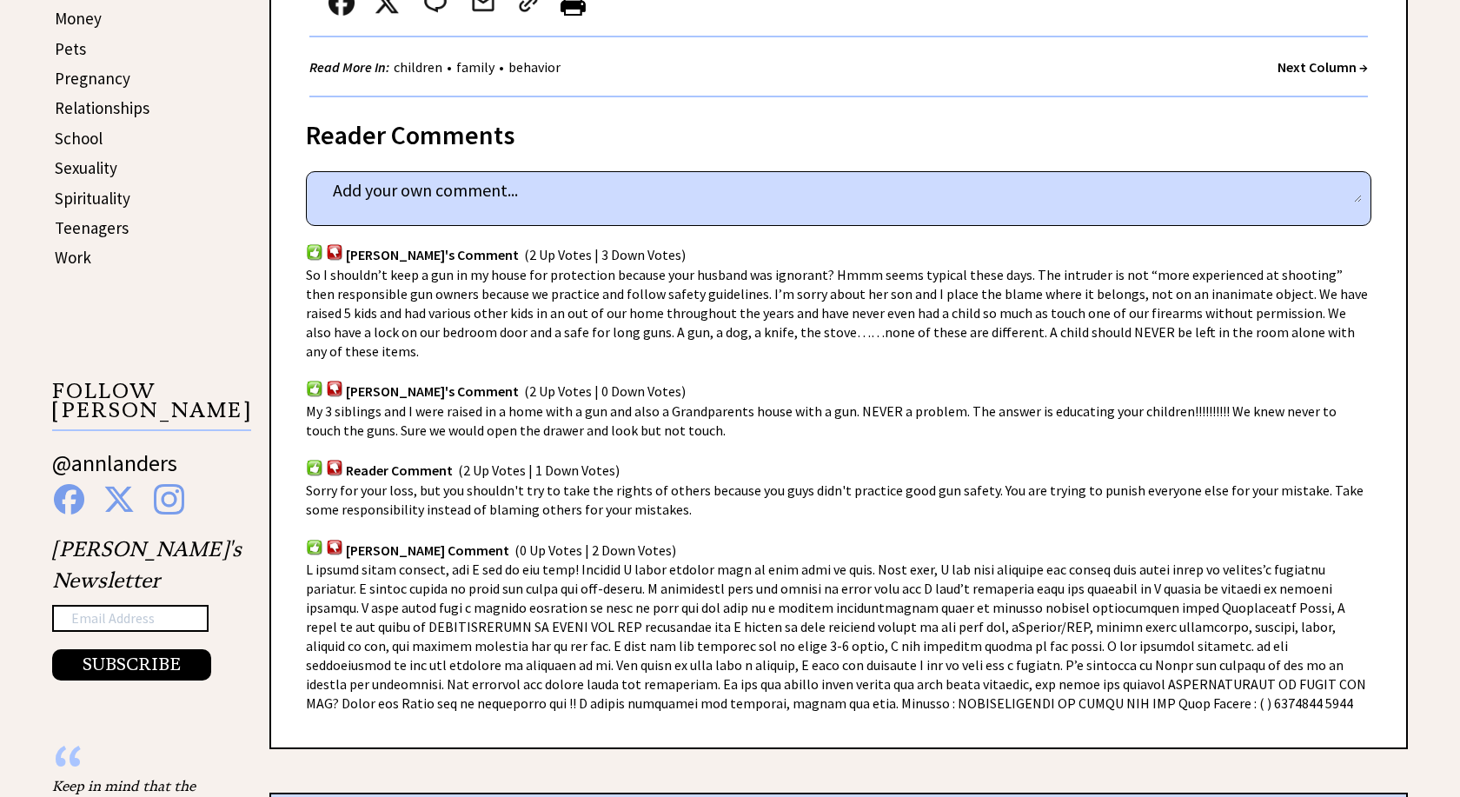
scroll to position [886, 0]
click at [335, 379] on img at bounding box center [334, 387] width 17 height 17
click at [331, 249] on img at bounding box center [334, 250] width 17 height 17
click at [337, 458] on img at bounding box center [334, 466] width 17 height 17
click at [345, 186] on textarea at bounding box center [838, 189] width 1046 height 26
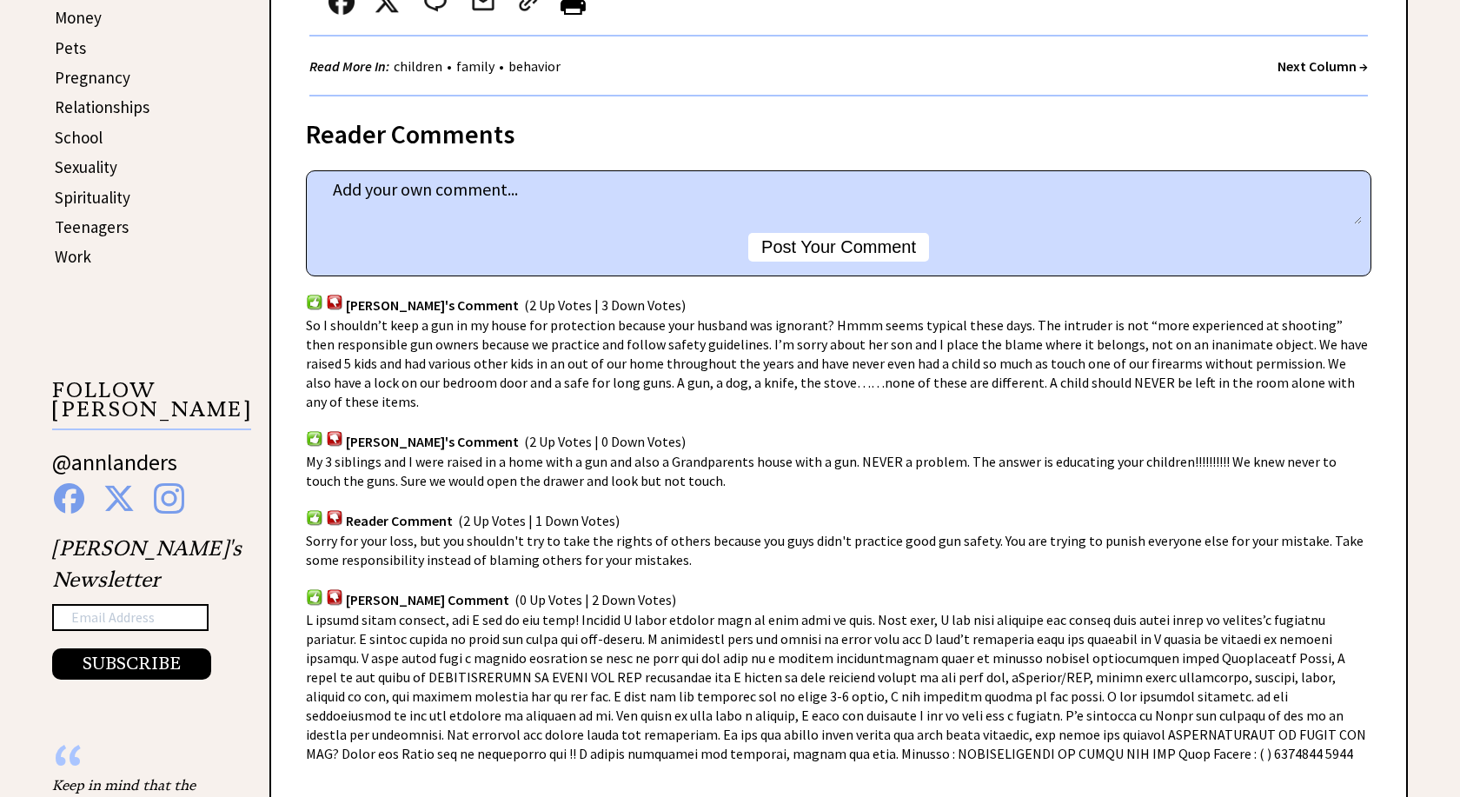
click at [368, 194] on textarea at bounding box center [838, 200] width 1046 height 48
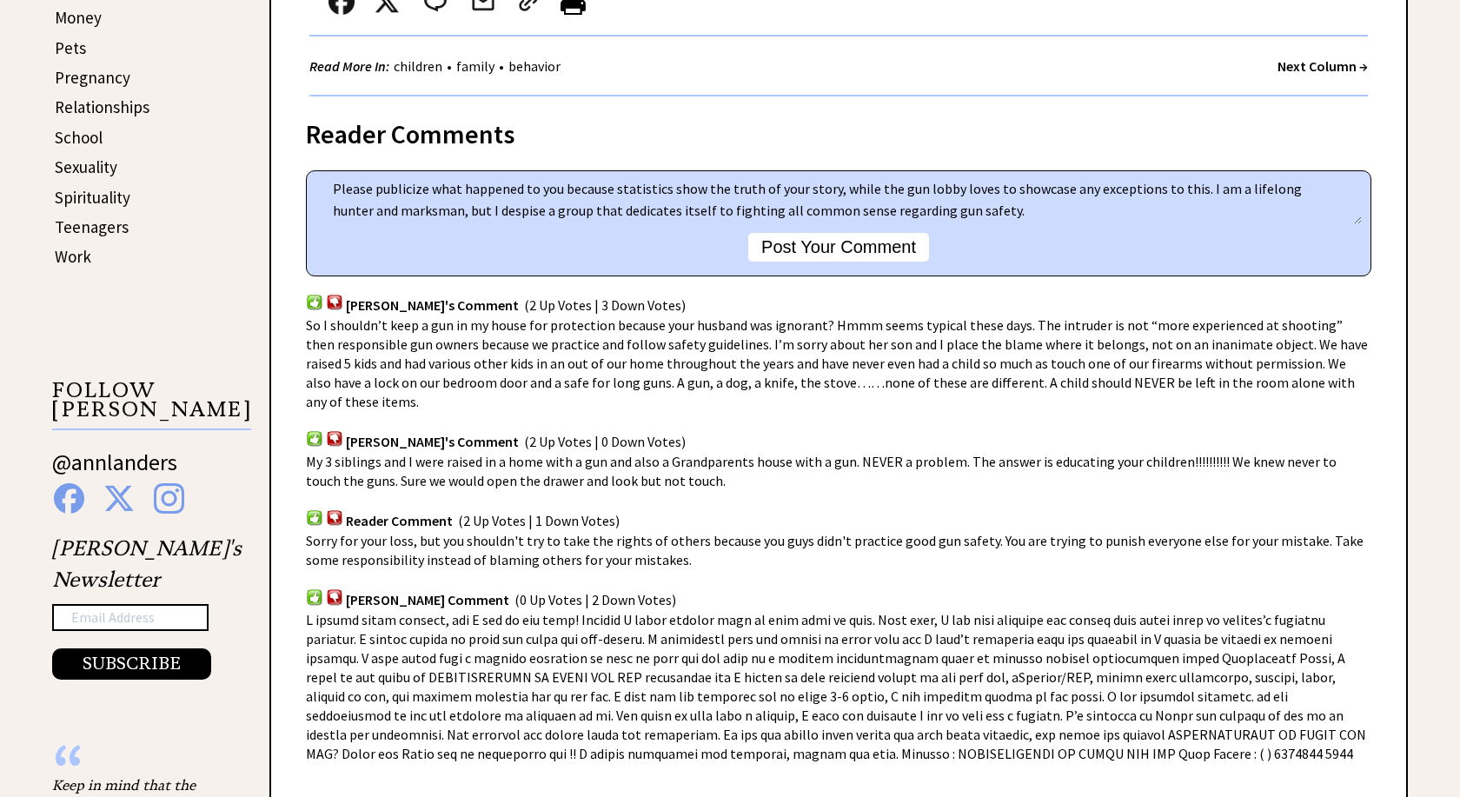
type textarea "Please publicize what happened to you because statistics show the truth of your…"
click at [841, 248] on button "Post Your Comment" at bounding box center [838, 247] width 181 height 29
type textarea "Please publicize what happened to you because statistics show the truth of your…"
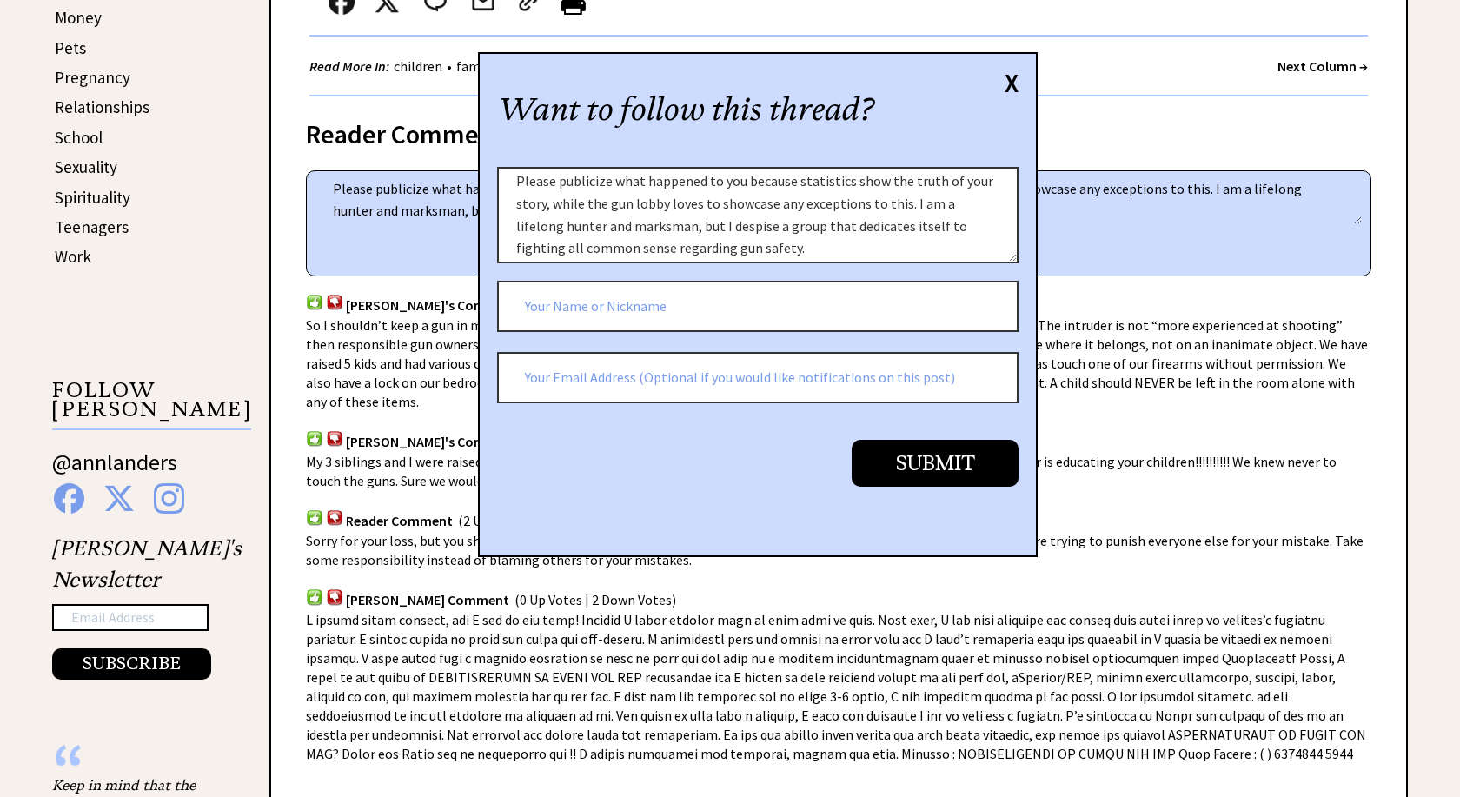
click at [586, 320] on input "text" at bounding box center [757, 307] width 521 height 52
type input "FinnMom"
click at [951, 463] on input "Submit" at bounding box center [935, 463] width 167 height 46
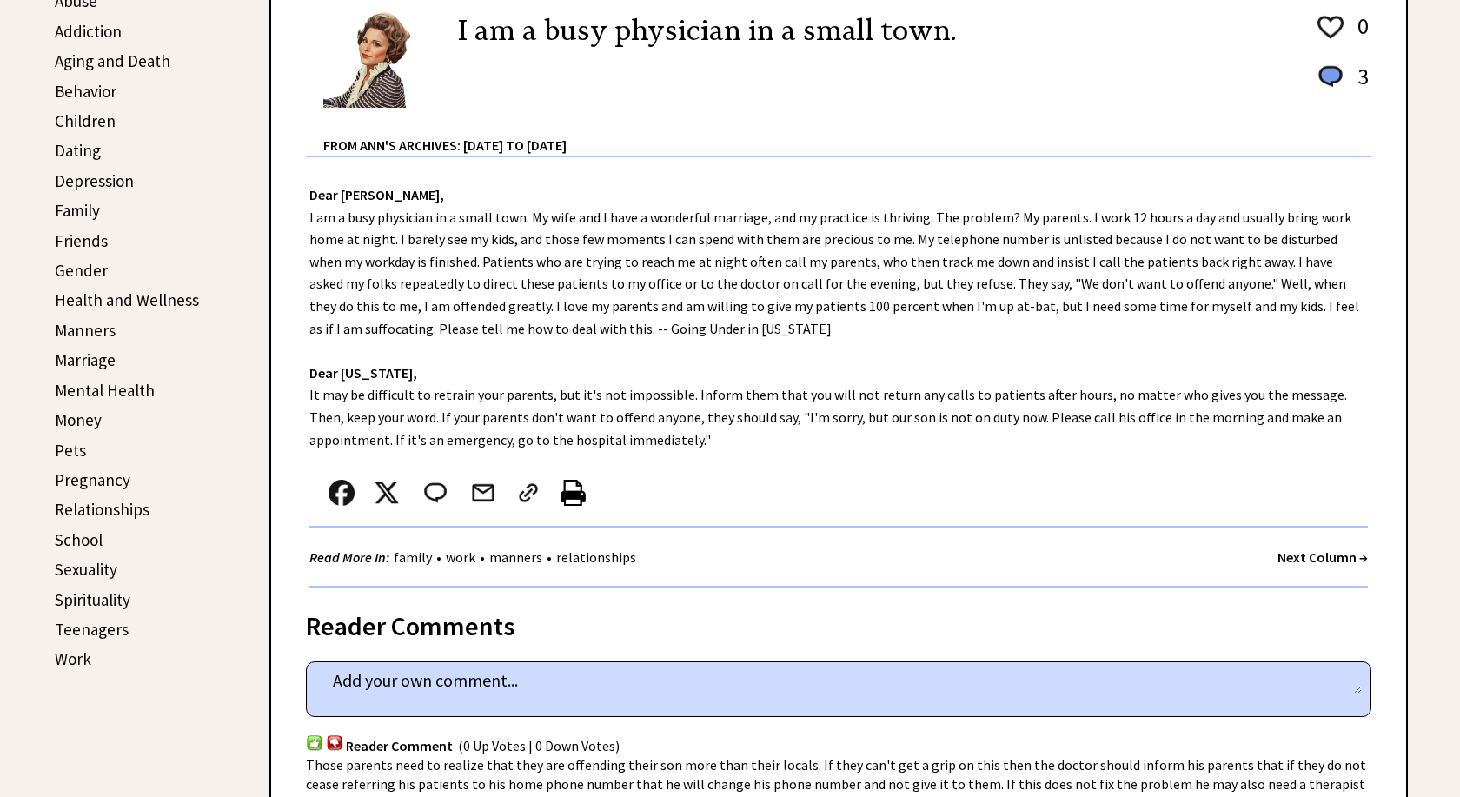
scroll to position [532, 0]
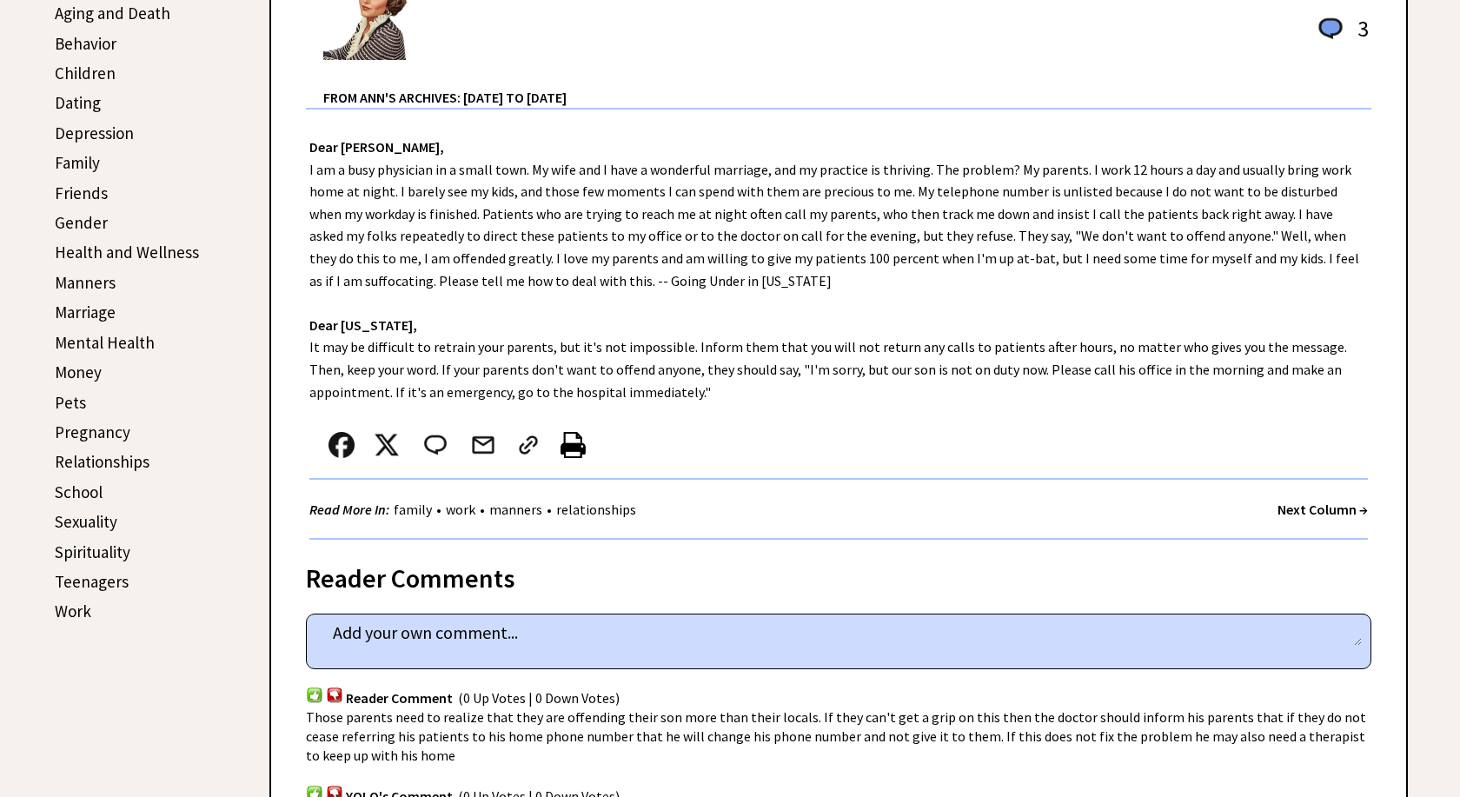
click at [352, 633] on textarea at bounding box center [838, 633] width 1046 height 26
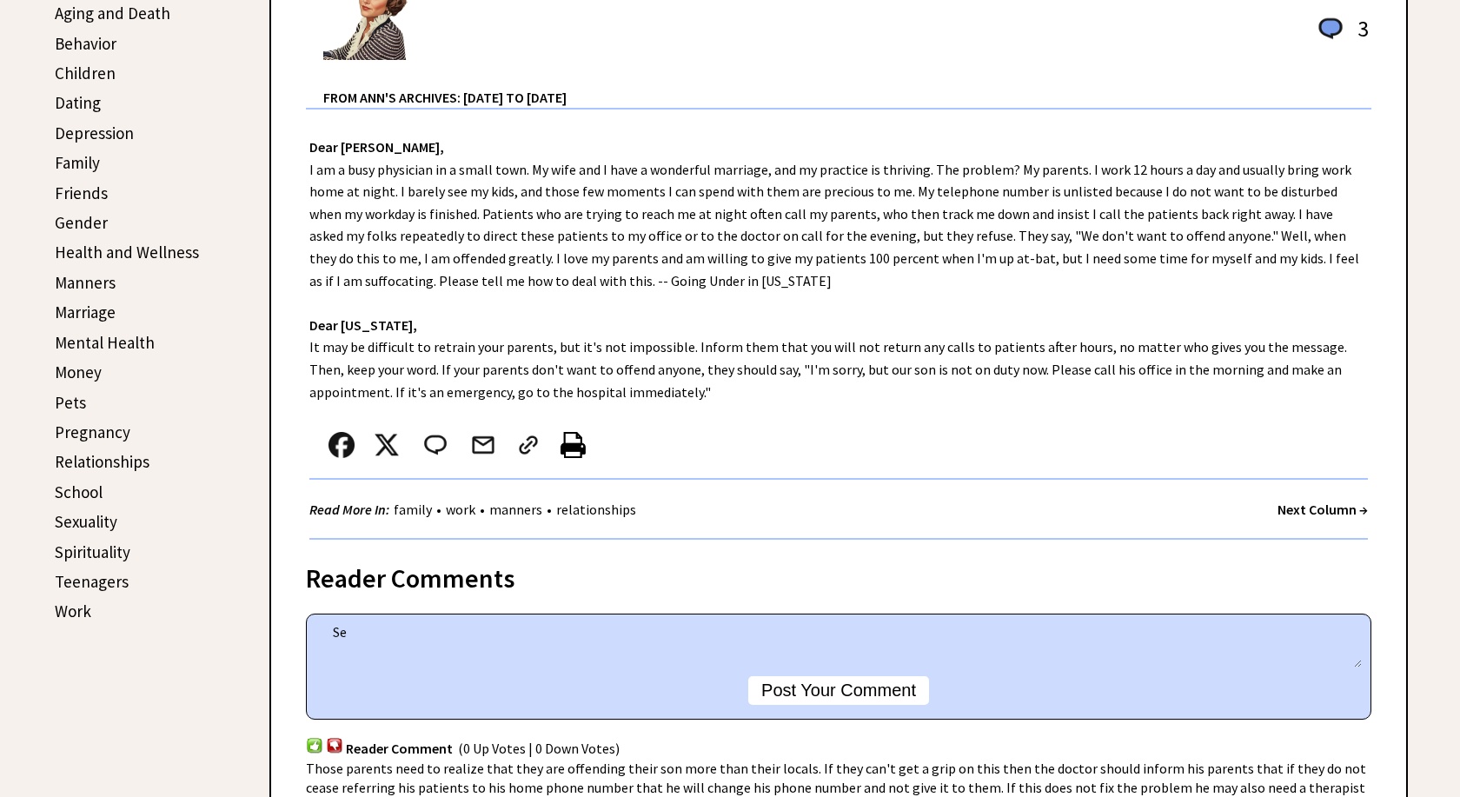
type textarea "S"
click at [869, 638] on textarea "This is easy: do not call ANYONE that routes calls thru your parents. No explan…" at bounding box center [838, 644] width 1046 height 48
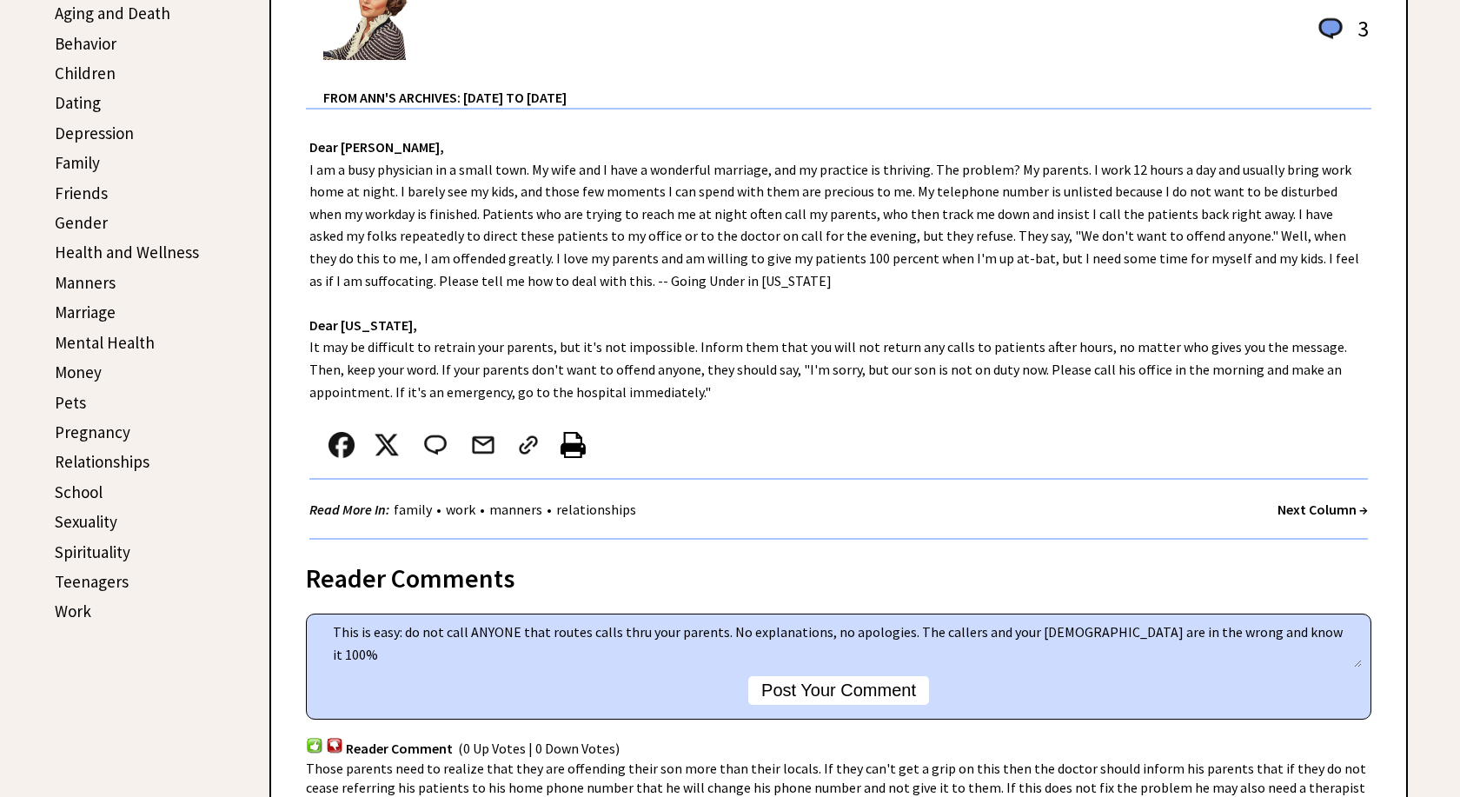
click at [1040, 637] on textarea "This is easy: do not call ANYONE that routes calls thru your parents. No explan…" at bounding box center [838, 644] width 1046 height 48
click at [1271, 634] on textarea "This is easy: do not call ANYONE that routes calls thru your parents. No explan…" at bounding box center [838, 644] width 1046 height 48
type textarea "This is easy: do not call ANYONE that routes calls thru your parents. No explan…"
click at [840, 698] on button "Post Your Comment" at bounding box center [838, 690] width 181 height 29
type textarea "This is easy: do not call ANYONE that routes calls thru your parents. No explan…"
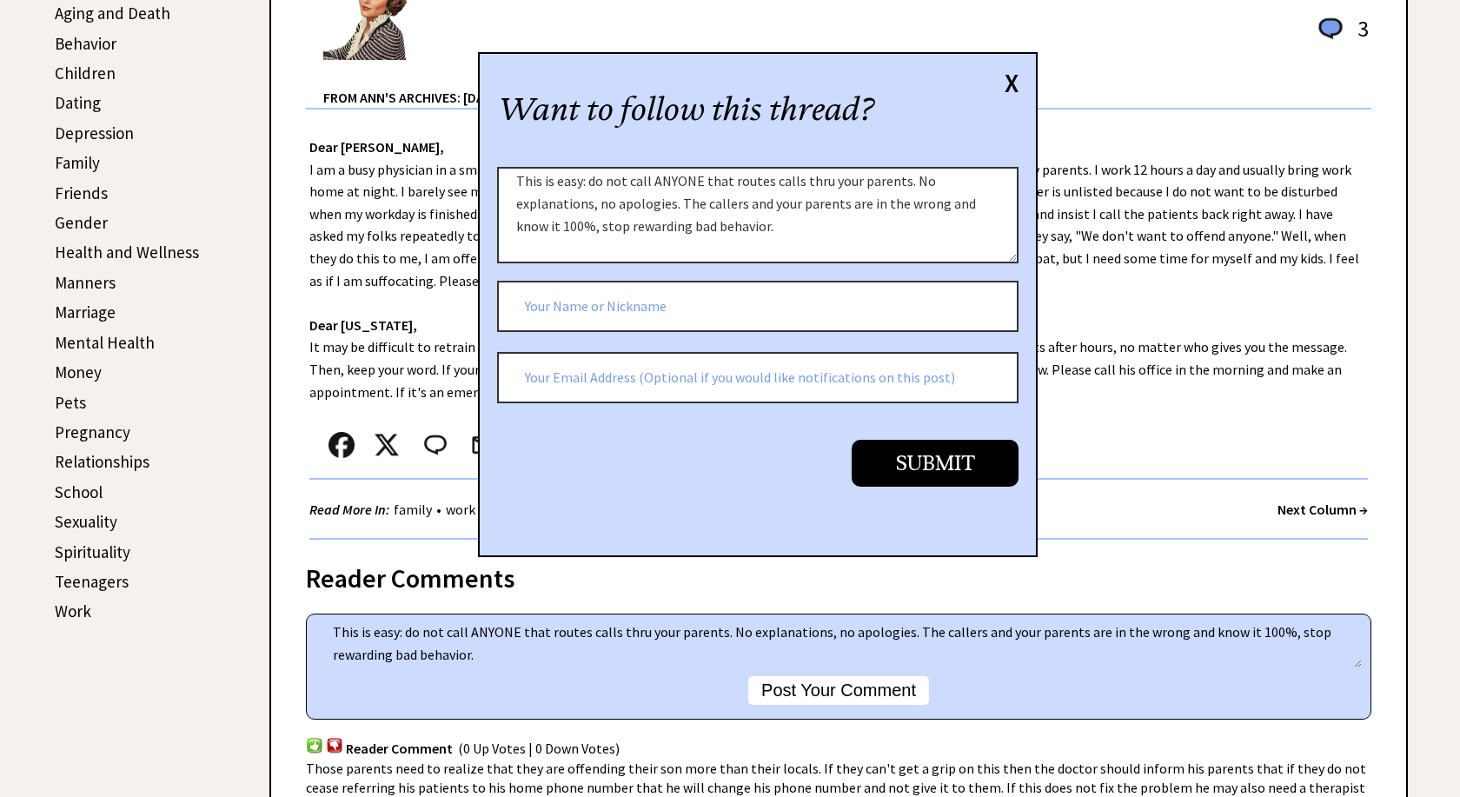
click at [579, 309] on input "text" at bounding box center [757, 307] width 521 height 52
type input "FinnMom"
click at [966, 468] on input "Submit" at bounding box center [935, 463] width 167 height 46
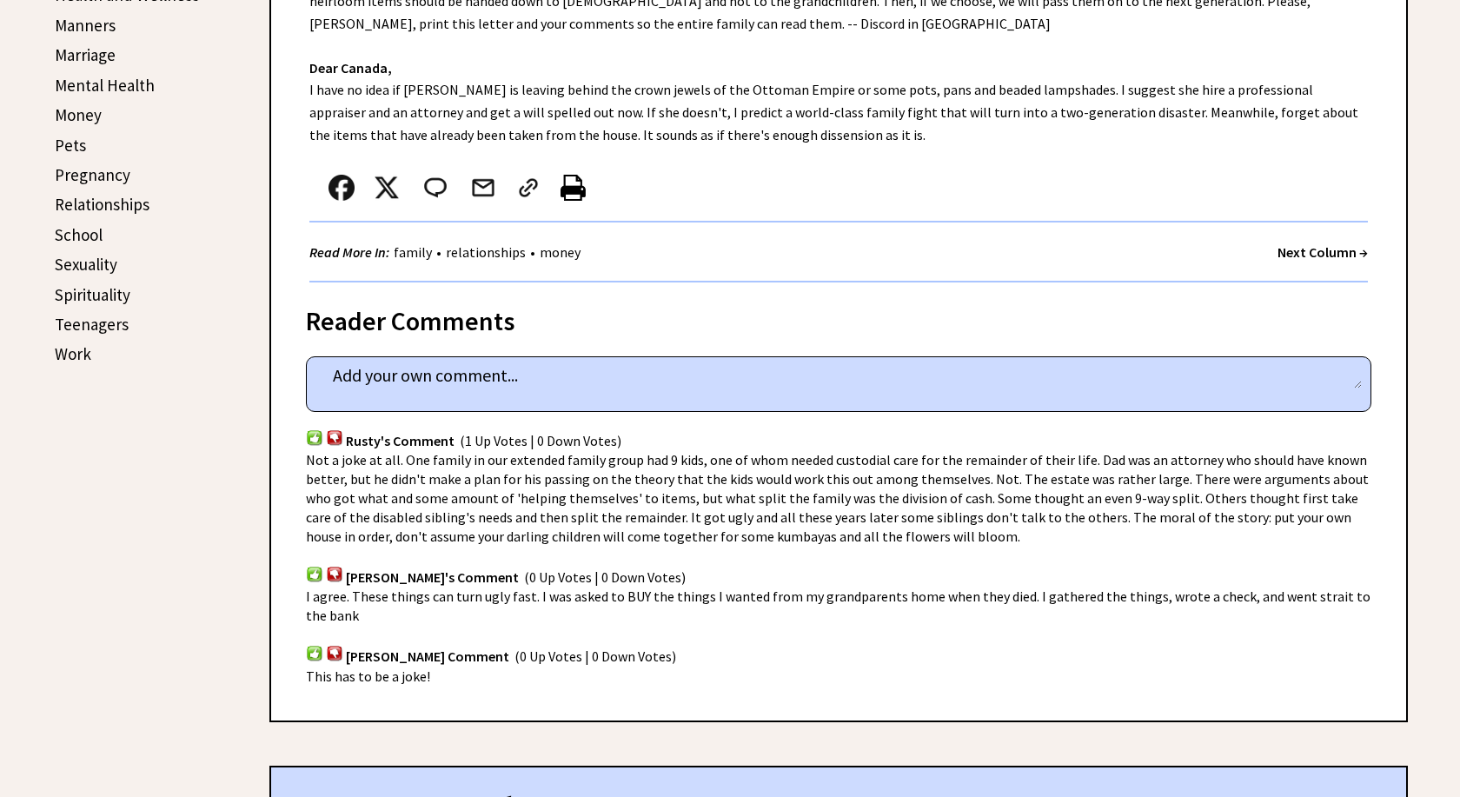
scroll to position [798, 0]
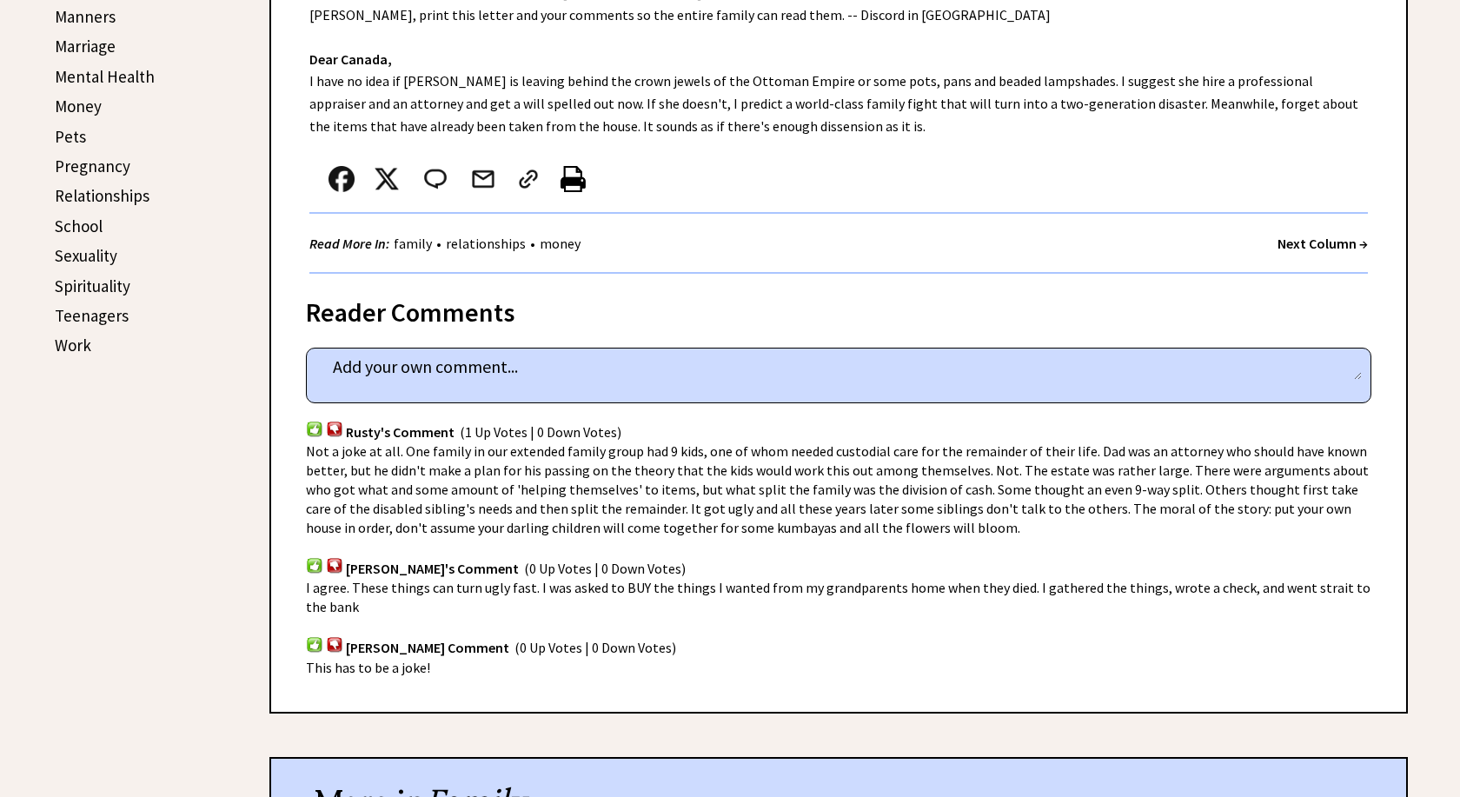
click at [313, 421] on img at bounding box center [314, 429] width 17 height 17
drag, startPoint x: 348, startPoint y: 408, endPoint x: 455, endPoint y: 406, distance: 106.9
click at [455, 406] on div "Rusty's Comment (1 Up Votes | 0 Down Votes)" at bounding box center [838, 368] width 1065 height 149
copy div "Rusty's Comment"
paste textarea "Rusty's Comment"
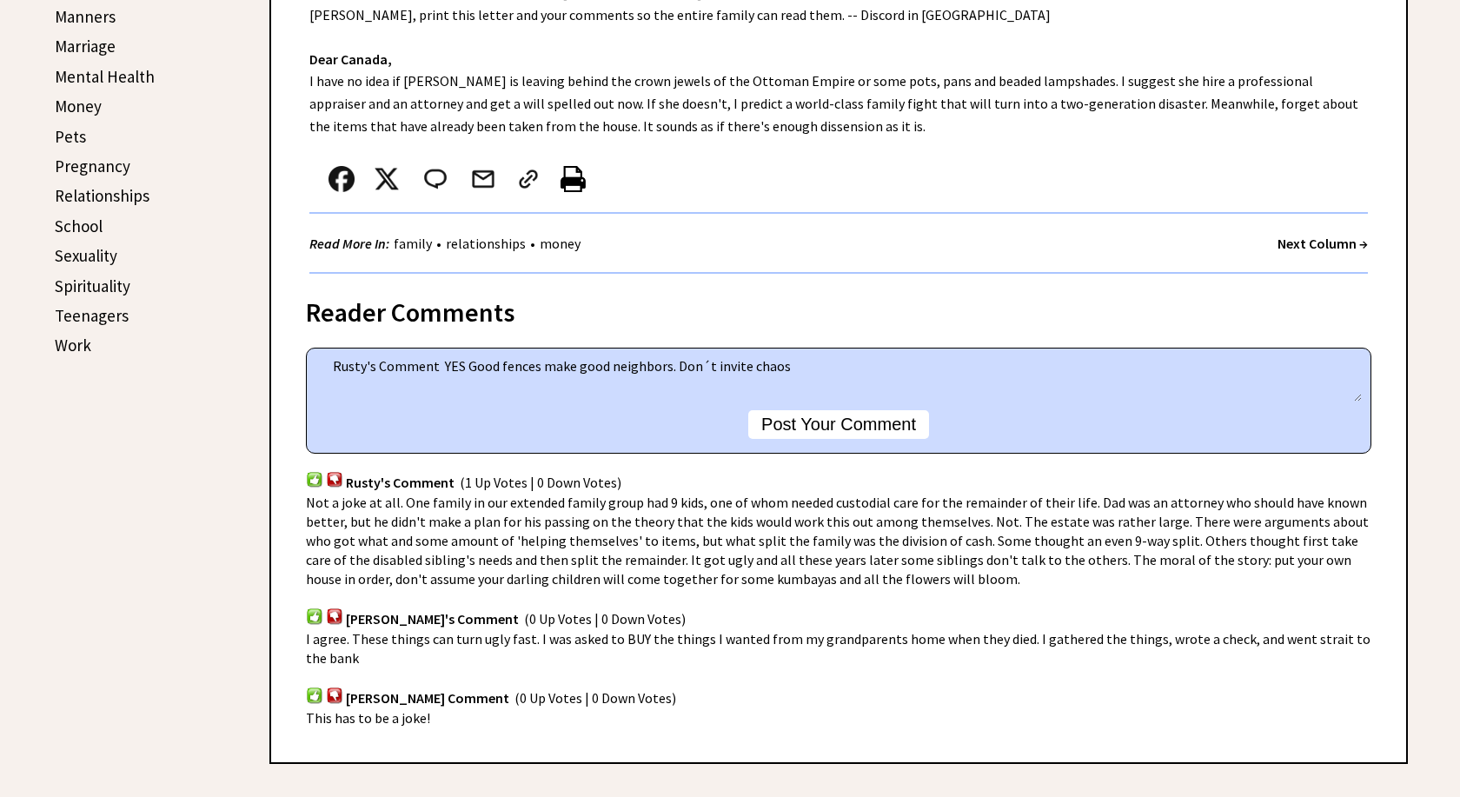
type textarea "Rusty's Comment YES Good fences make good neighbors. Don´t invite chaos"
click at [826, 410] on button "Post Your Comment" at bounding box center [838, 424] width 181 height 29
type textarea "Rusty's Comment YES Good fences make good neighbors. Don´t invite chaos"
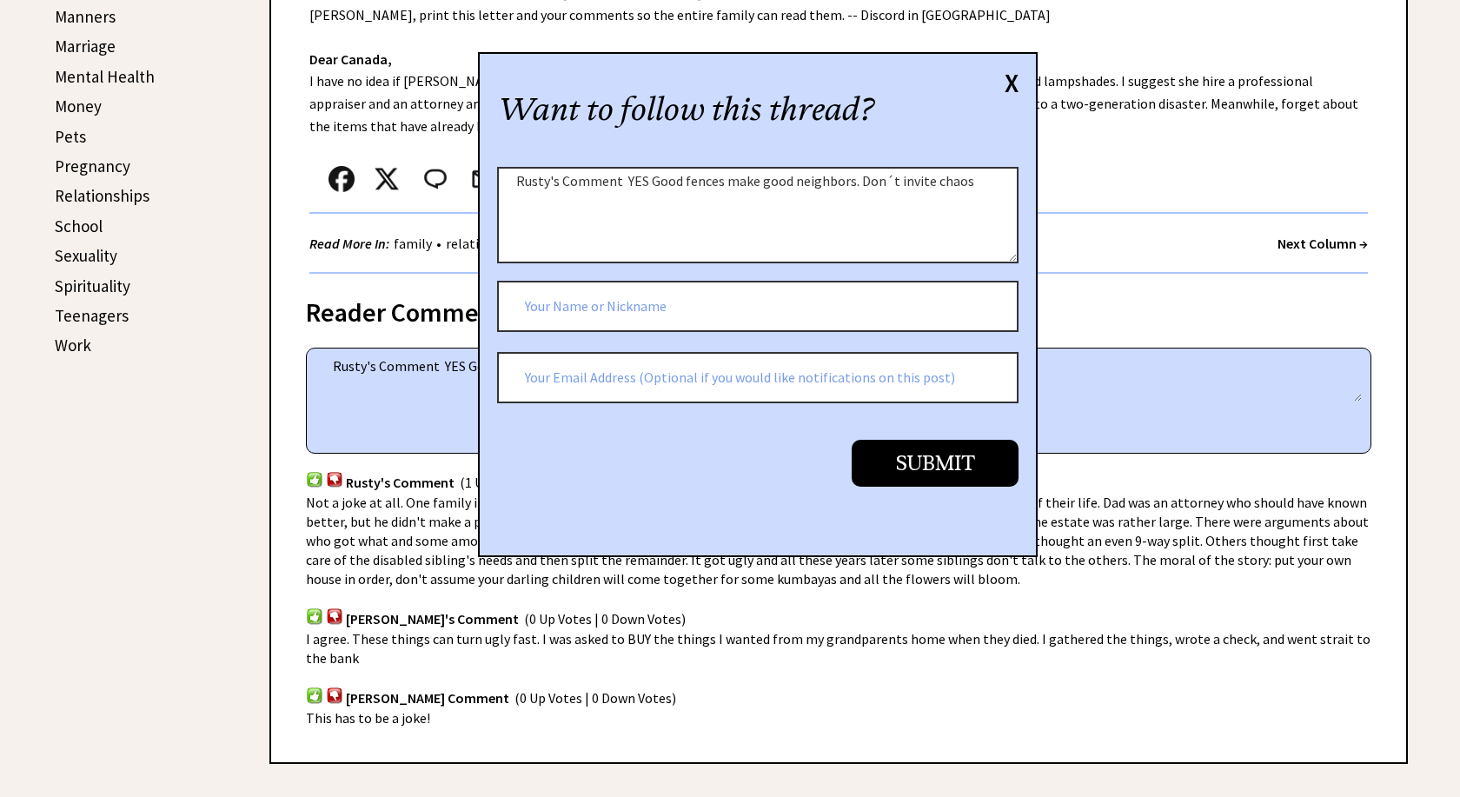
click at [550, 301] on input "text" at bounding box center [757, 307] width 521 height 52
type input "FinnMom"
click at [939, 470] on input "Submit" at bounding box center [935, 463] width 167 height 46
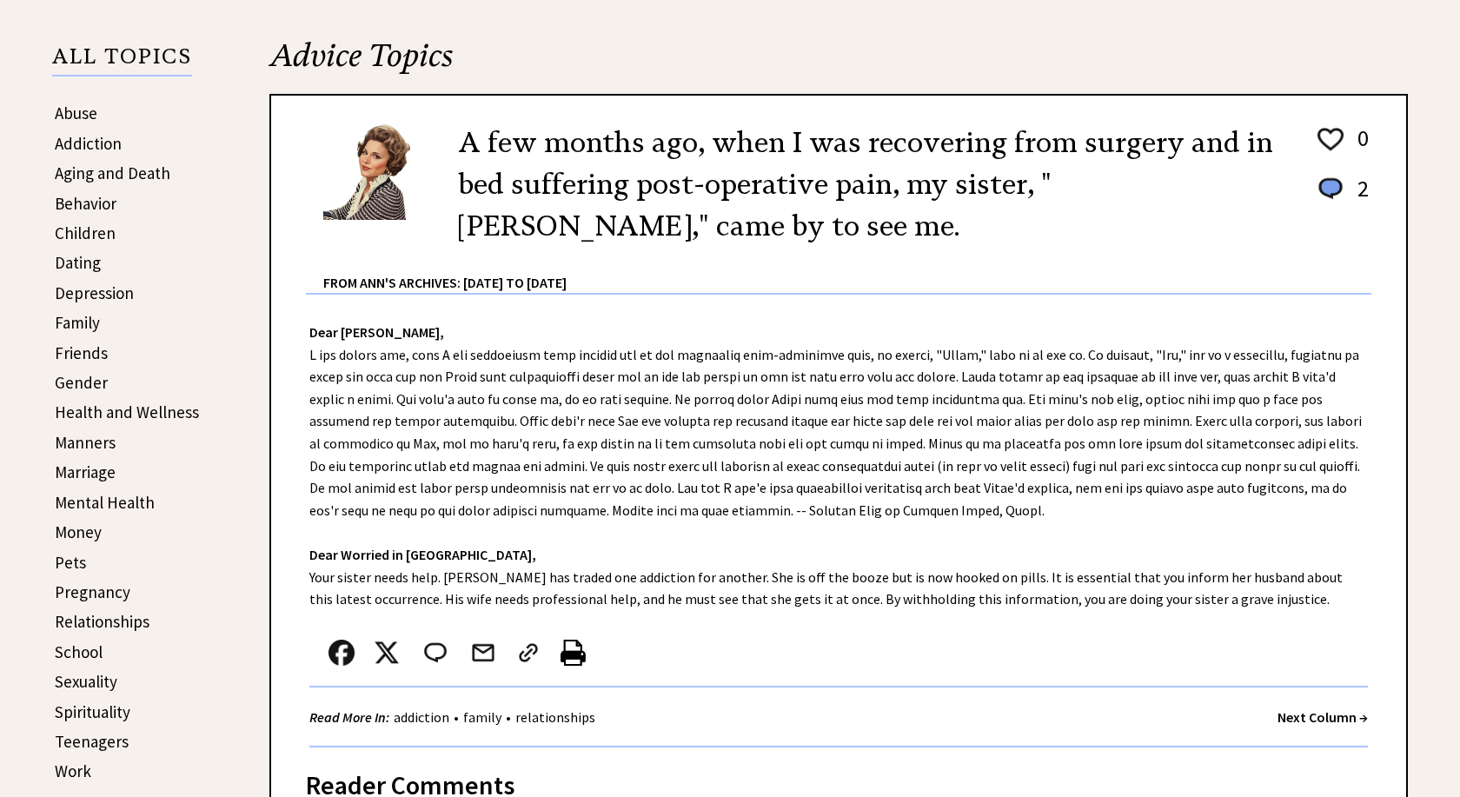
scroll to position [443, 0]
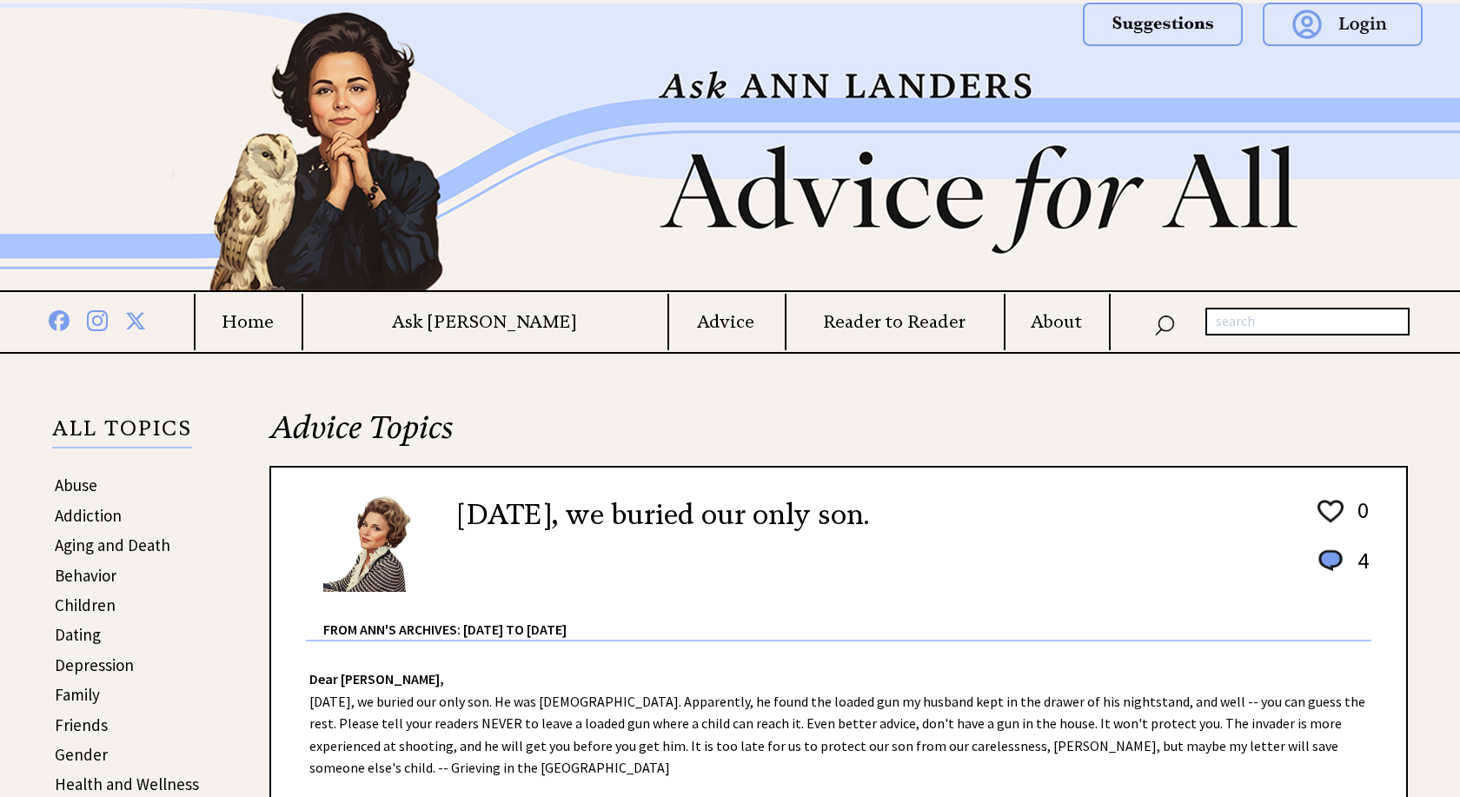
scroll to position [89, 0]
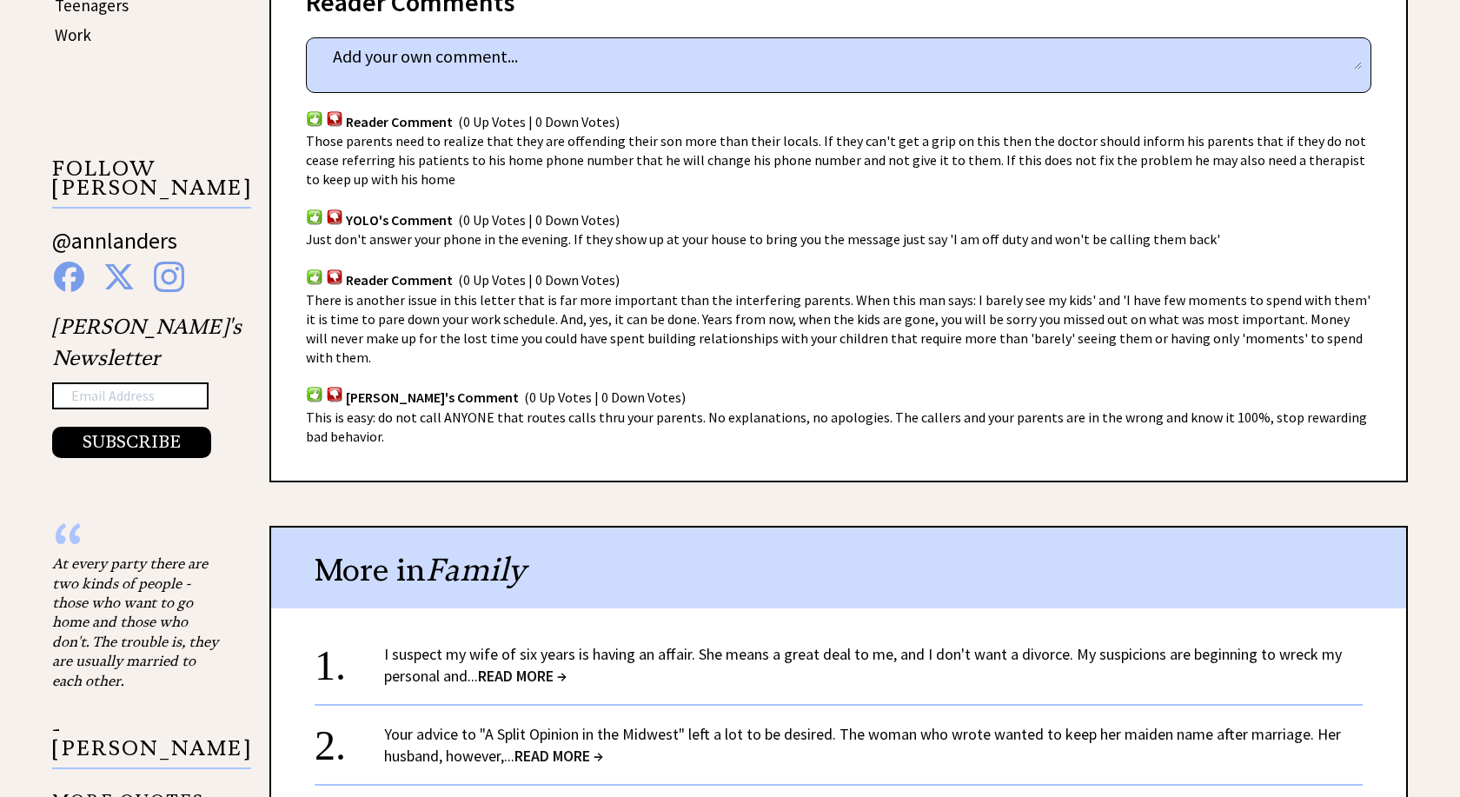
scroll to position [1241, 0]
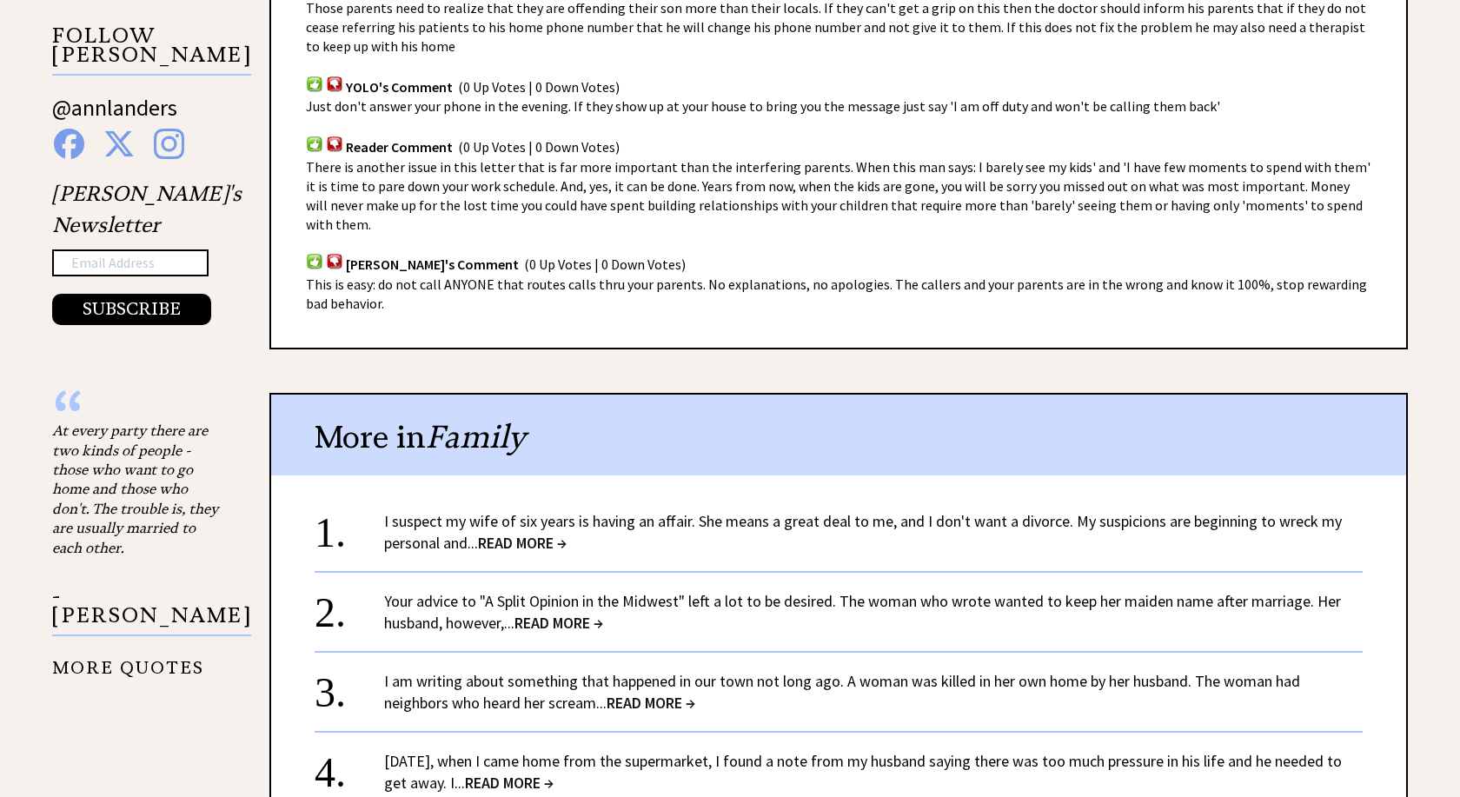
click at [507, 511] on link "I suspect my wife of six years is having an affair. She means a great deal to m…" at bounding box center [863, 532] width 958 height 42
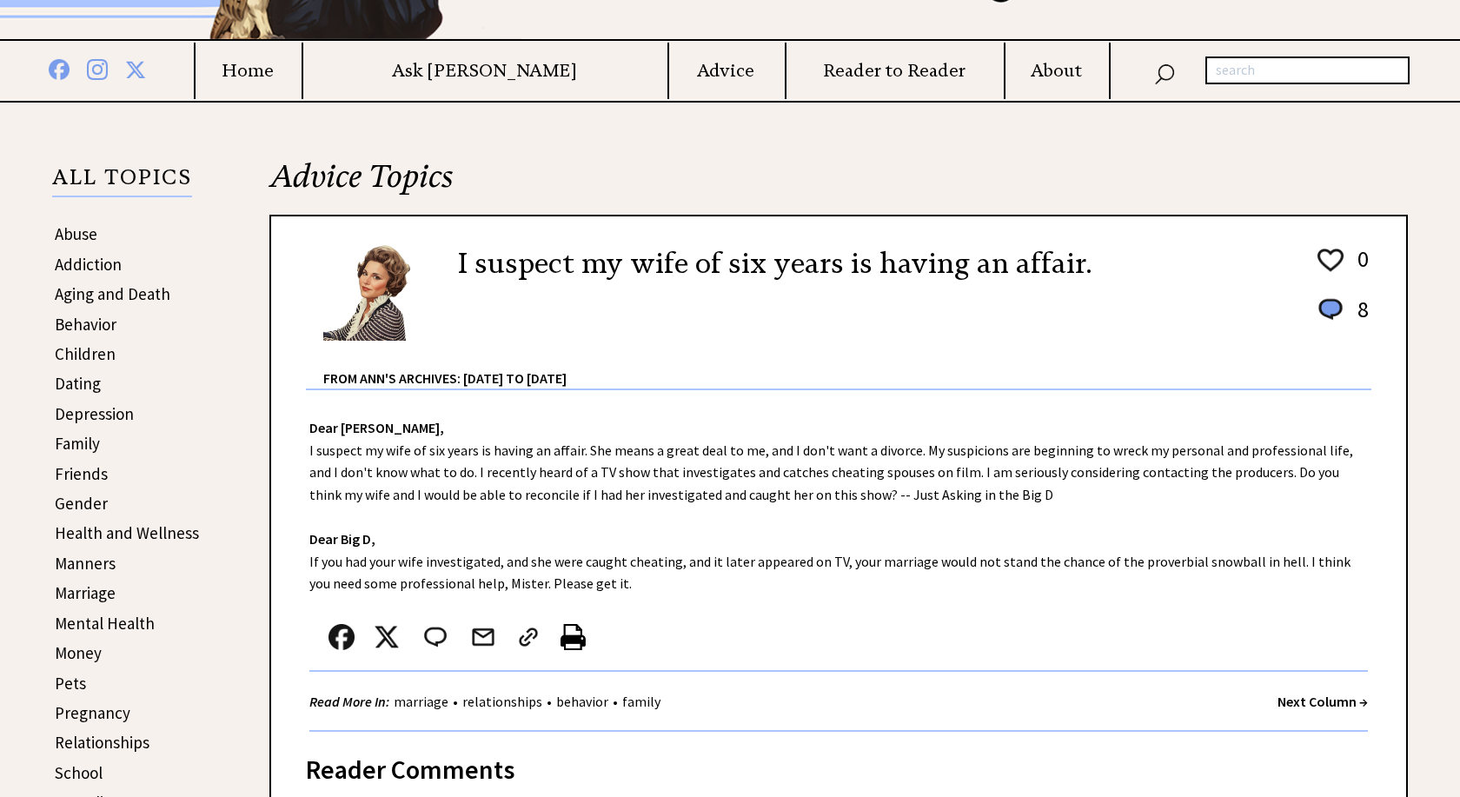
scroll to position [355, 0]
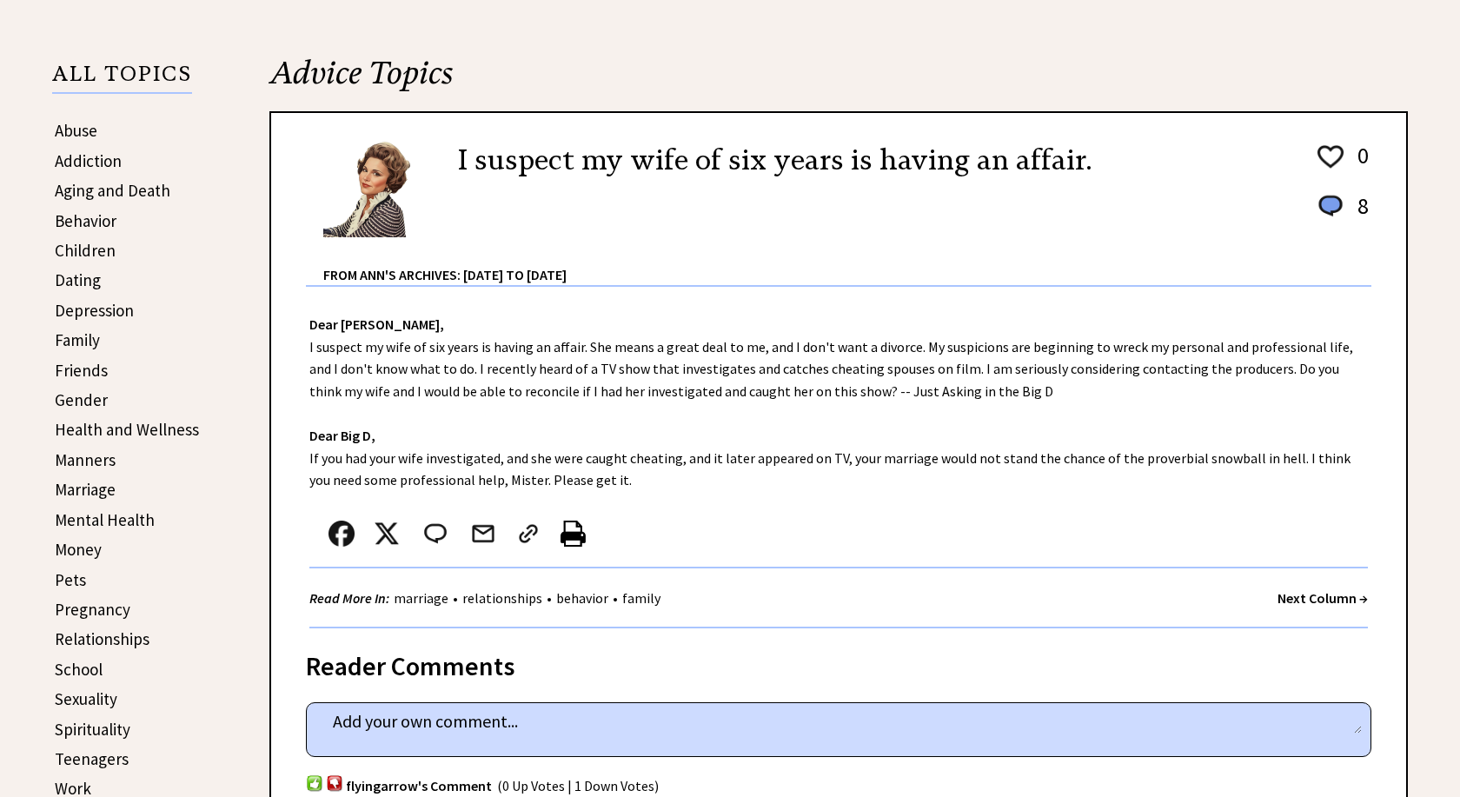
click at [370, 723] on textarea at bounding box center [838, 721] width 1046 height 26
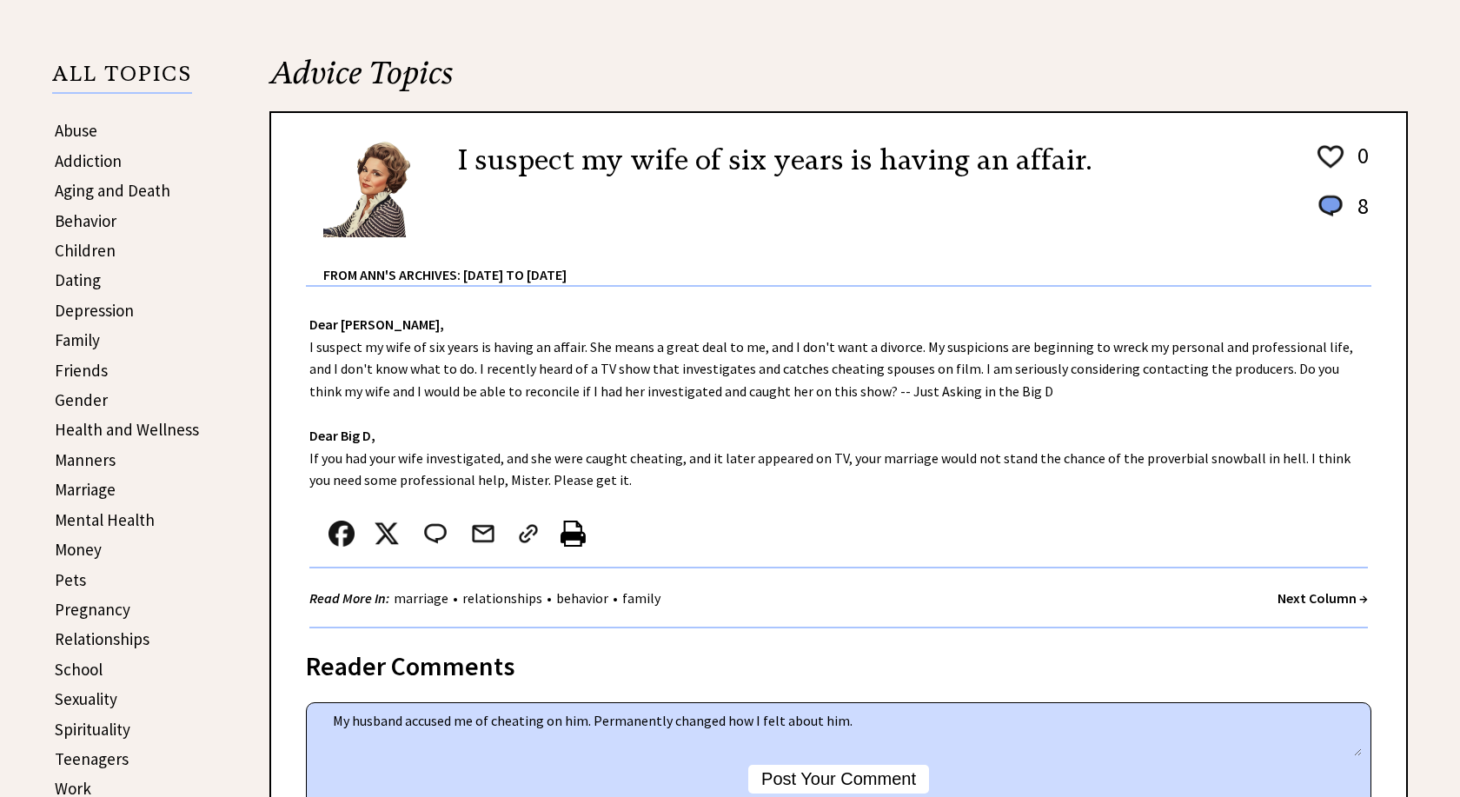
click at [594, 720] on textarea "My husband accused me of cheating on him. Permanently changed how I felt about …" at bounding box center [838, 732] width 1046 height 48
click at [1183, 719] on textarea "My husband accused me of cheating on him. I was not, and I felt to deeply betra…" at bounding box center [838, 732] width 1046 height 48
click at [891, 720] on textarea "My husband accused me of cheating on him. I was not, and I felt to deeply betra…" at bounding box center [838, 732] width 1046 height 48
click at [1249, 734] on textarea "My husband accused me of cheating on him. I was not, and I felt to deeply betra…" at bounding box center [838, 732] width 1046 height 48
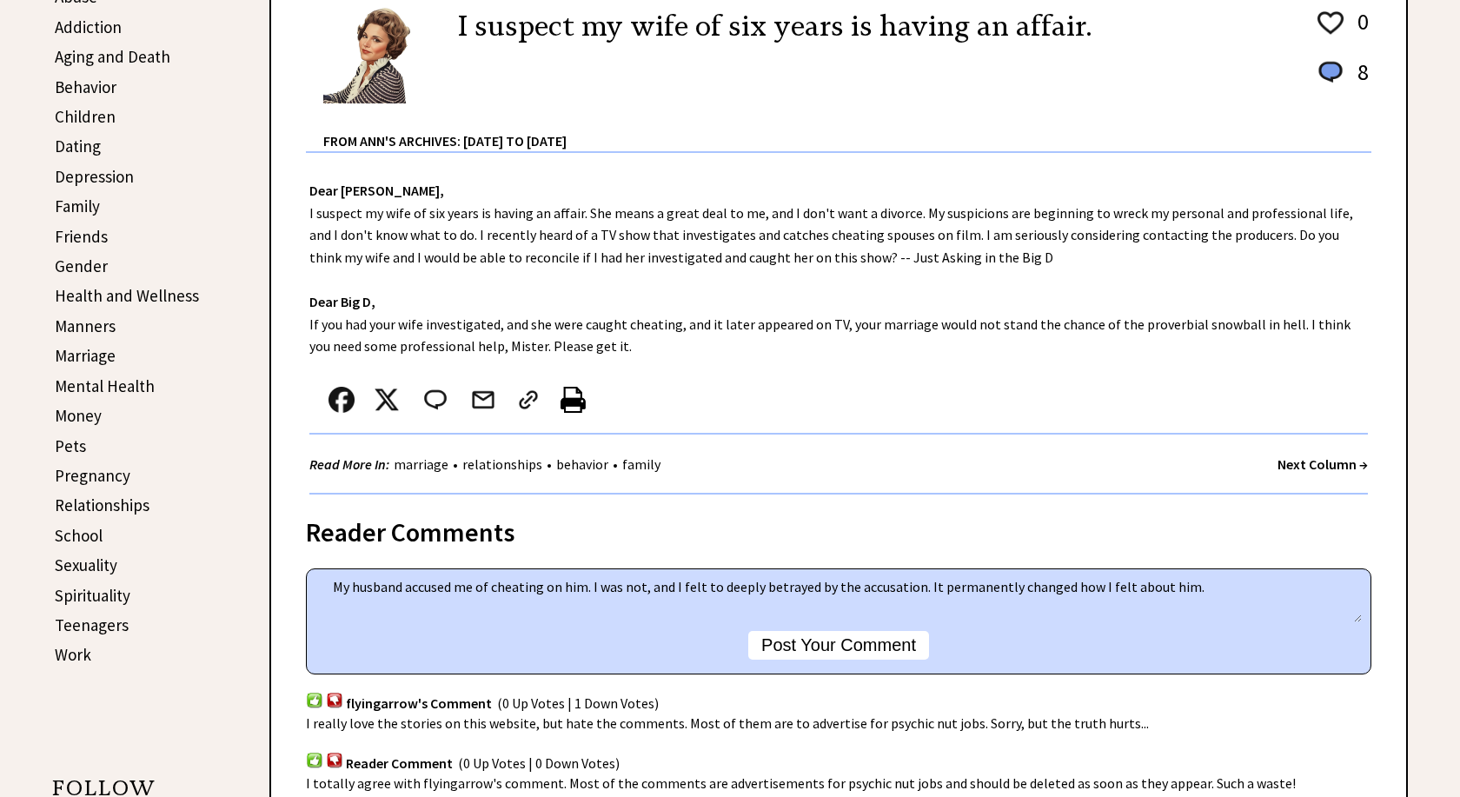
scroll to position [532, 0]
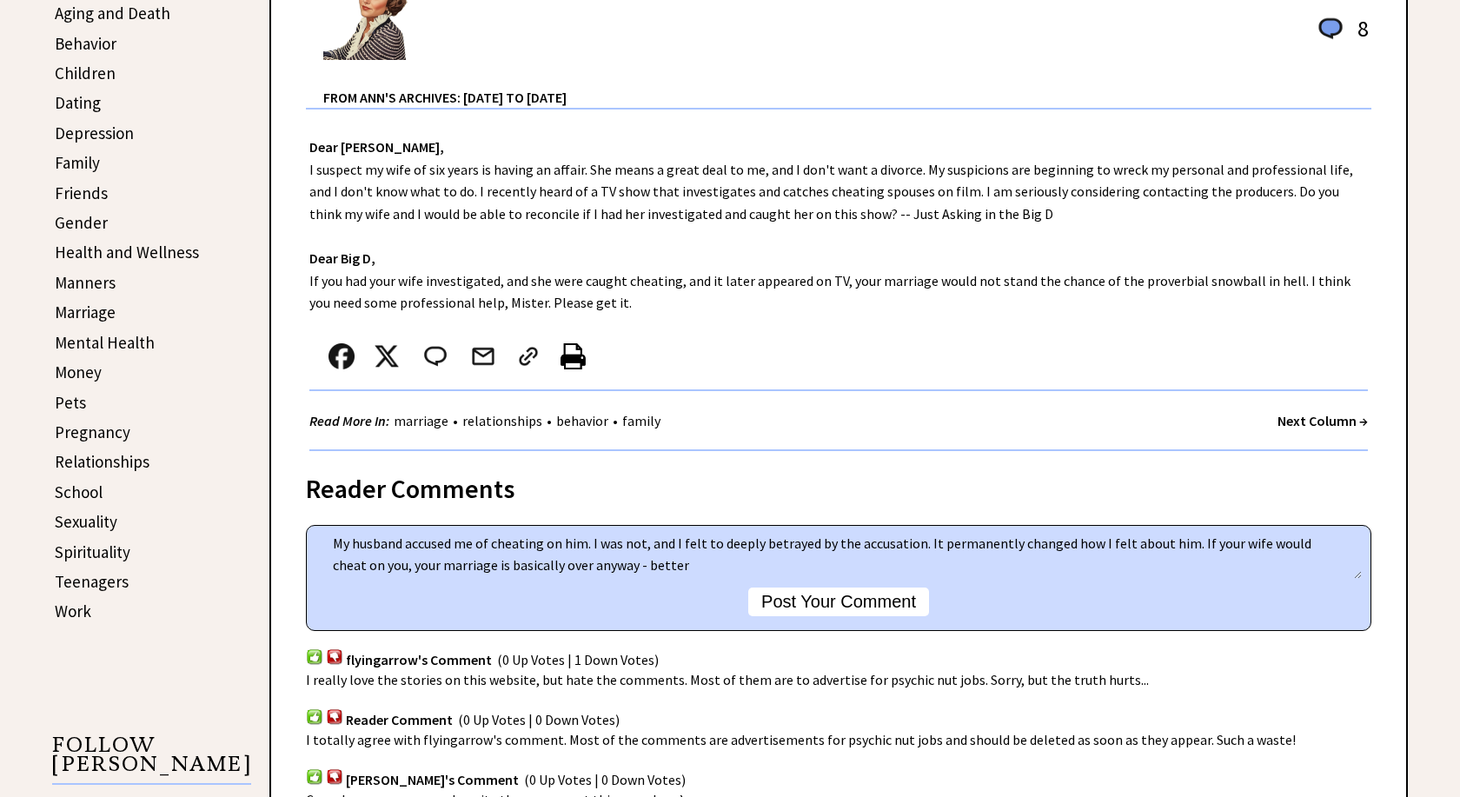
drag, startPoint x: 1186, startPoint y: 548, endPoint x: 1249, endPoint y: 583, distance: 71.6
click at [1249, 579] on textarea "My husband accused me of cheating on him. I was not, and I felt to deeply betra…" at bounding box center [838, 555] width 1046 height 48
type textarea "My husband accused me of cheating on him. I was not, and I felt to deeply betra…"
click at [830, 620] on div "My husband accused me of cheating on him. I was not, and I felt to deeply betra…" at bounding box center [838, 578] width 1065 height 106
click at [846, 607] on button "Post Your Comment" at bounding box center [838, 601] width 181 height 29
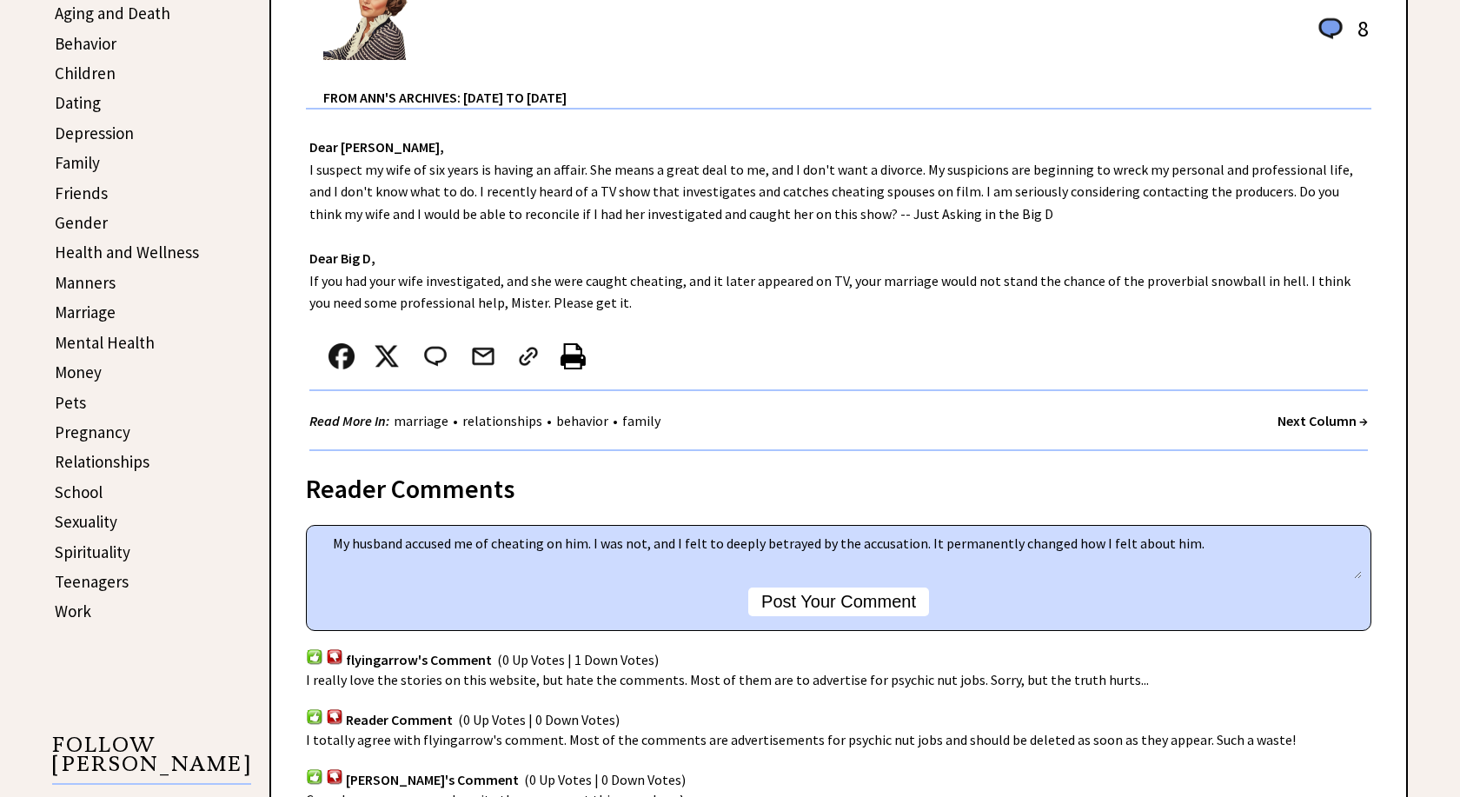
type textarea "My husband accused me of cheating on him. I was not, and I felt to deeply betra…"
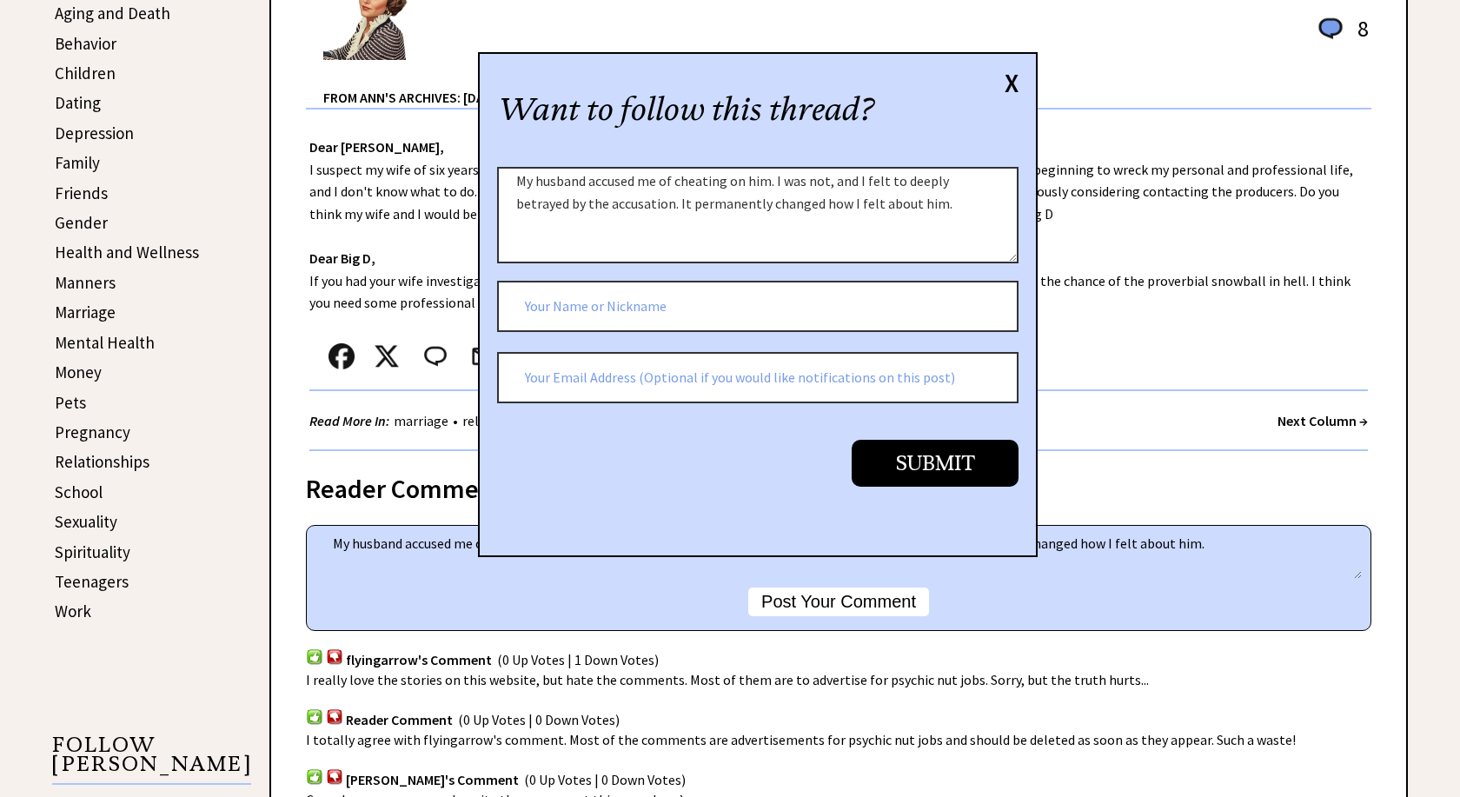
click at [541, 310] on input "text" at bounding box center [757, 307] width 521 height 52
click at [629, 322] on input "text" at bounding box center [757, 307] width 521 height 52
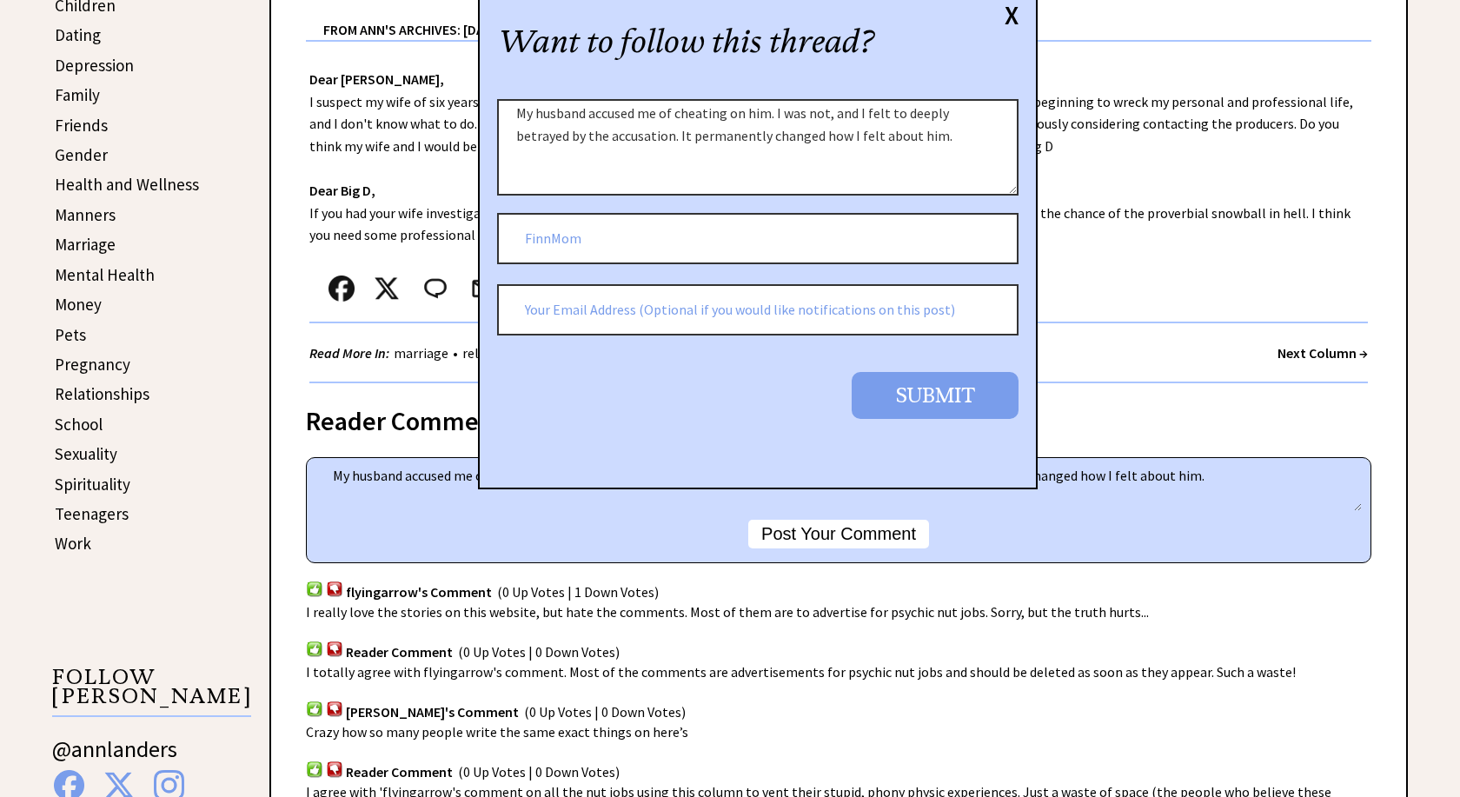
scroll to position [620, 0]
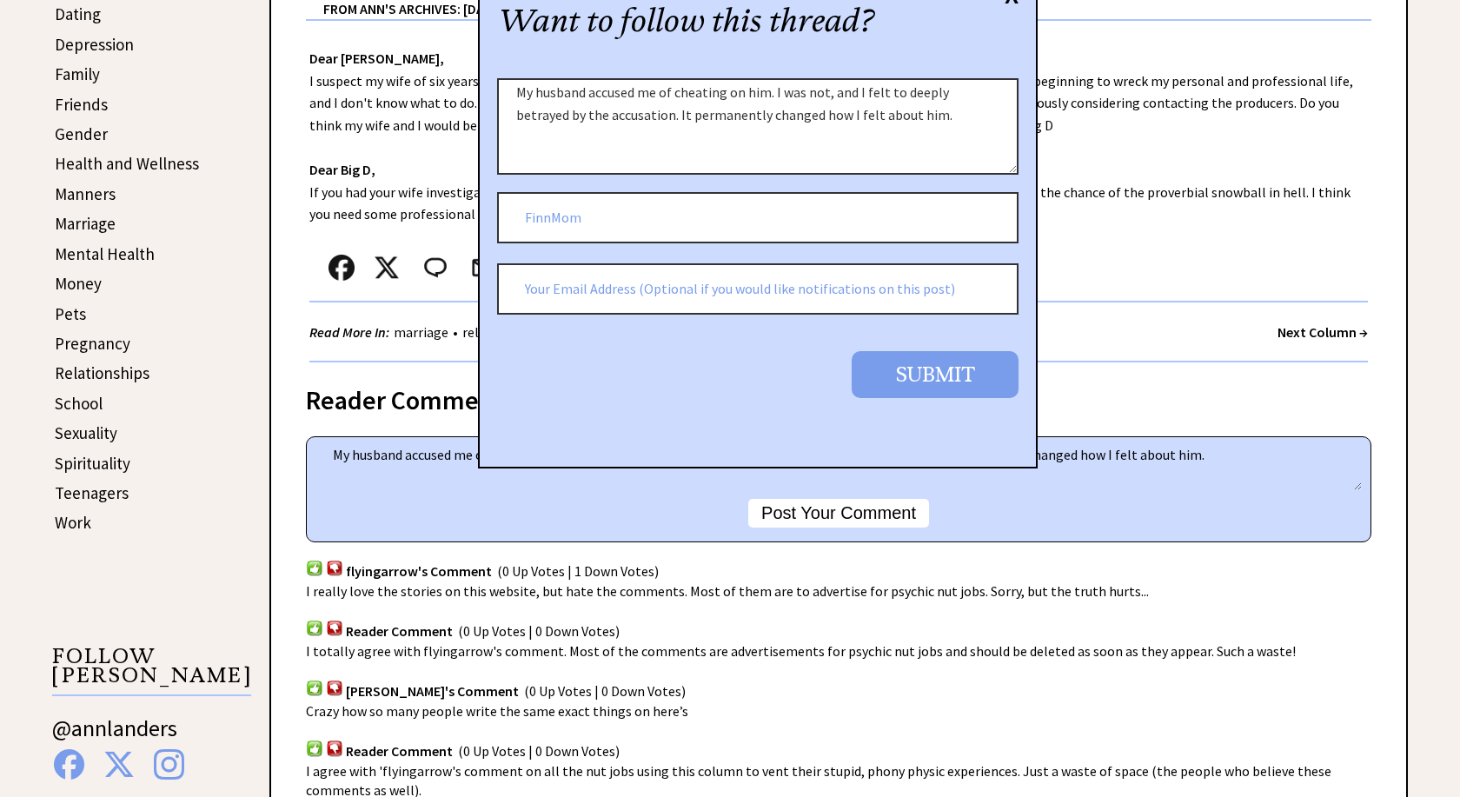
type input "FinnMom"
click at [947, 376] on input "Submit" at bounding box center [935, 374] width 167 height 46
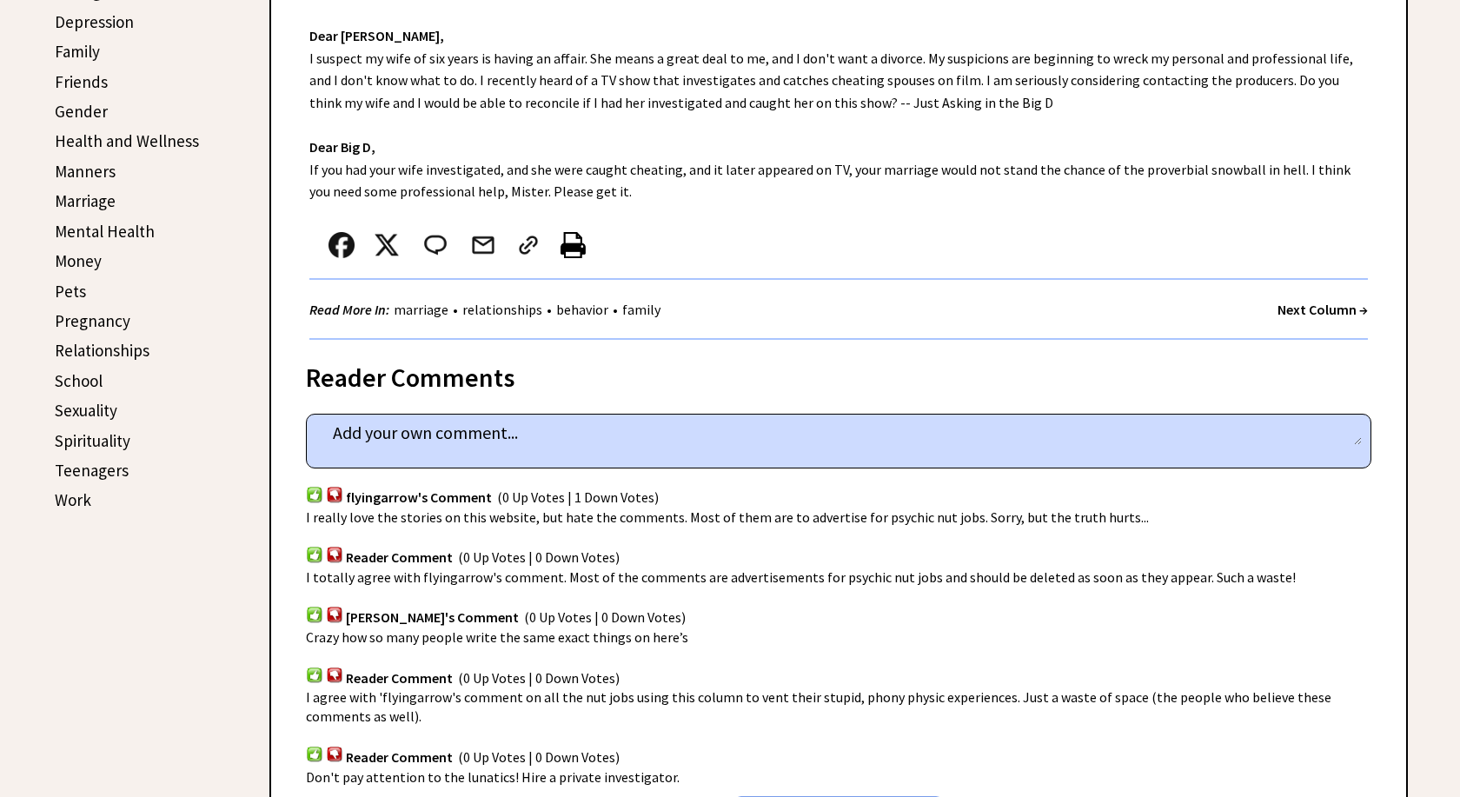
scroll to position [532, 0]
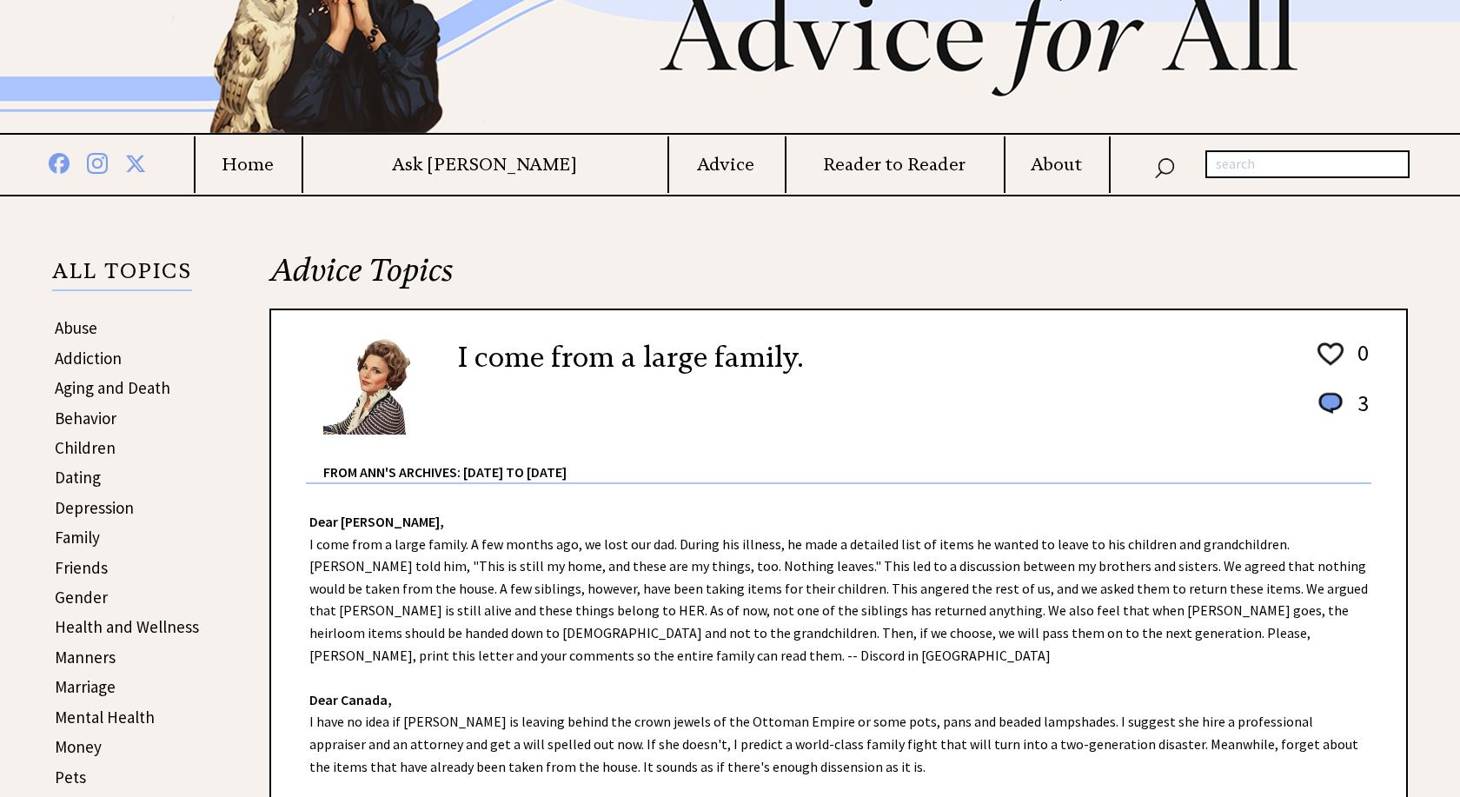
scroll to position [266, 0]
